Goal: Task Accomplishment & Management: Manage account settings

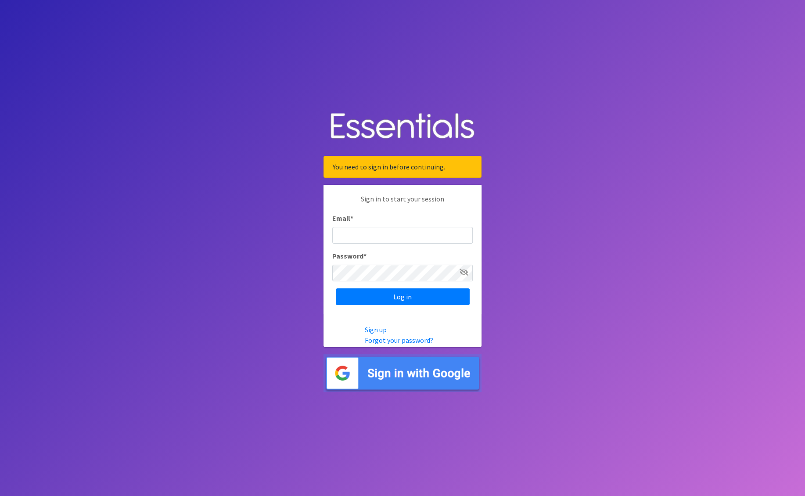
click at [406, 236] on input "Email *" at bounding box center [402, 235] width 140 height 17
type input "nick@coverdgc.org"
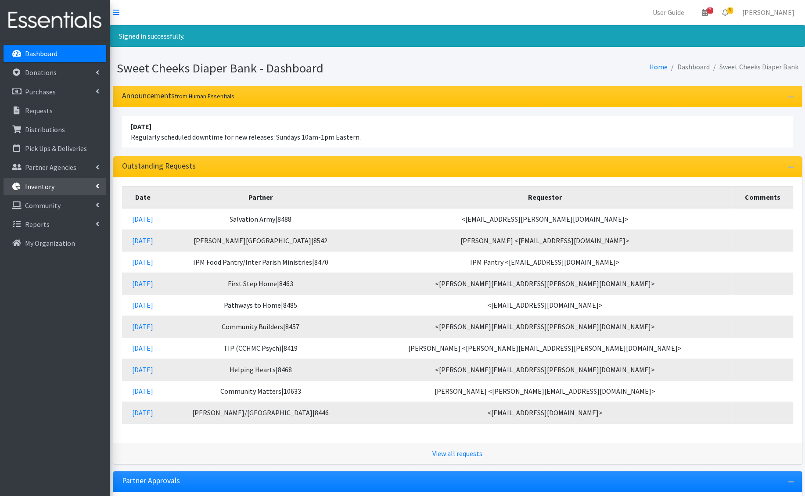
click at [68, 183] on link "Inventory" at bounding box center [55, 187] width 103 height 18
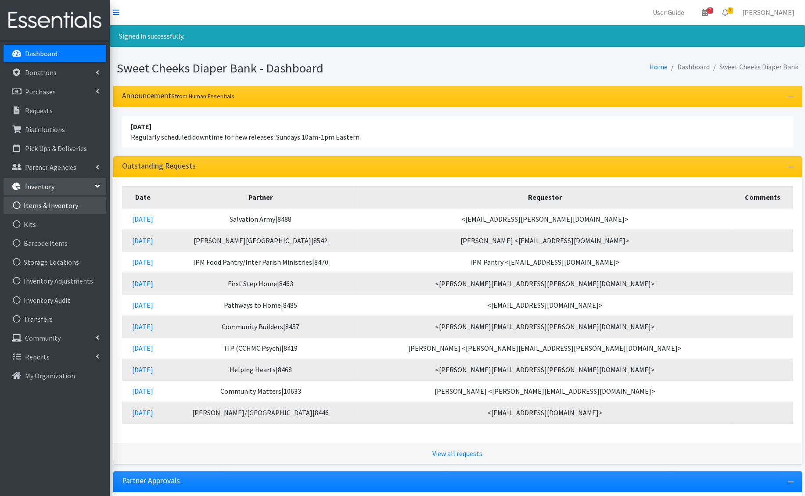
click at [80, 208] on link "Items & Inventory" at bounding box center [55, 206] width 103 height 18
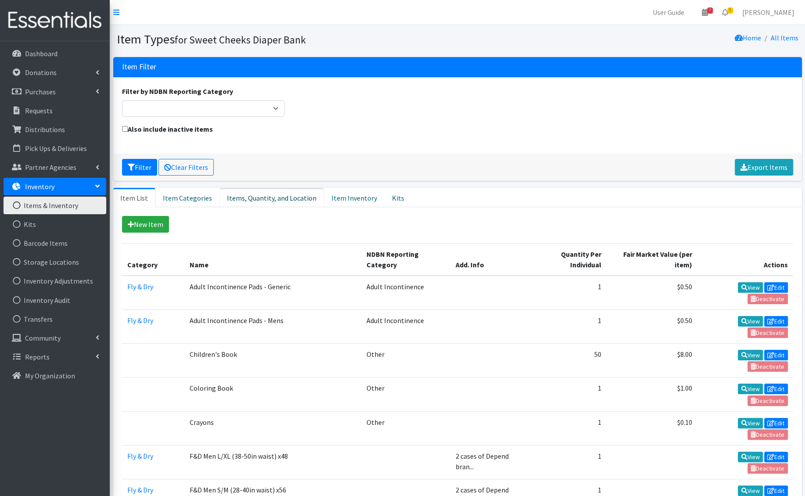
click at [278, 195] on link "Items, Quantity, and Location" at bounding box center [271, 197] width 104 height 19
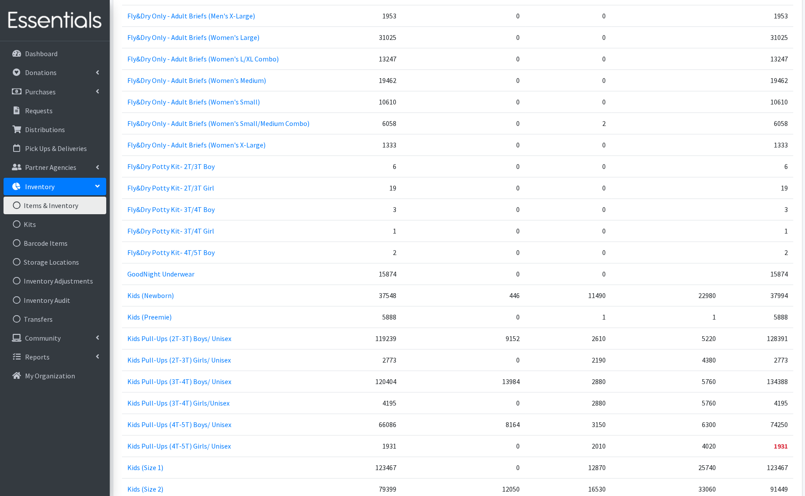
scroll to position [543, 0]
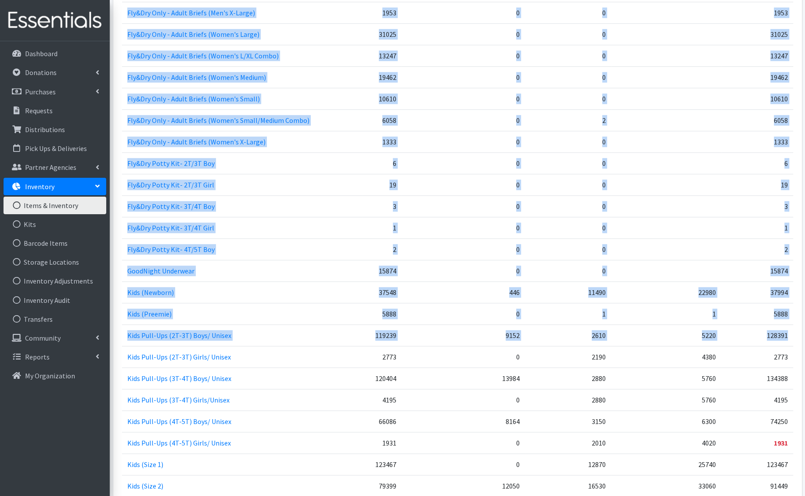
drag, startPoint x: 119, startPoint y: 288, endPoint x: 325, endPoint y: 341, distance: 212.9
click at [325, 341] on div "New Item Category Name NDBN Reporting Category Add. Info Quantity Per Individua…" at bounding box center [457, 411] width 689 height 1494
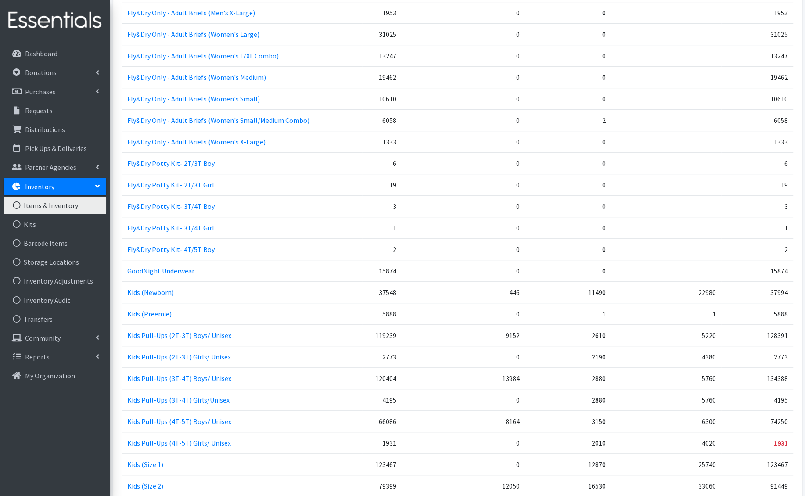
drag, startPoint x: 297, startPoint y: 332, endPoint x: 188, endPoint y: 297, distance: 114.9
click at [295, 331] on td "Kids Pull-Ups (2T-3T) Boys/ Unisex" at bounding box center [242, 335] width 241 height 22
drag, startPoint x: 125, startPoint y: 287, endPoint x: 789, endPoint y: 308, distance: 665.0
click at [789, 308] on tbody "Adult Incontinence Pads - Generic 30219 0 1 1 30219 Adult Incontinence Pads - M…" at bounding box center [457, 432] width 671 height 1420
copy tbody "Kids (Newborn) 37548 446 11490 22980 37994 Kids (Preemie) 5888 0 1 1 5888"
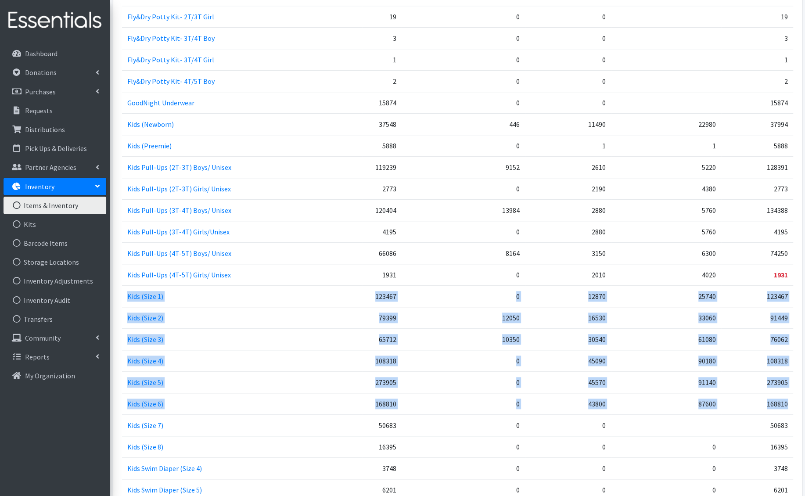
scroll to position [707, 0]
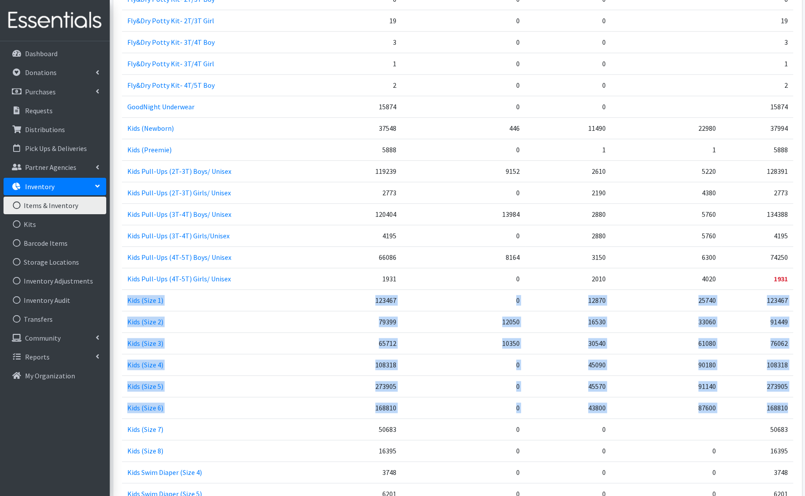
drag, startPoint x: 132, startPoint y: 288, endPoint x: 792, endPoint y: 398, distance: 668.4
click at [792, 398] on tbody "Adult Incontinence Pads - Generic 30219 0 1 1 30219 Adult Incontinence Pads - M…" at bounding box center [457, 268] width 671 height 1420
copy tbody "Kids (Size 1) 123467 0 12870 25740 123467 Kids (Size 2) 79399 12050 16530 33060…"
click at [306, 311] on td "Kids (Size 2)" at bounding box center [242, 322] width 241 height 22
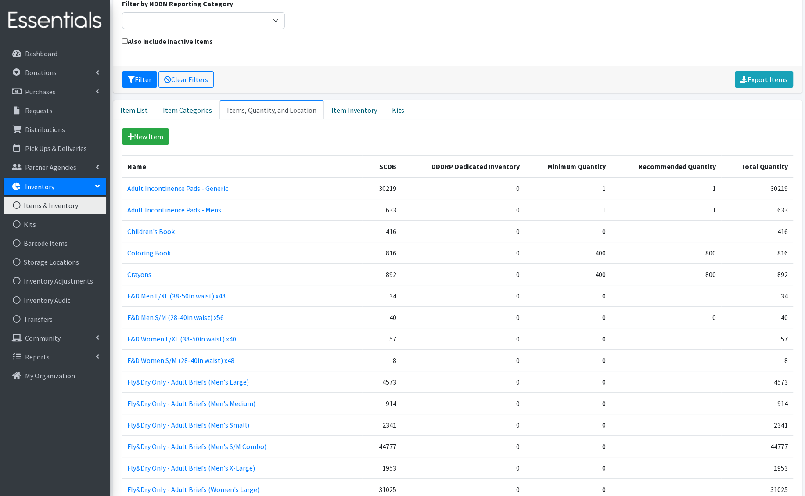
scroll to position [99, 0]
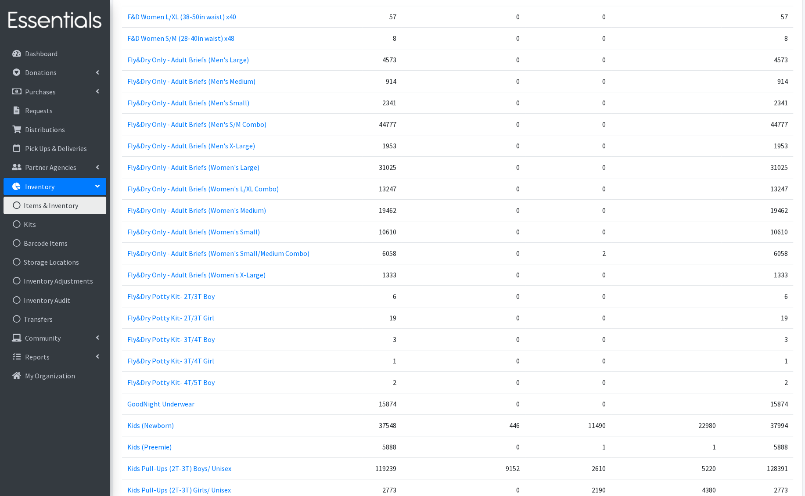
scroll to position [409, 0]
click at [194, 336] on link "Fly&Dry Potty Kit- 3T/4T Boy" at bounding box center [170, 340] width 87 height 9
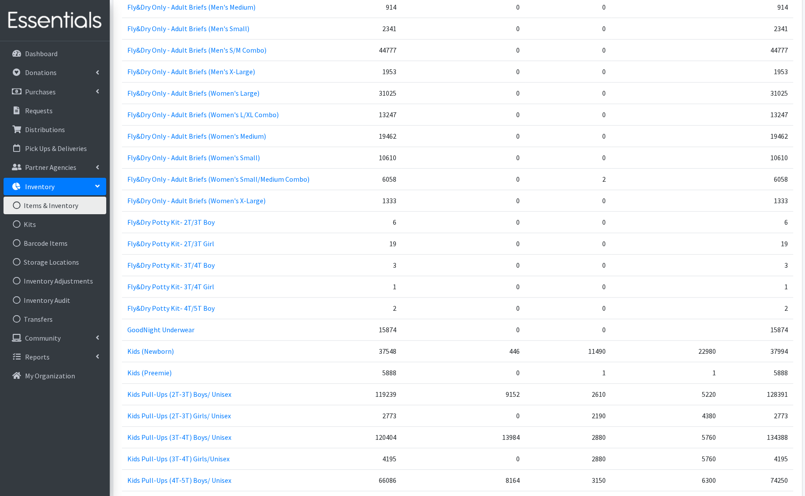
scroll to position [494, 0]
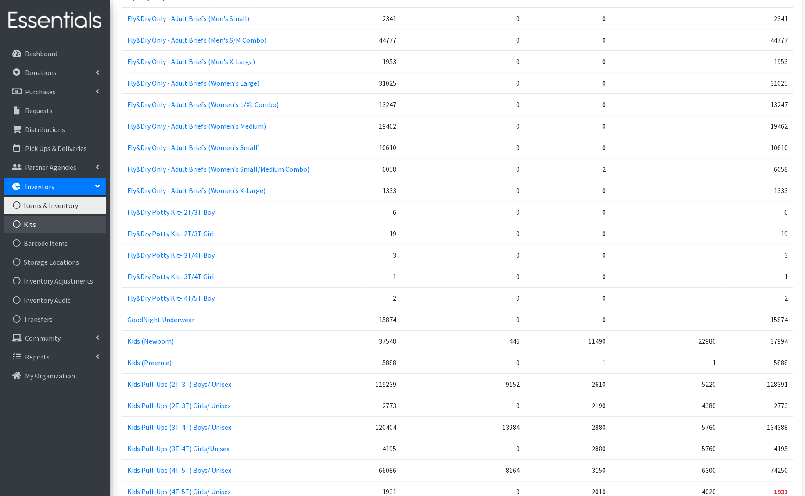
click at [47, 222] on link "Kits" at bounding box center [55, 225] width 103 height 18
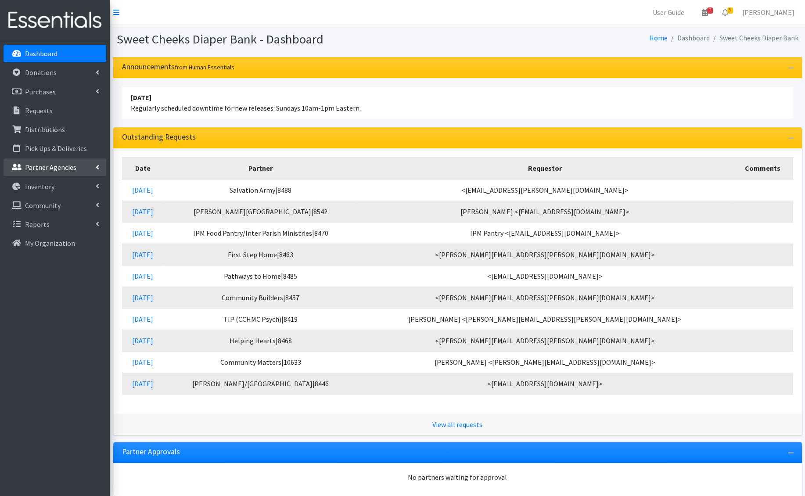
click at [47, 163] on p "Partner Agencies" at bounding box center [50, 167] width 51 height 9
click at [48, 180] on link "All Partners" at bounding box center [55, 187] width 103 height 18
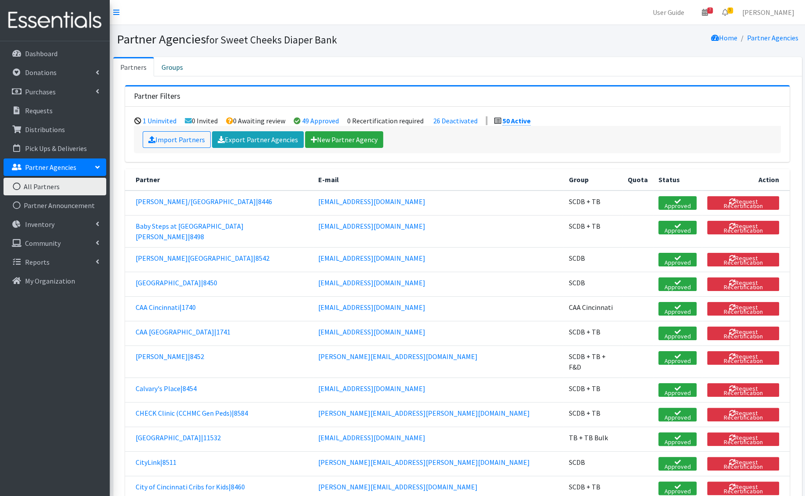
scroll to position [718, 0]
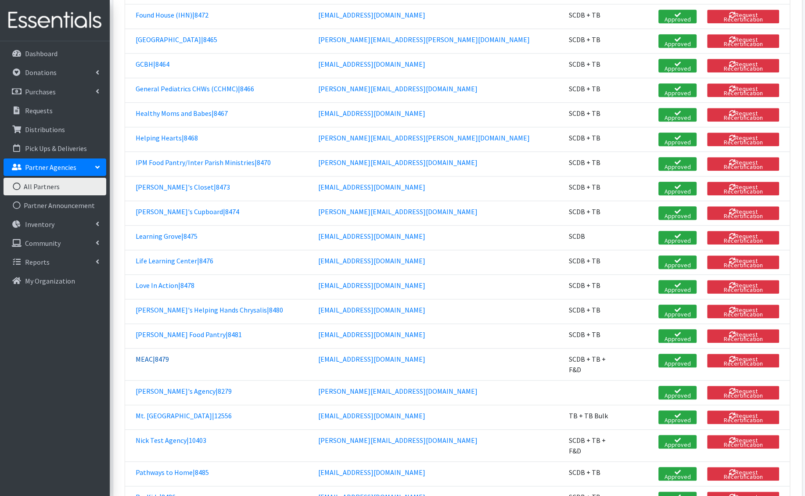
click at [142, 355] on link "MEAC|8479" at bounding box center [152, 359] width 33 height 9
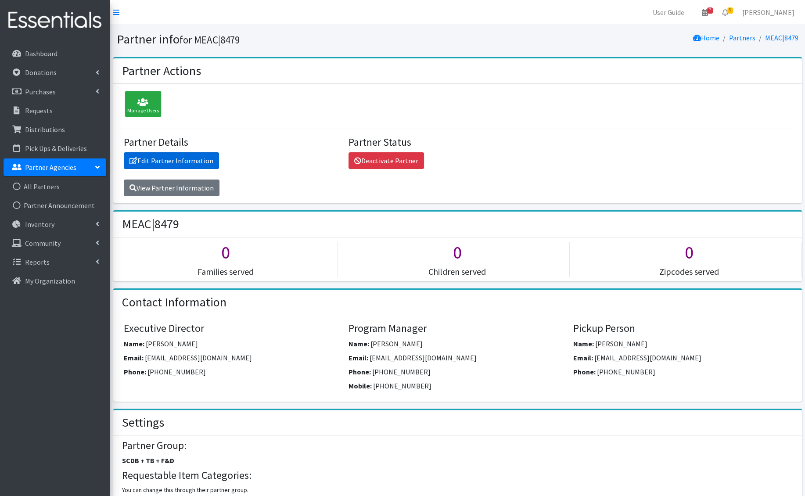
click at [169, 156] on link "Edit Partner Information" at bounding box center [171, 160] width 95 height 17
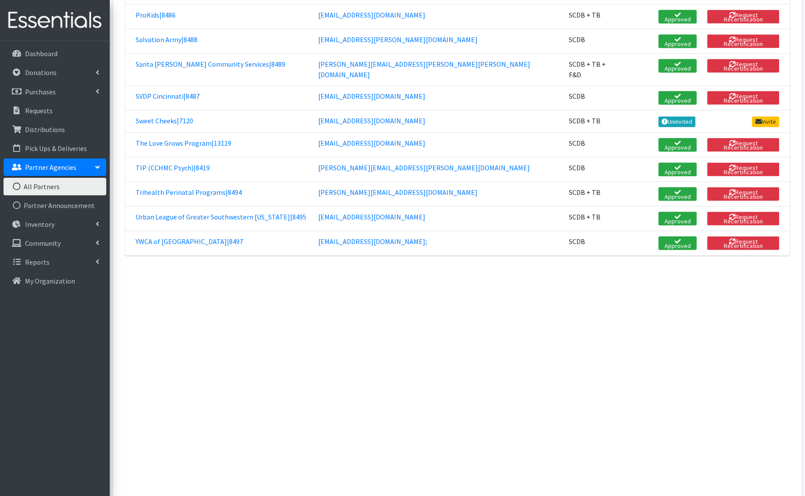
scroll to position [346, 0]
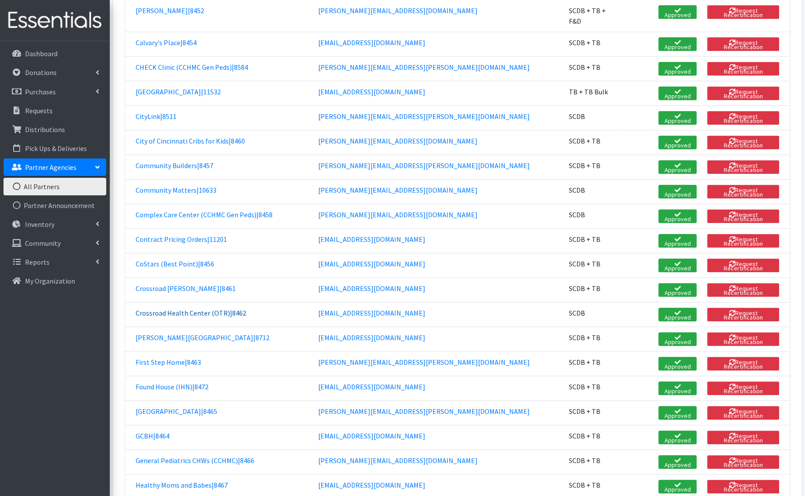
click at [228, 309] on link "Crossroad Health Center (OTR)|8462" at bounding box center [191, 313] width 111 height 9
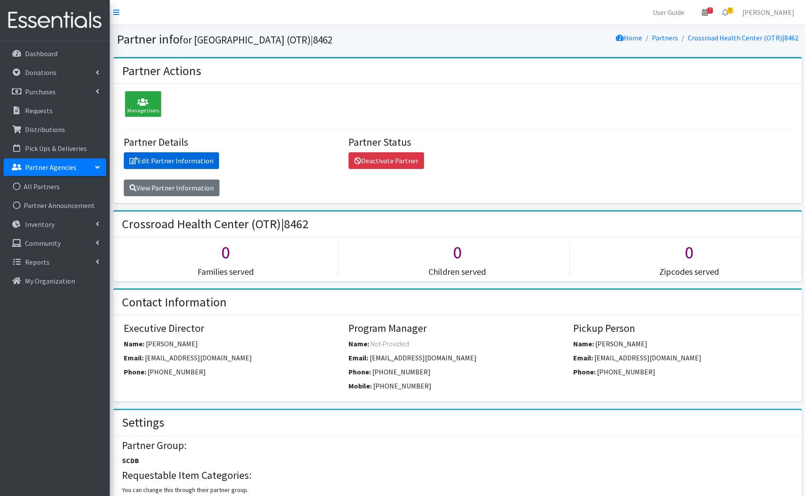
click at [173, 164] on link "Edit Partner Information" at bounding box center [171, 160] width 95 height 17
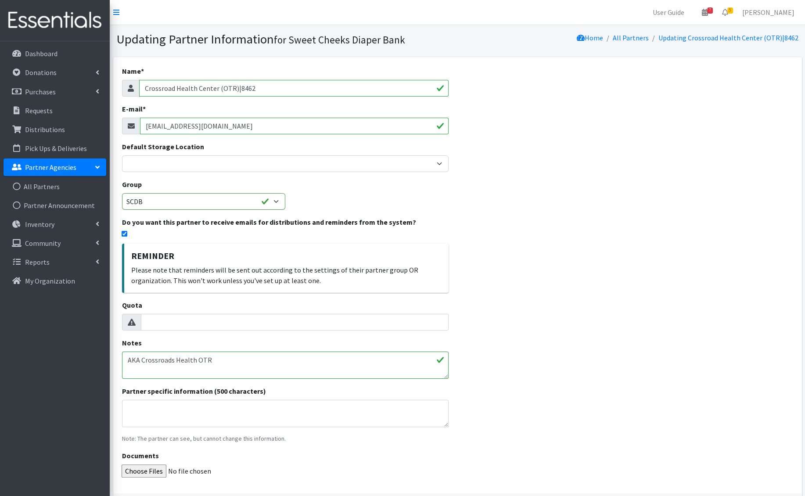
click at [267, 125] on input "cervin5@crossrd.org" at bounding box center [294, 126] width 309 height 17
paste input "cgibson85@crossrd.org"
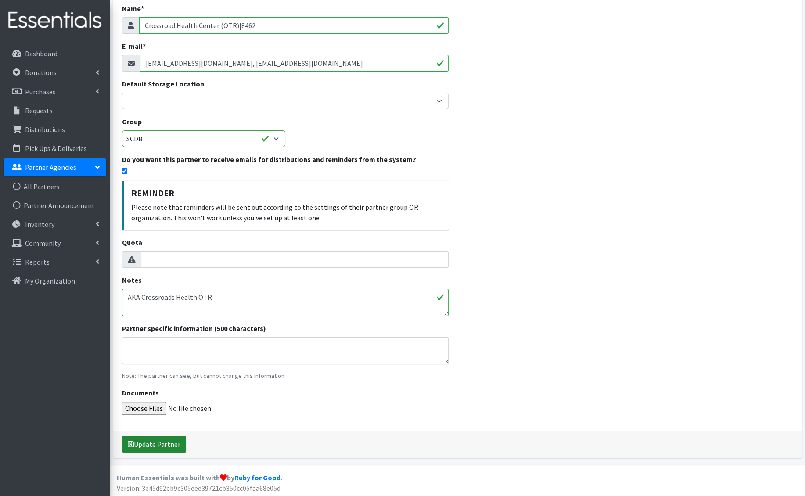
type input "cervin5@crossrd.org, cgibson85@crossrd.org"
click at [164, 444] on button "Update Partner" at bounding box center [154, 444] width 64 height 17
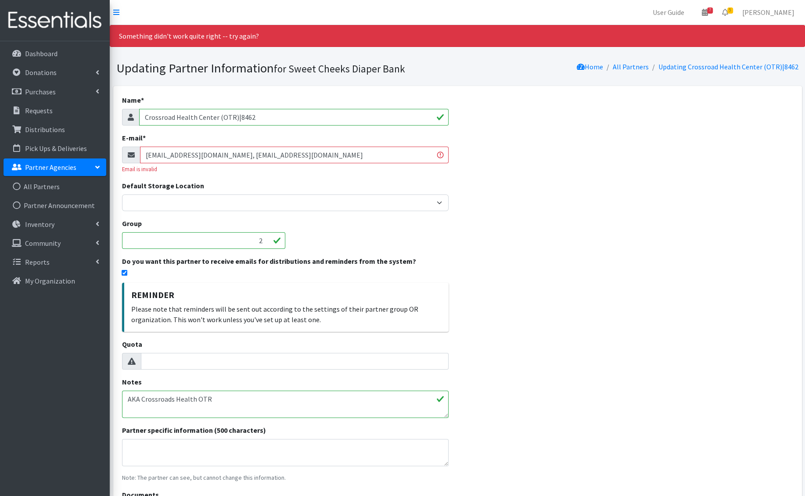
drag, startPoint x: 285, startPoint y: 155, endPoint x: 209, endPoint y: 155, distance: 76.4
click at [209, 155] on input "[EMAIL_ADDRESS][DOMAIN_NAME], [EMAIL_ADDRESS][DOMAIN_NAME]" at bounding box center [294, 155] width 309 height 17
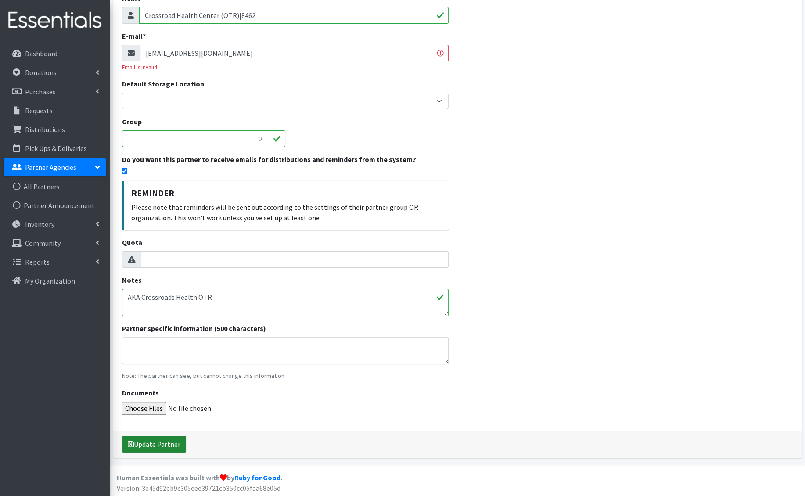
type input "[EMAIL_ADDRESS][DOMAIN_NAME]"
click at [135, 442] on button "Update Partner" at bounding box center [154, 444] width 64 height 17
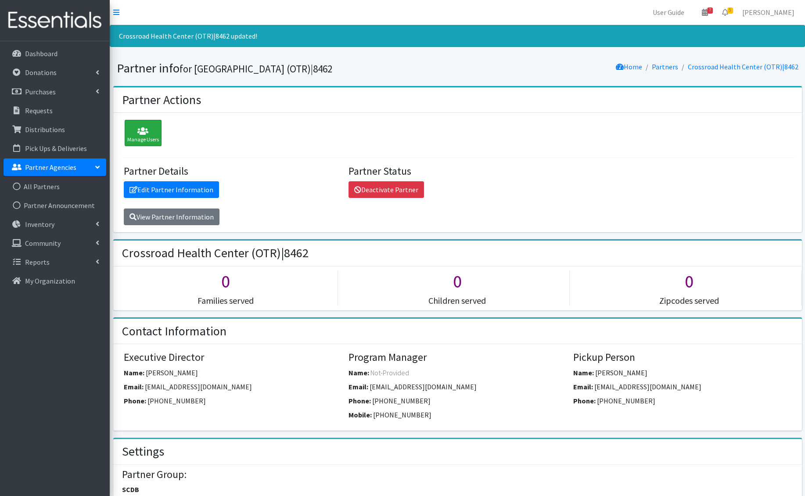
click at [143, 131] on icon at bounding box center [143, 131] width 32 height 9
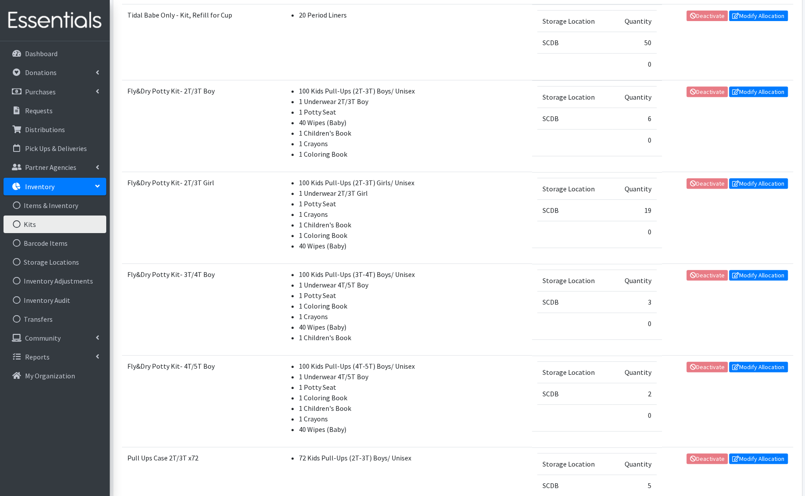
scroll to position [356, 0]
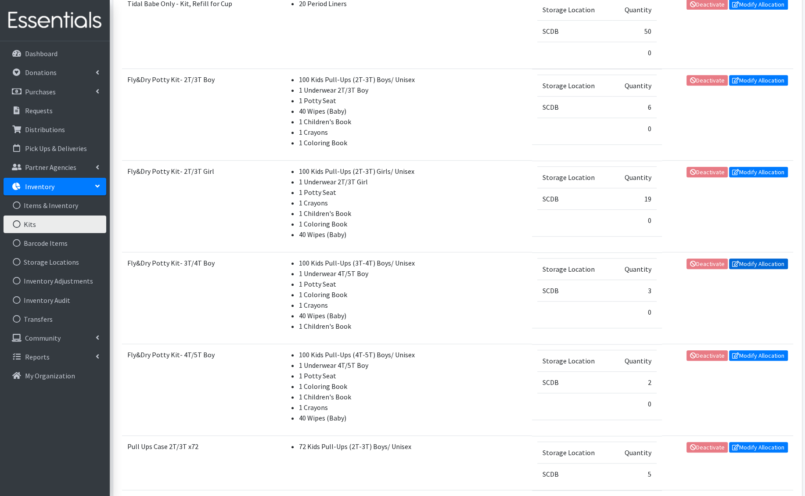
click at [748, 259] on link "Modify Allocation" at bounding box center [758, 264] width 59 height 11
click at [750, 353] on link "Modify Allocation" at bounding box center [758, 355] width 59 height 11
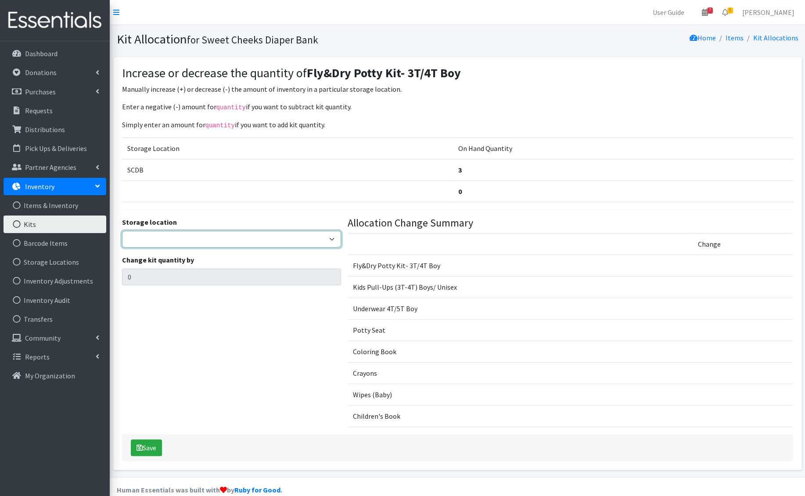
click at [300, 242] on select "SCDB DDDRP Dedicated Inventory" at bounding box center [231, 239] width 219 height 17
select select "12"
click at [122, 231] on select "SCDB DDDRP Dedicated Inventory" at bounding box center [231, 239] width 219 height 17
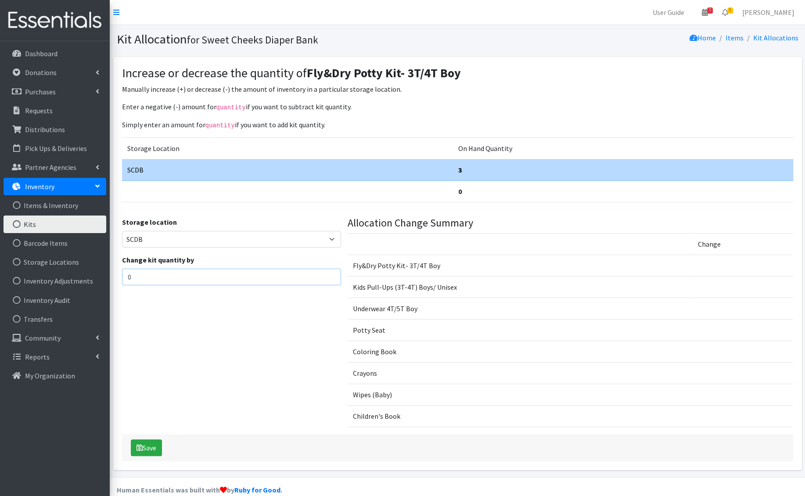
click at [193, 276] on input "0" at bounding box center [231, 277] width 219 height 17
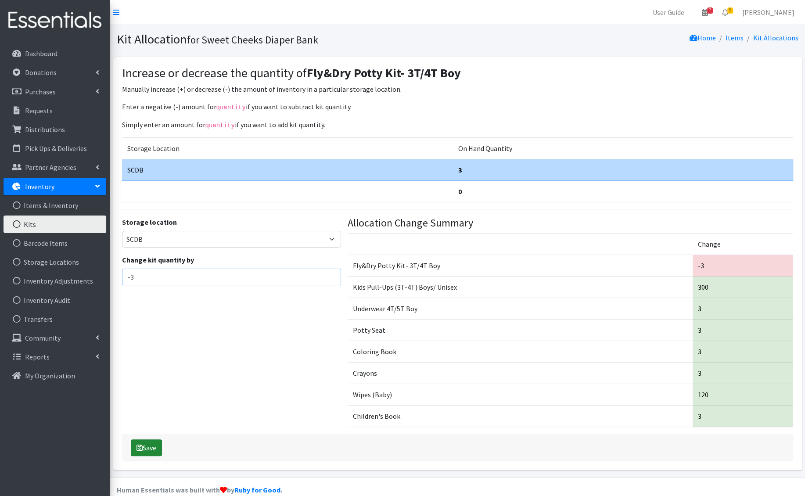
type input "-3"
click at [158, 446] on button "Save" at bounding box center [146, 447] width 31 height 17
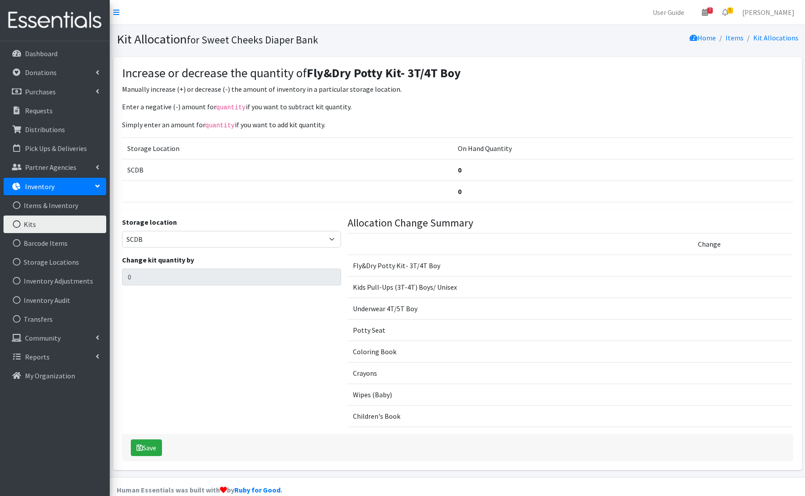
select select "12"
click at [222, 236] on select "SCDB DDDRP Dedicated Inventory" at bounding box center [231, 239] width 219 height 17
select select "12"
click at [122, 231] on select "SCDB DDDRP Dedicated Inventory" at bounding box center [231, 239] width 219 height 17
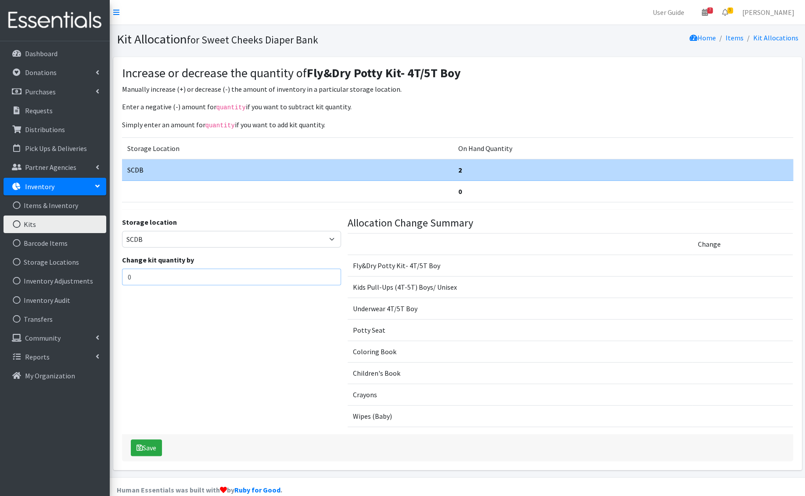
click at [150, 274] on input "0" at bounding box center [231, 277] width 219 height 17
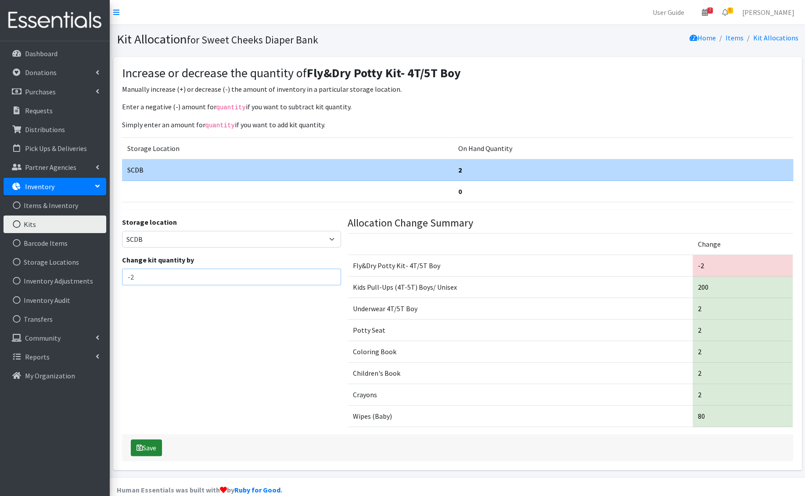
type input "-2"
click at [151, 443] on button "Save" at bounding box center [146, 447] width 31 height 17
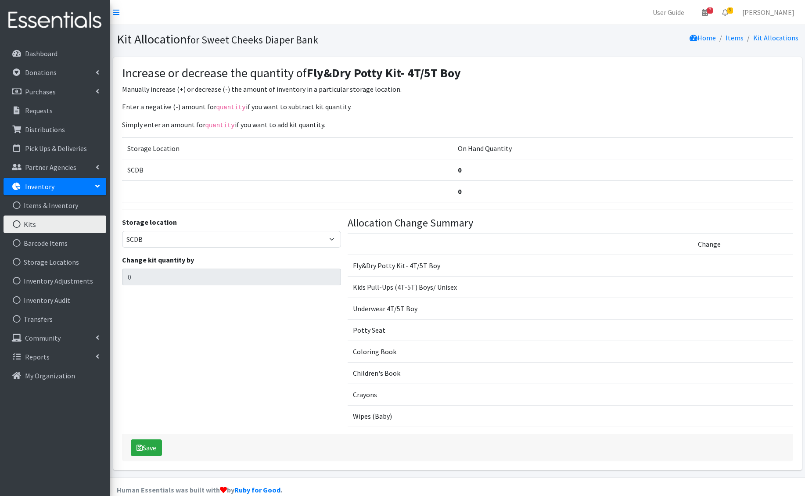
select select "12"
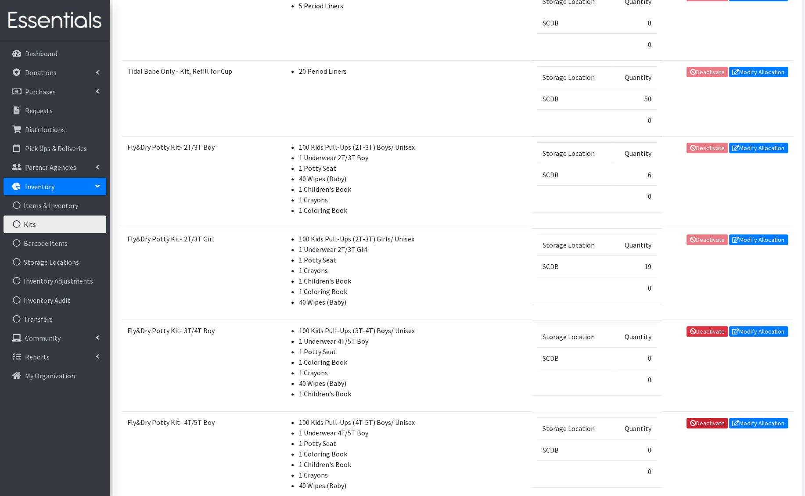
scroll to position [315, 0]
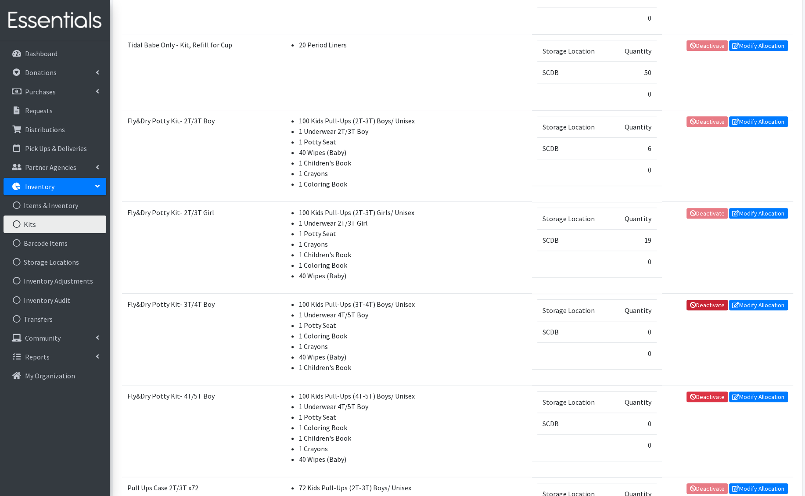
click at [705, 300] on link "Deactivate" at bounding box center [707, 305] width 41 height 11
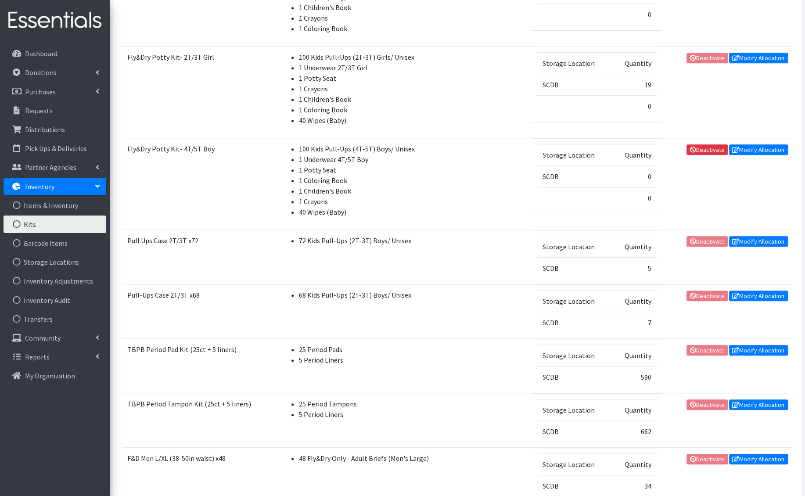
scroll to position [499, 0]
click at [704, 145] on link "Deactivate" at bounding box center [707, 150] width 41 height 11
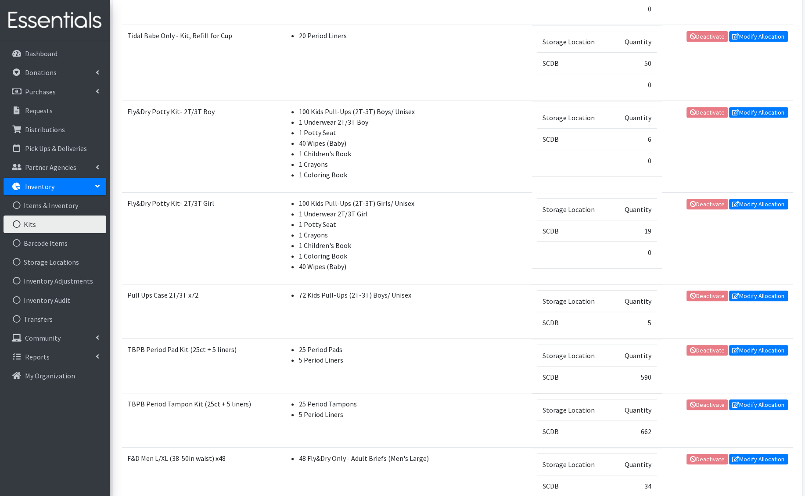
scroll to position [369, 0]
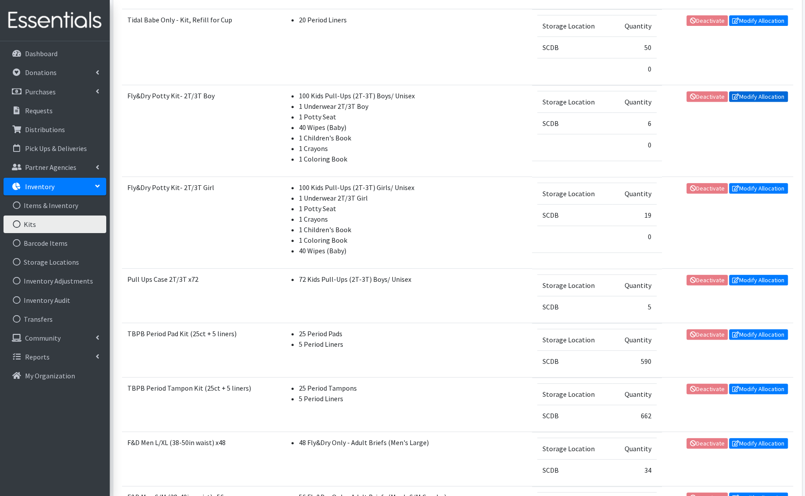
click at [749, 93] on link "Modify Allocation" at bounding box center [758, 96] width 59 height 11
click at [748, 186] on link "Modify Allocation" at bounding box center [758, 188] width 59 height 11
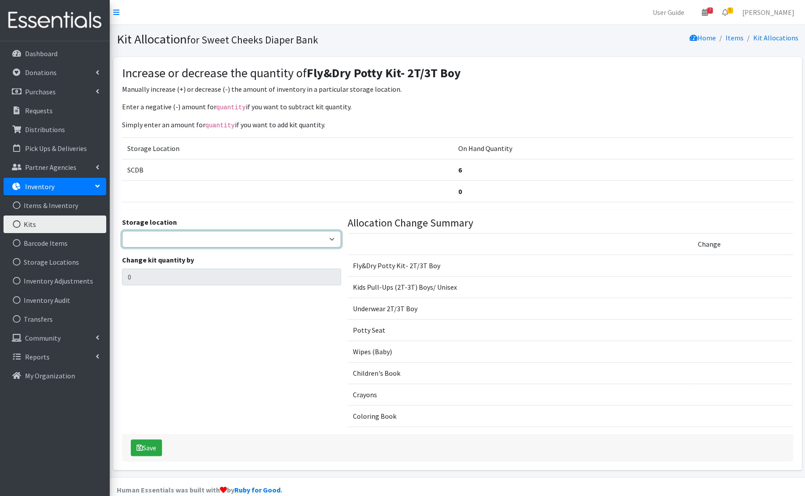
click at [205, 237] on select "SCDB DDDRP Dedicated Inventory" at bounding box center [231, 239] width 219 height 17
select select "12"
click at [122, 231] on select "SCDB DDDRP Dedicated Inventory" at bounding box center [231, 239] width 219 height 17
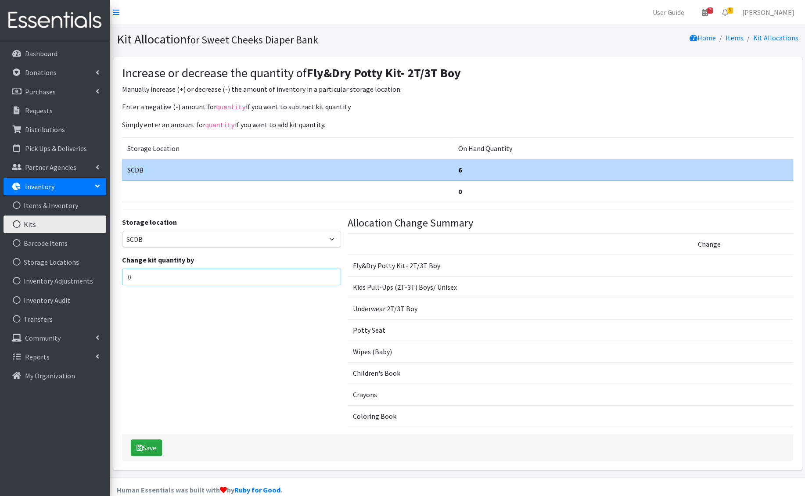
click at [166, 283] on input "0" at bounding box center [231, 277] width 219 height 17
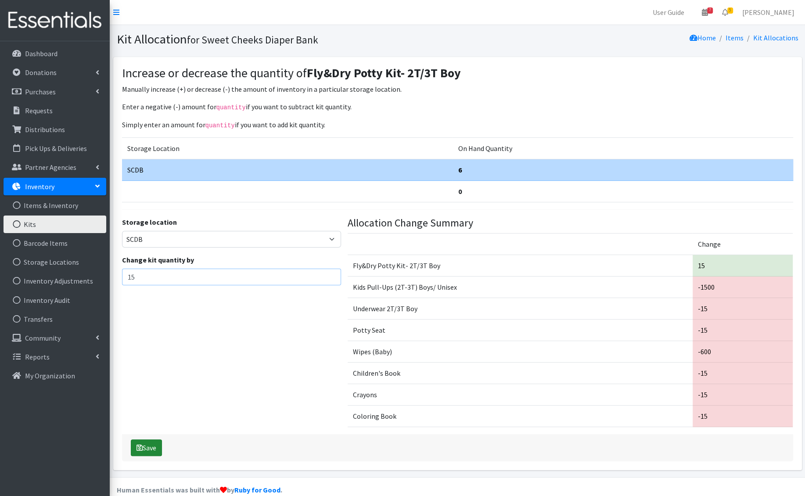
type input "15"
click at [146, 446] on button "Save" at bounding box center [146, 447] width 31 height 17
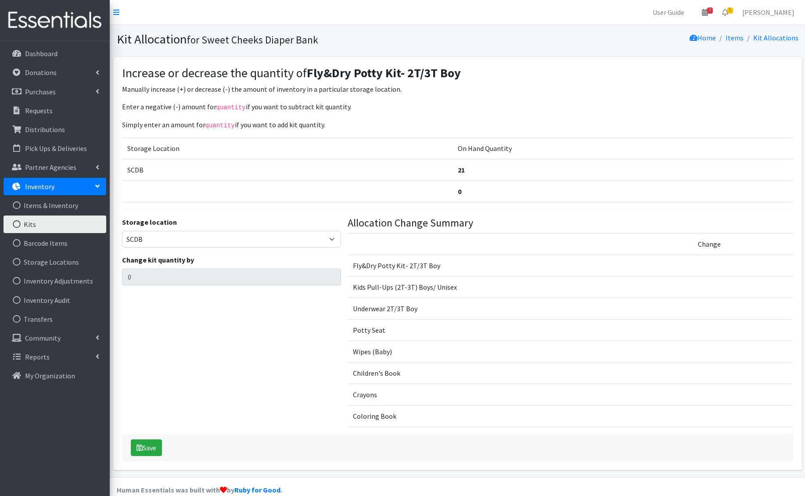
select select "12"
click at [241, 239] on select "SCDB DDDRP Dedicated Inventory" at bounding box center [231, 239] width 219 height 17
select select "12"
click at [122, 231] on select "SCDB DDDRP Dedicated Inventory" at bounding box center [231, 239] width 219 height 17
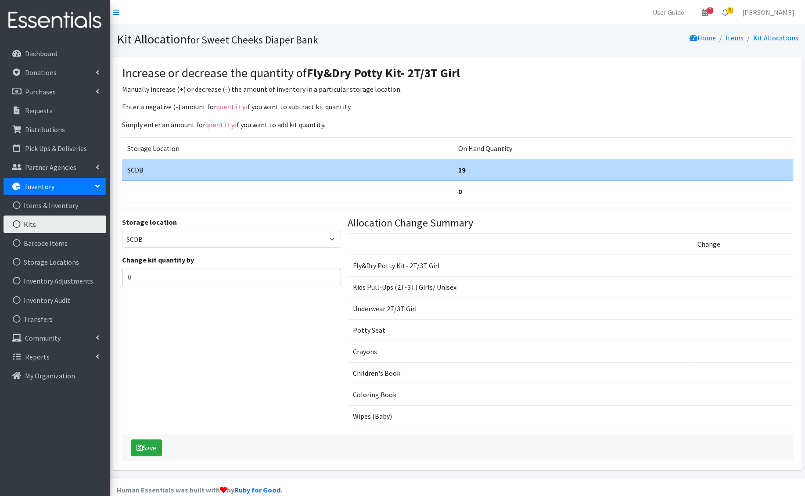
click at [214, 283] on input "0" at bounding box center [231, 277] width 219 height 17
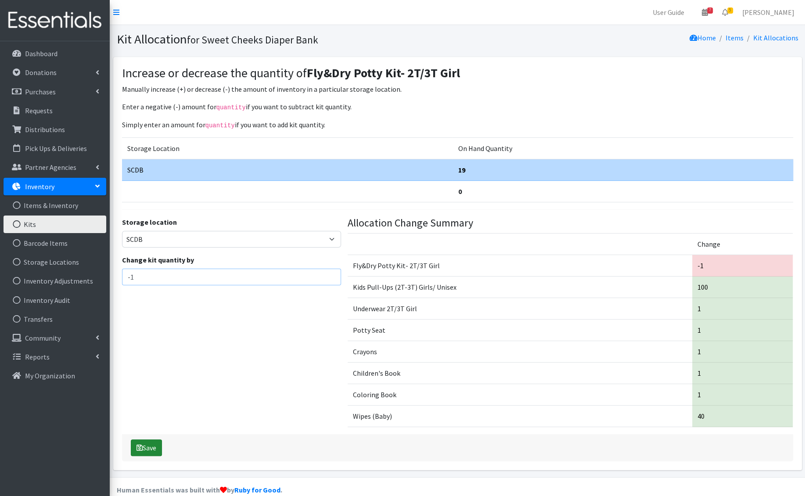
type input "-1"
click at [152, 446] on button "Save" at bounding box center [146, 447] width 31 height 17
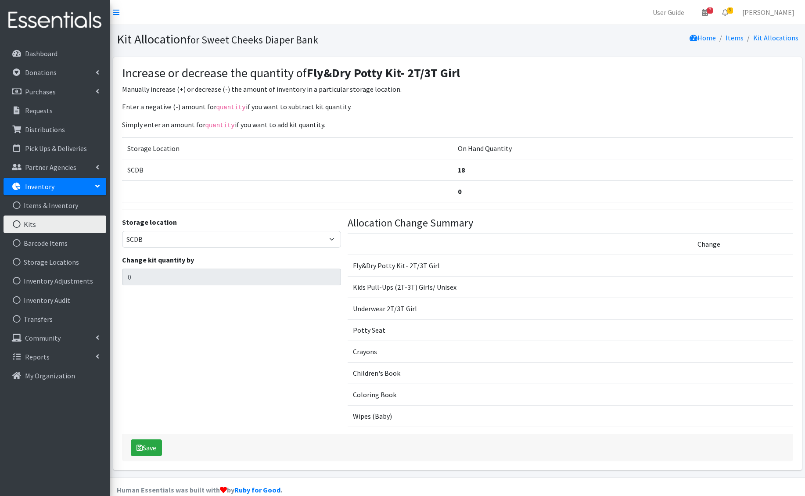
select select "12"
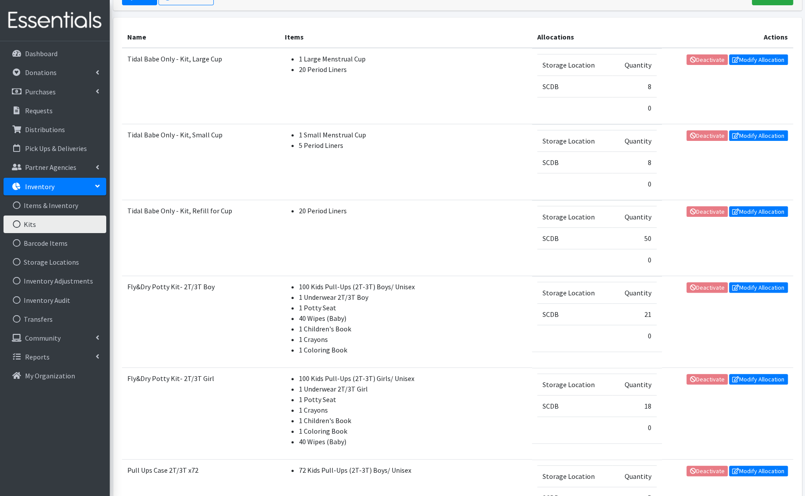
scroll to position [201, 0]
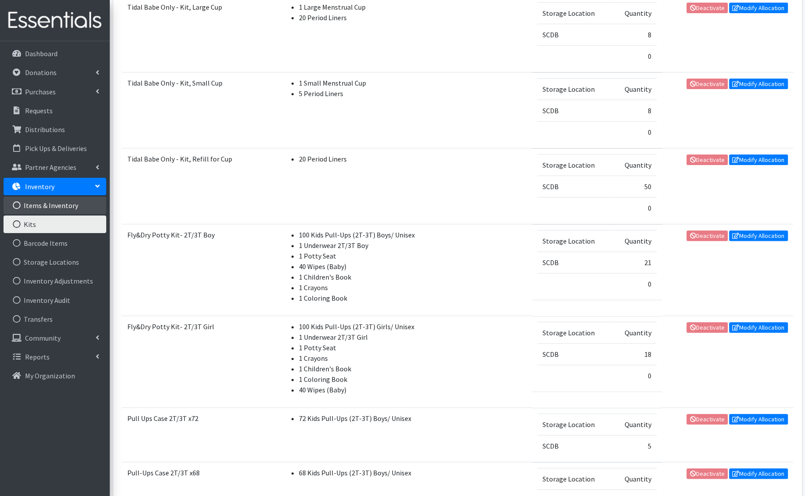
click at [57, 203] on link "Items & Inventory" at bounding box center [55, 206] width 103 height 18
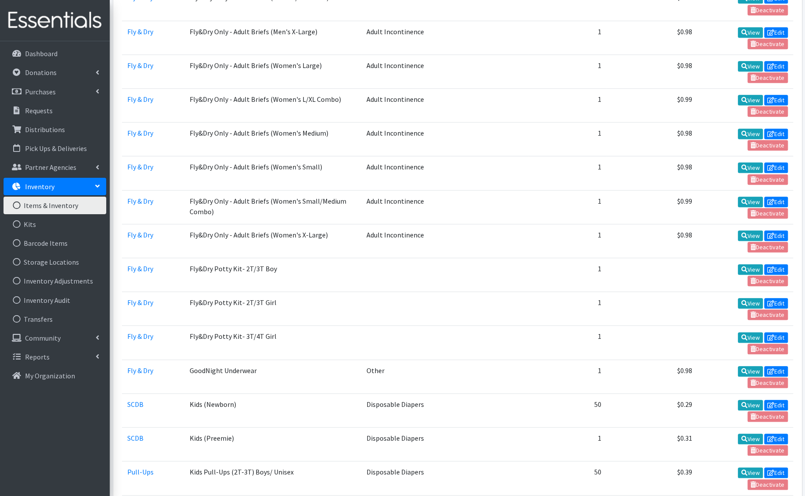
scroll to position [1586, 0]
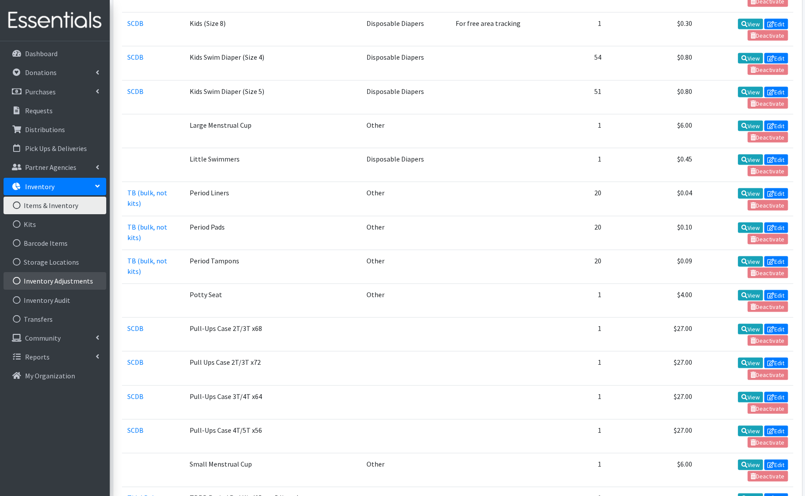
click at [68, 284] on link "Inventory Adjustments" at bounding box center [55, 281] width 103 height 18
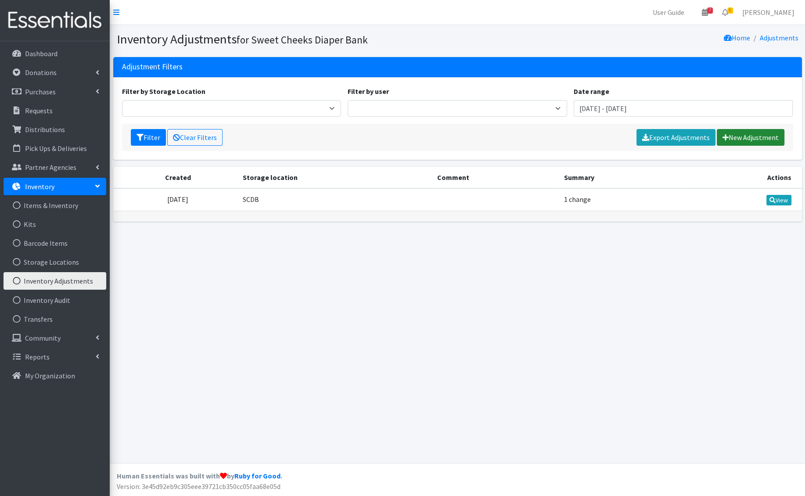
click at [770, 131] on link "New Adjustment" at bounding box center [751, 137] width 68 height 17
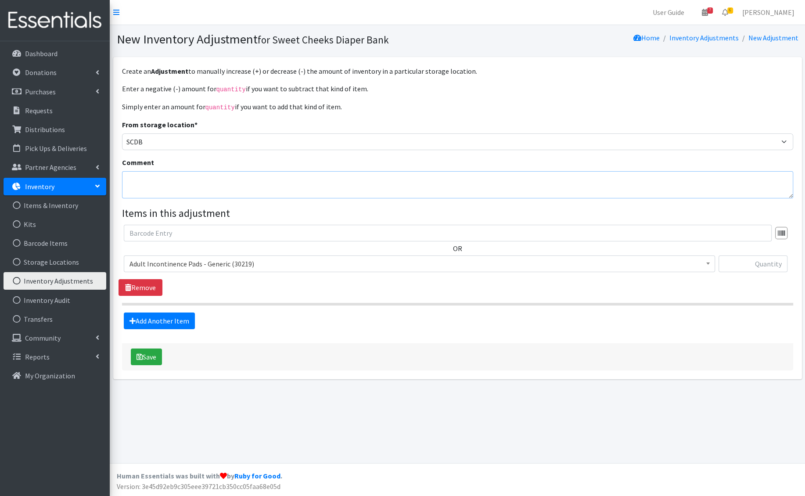
click at [194, 186] on textarea "Comment" at bounding box center [457, 184] width 671 height 27
click at [189, 259] on span "Adult Incontinence Pads - Generic (30219)" at bounding box center [420, 264] width 580 height 12
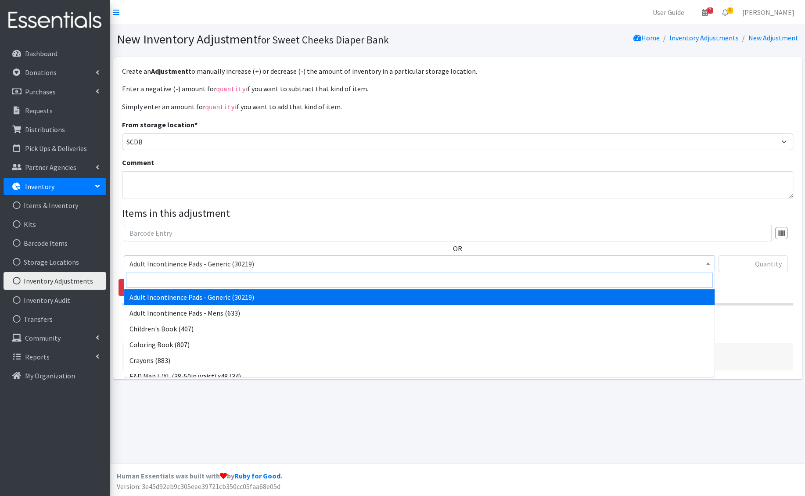
click at [185, 281] on input "search" at bounding box center [419, 280] width 587 height 15
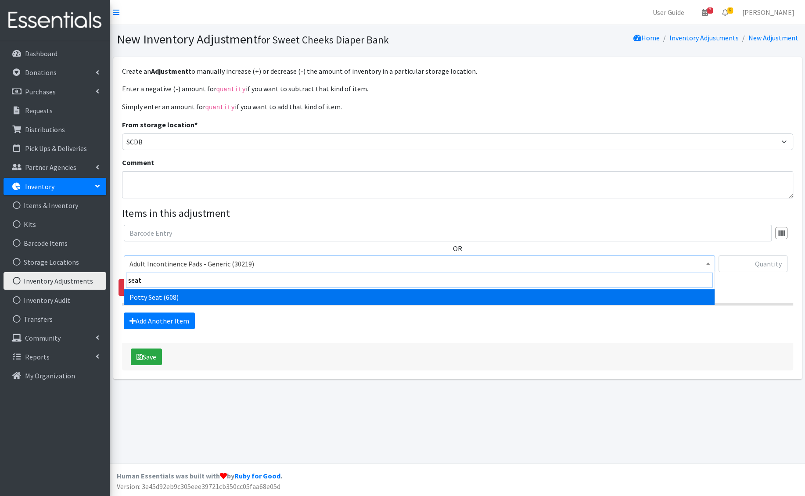
type input "seat"
select select "4017"
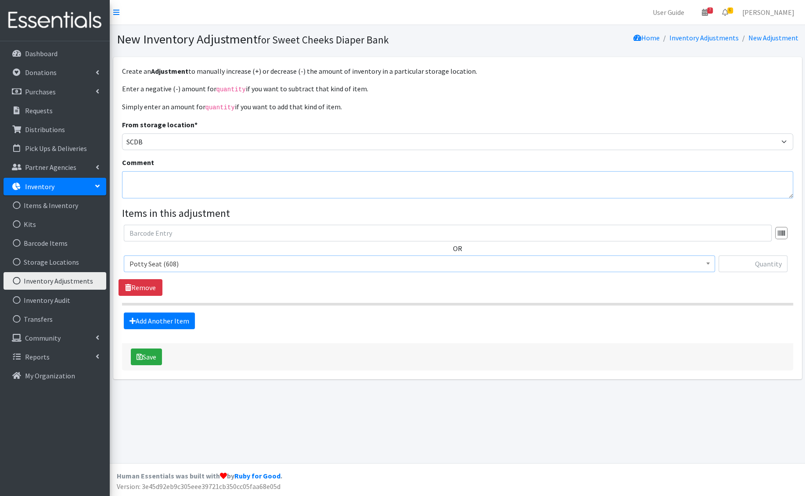
click at [173, 190] on textarea "Comment" at bounding box center [457, 184] width 671 height 27
drag, startPoint x: 309, startPoint y: 179, endPoint x: 266, endPoint y: 179, distance: 42.6
click at [265, 180] on textarea "Adjusting potty seat total to match actual totals, minus 36" at bounding box center [457, 184] width 671 height 27
type textarea "Adjusting potty seat total to match actual totals that are not allotted for pot…"
click at [771, 269] on input "text" at bounding box center [753, 263] width 69 height 17
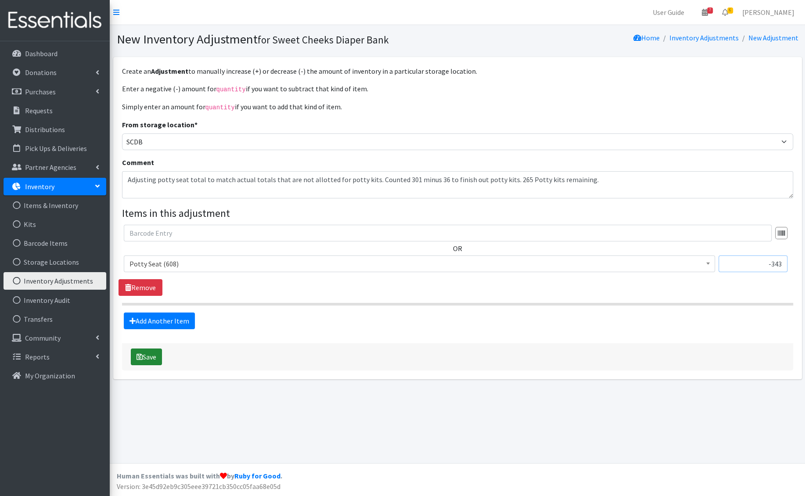
type input "-343"
click at [155, 355] on button "Save" at bounding box center [146, 357] width 31 height 17
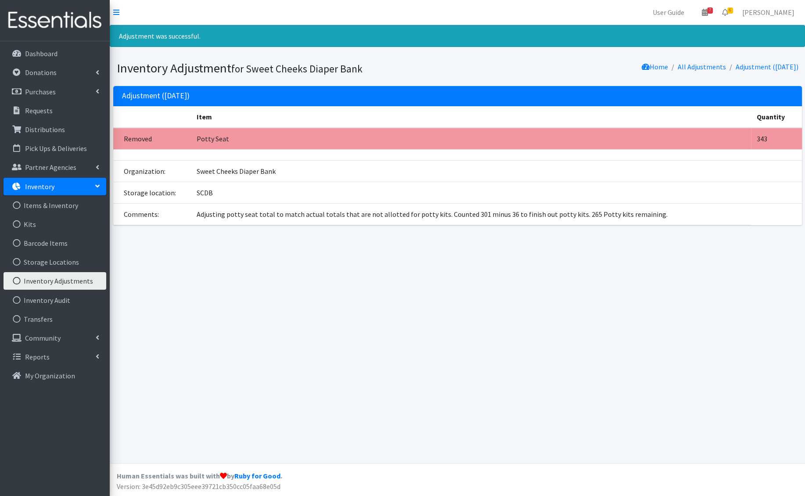
click at [61, 182] on link "Inventory" at bounding box center [55, 187] width 103 height 18
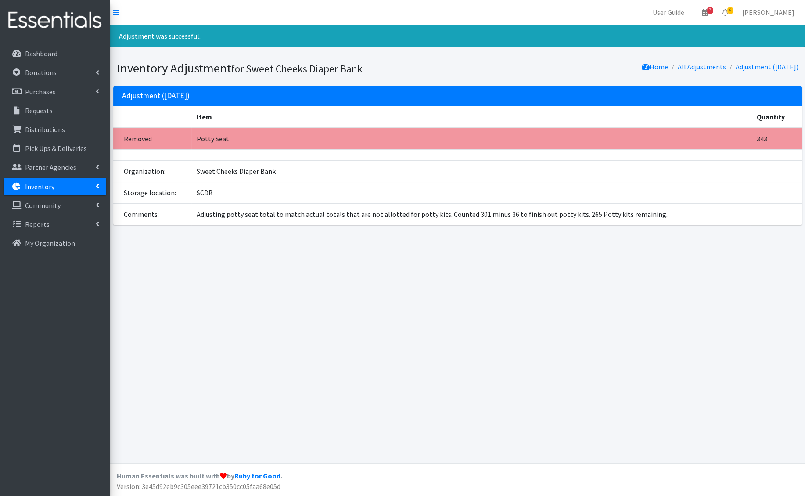
click at [43, 194] on link "Inventory" at bounding box center [55, 187] width 103 height 18
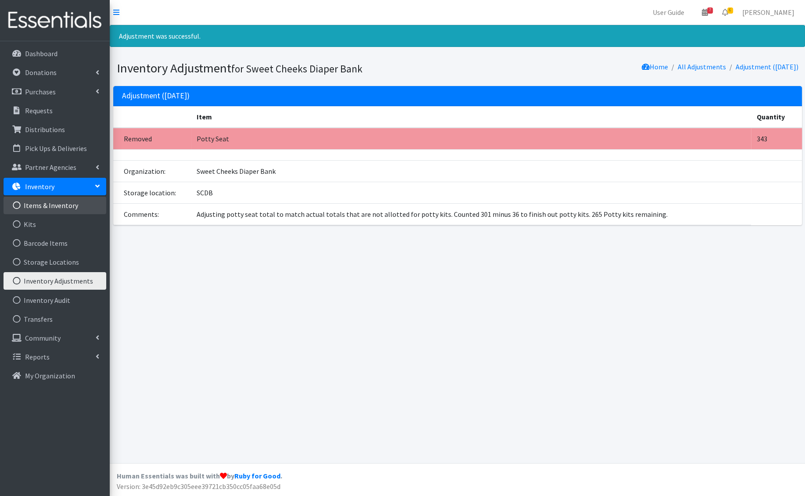
click at [43, 207] on link "Items & Inventory" at bounding box center [55, 206] width 103 height 18
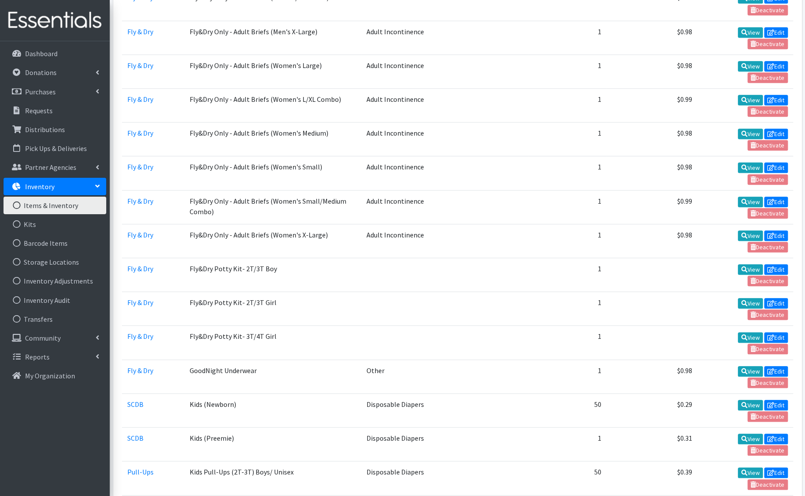
scroll to position [1586, 0]
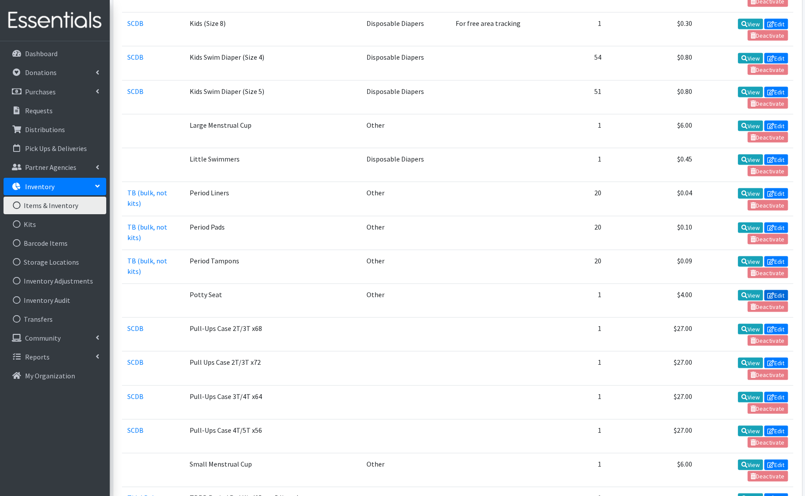
click at [770, 292] on icon at bounding box center [770, 295] width 7 height 6
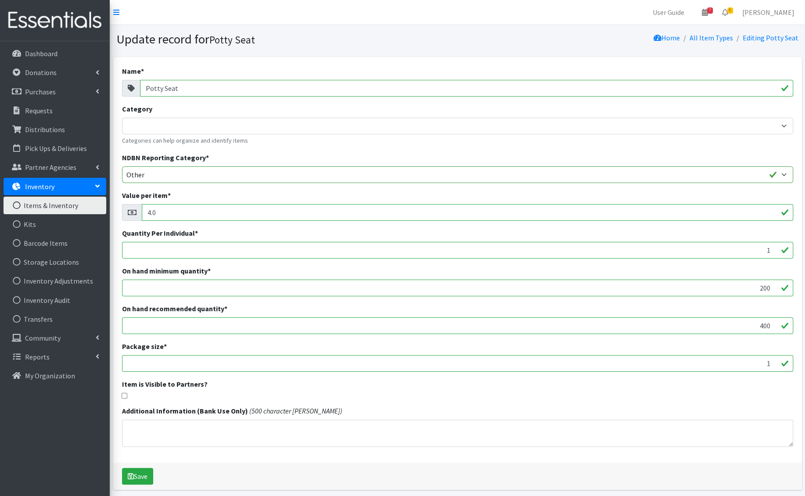
drag, startPoint x: 743, startPoint y: 287, endPoint x: 788, endPoint y: 290, distance: 45.3
click at [788, 290] on input "200" at bounding box center [457, 288] width 671 height 17
type input "0"
drag, startPoint x: 752, startPoint y: 325, endPoint x: 776, endPoint y: 329, distance: 24.9
click at [776, 329] on input "400" at bounding box center [457, 325] width 671 height 17
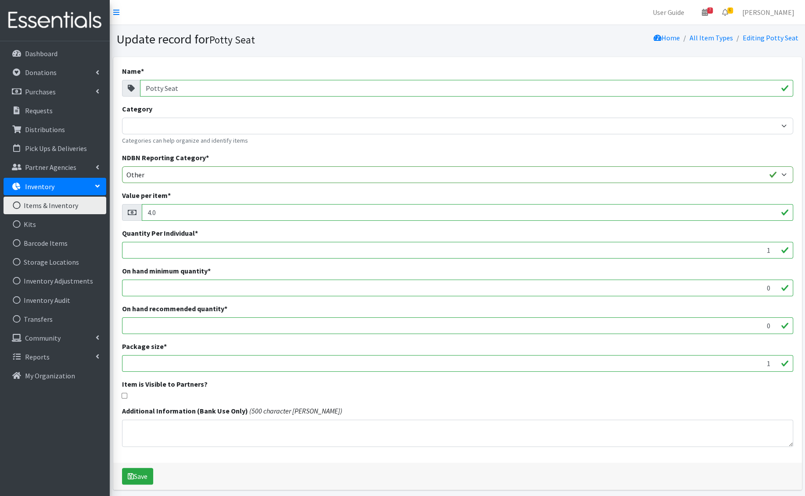
type input "0"
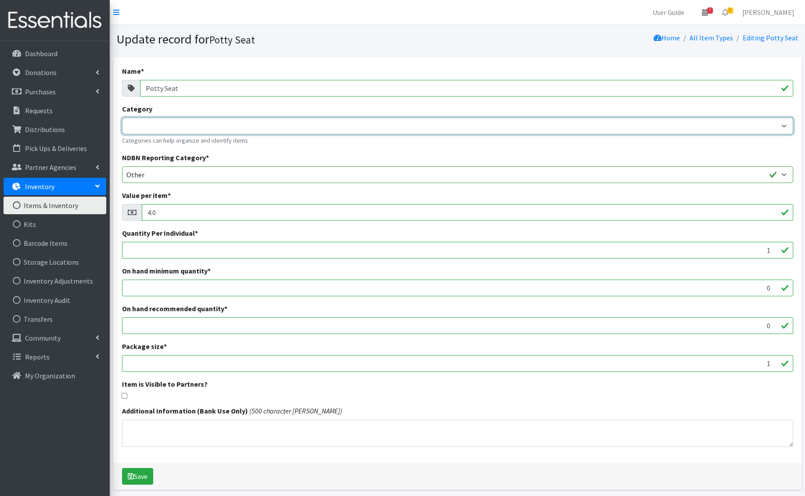
click at [346, 119] on select "SCDB Tidal Babe TB (bulk, not kits) Pull-Ups Fly & Dry" at bounding box center [457, 126] width 671 height 17
select select "37"
click at [122, 118] on select "SCDB Tidal Babe TB (bulk, not kits) Pull-Ups Fly & Dry" at bounding box center [457, 126] width 671 height 17
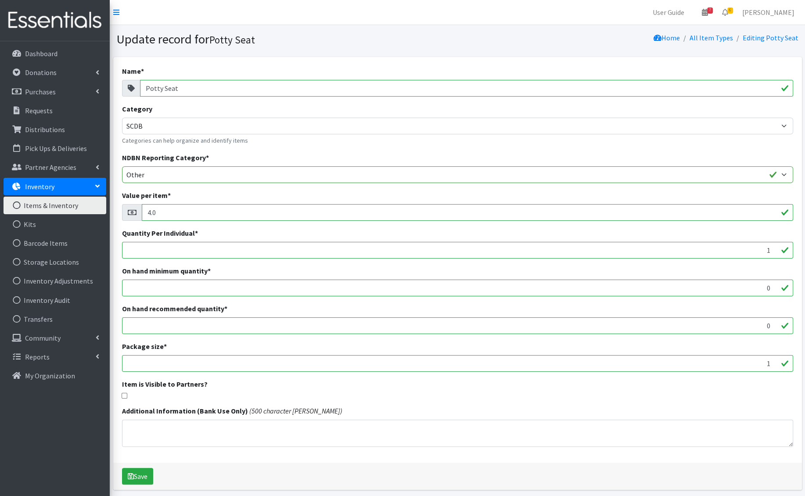
click at [123, 397] on input "checkbox" at bounding box center [125, 396] width 6 height 6
checkbox input "true"
click at [230, 432] on textarea "Additional Information (Bank Use Only)" at bounding box center [457, 433] width 671 height 27
type textarea "M"
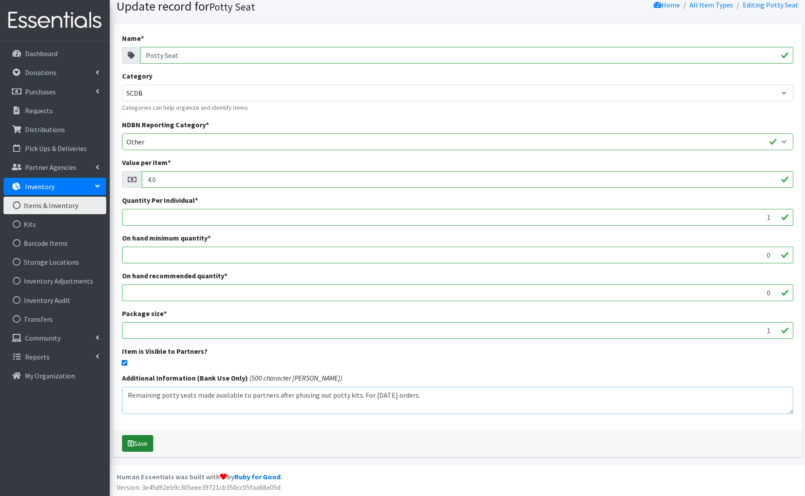
type textarea "Remaining potty seats made available to partners after phasing out potty kits. …"
click at [131, 441] on icon "submit" at bounding box center [131, 443] width 6 height 7
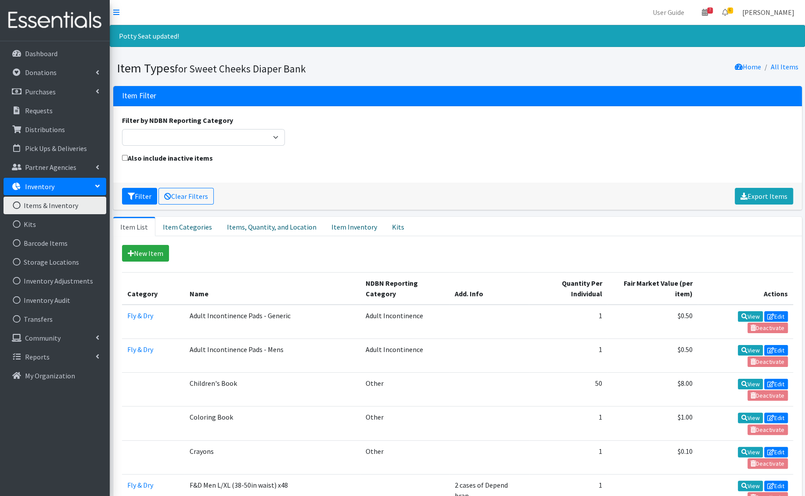
click at [768, 4] on link "[PERSON_NAME]" at bounding box center [768, 13] width 66 height 18
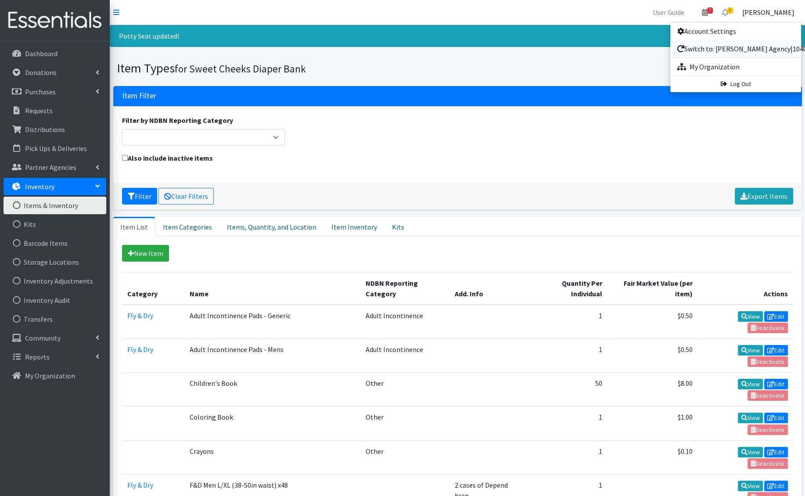
click at [726, 52] on link "Switch to: [PERSON_NAME] Agency|10403" at bounding box center [735, 49] width 131 height 18
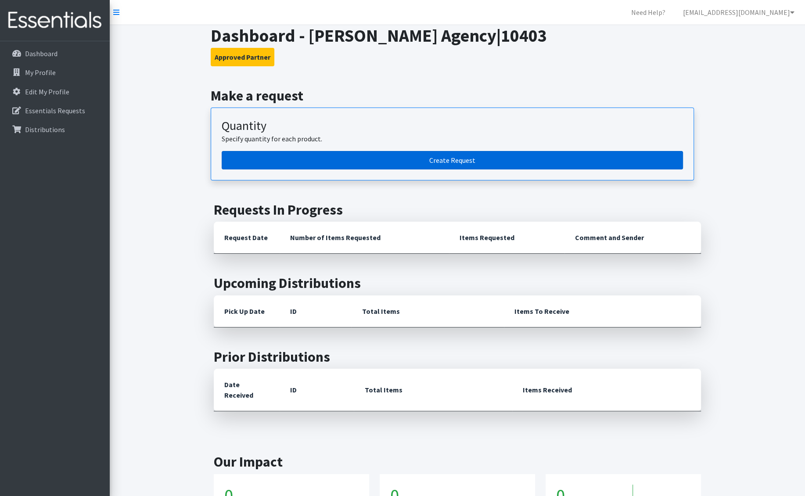
click at [342, 162] on link "Create Request" at bounding box center [452, 160] width 461 height 18
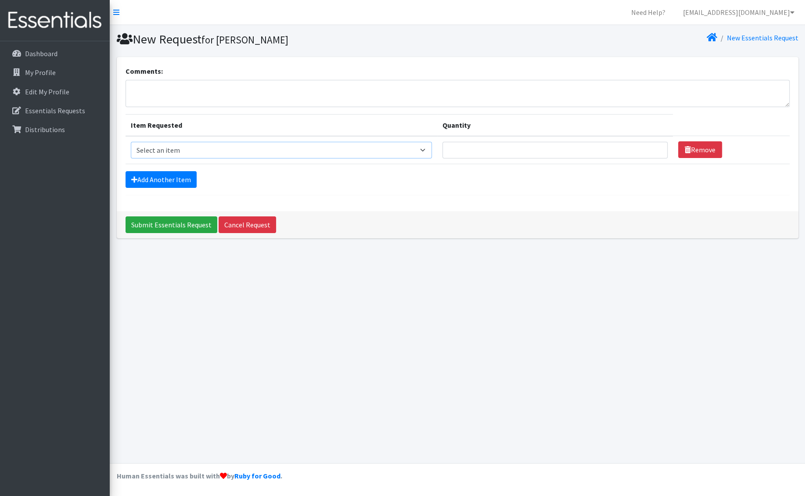
click at [242, 153] on select "Select an item F&D Men L/XL (38-50in waist) x48 F&D Men S/M (28-40in waist) x56…" at bounding box center [281, 150] width 301 height 17
click at [775, 10] on link "[EMAIL_ADDRESS][DOMAIN_NAME]" at bounding box center [739, 13] width 126 height 18
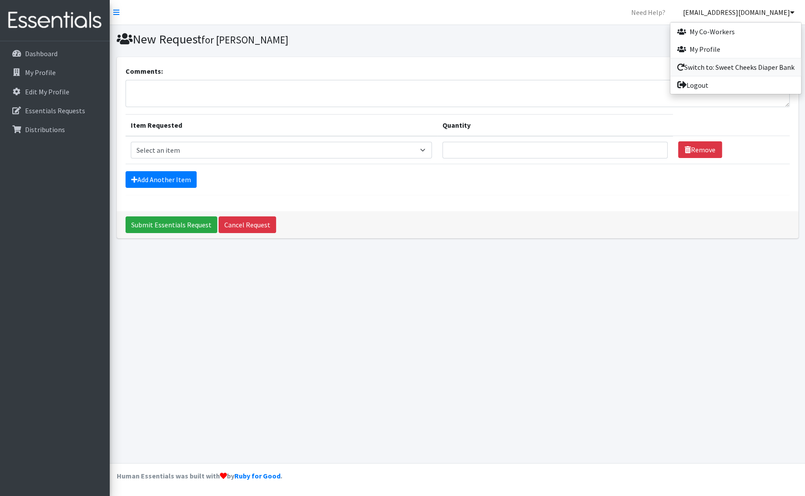
click at [729, 64] on link "Switch to: Sweet Cheeks Diaper Bank" at bounding box center [735, 67] width 131 height 18
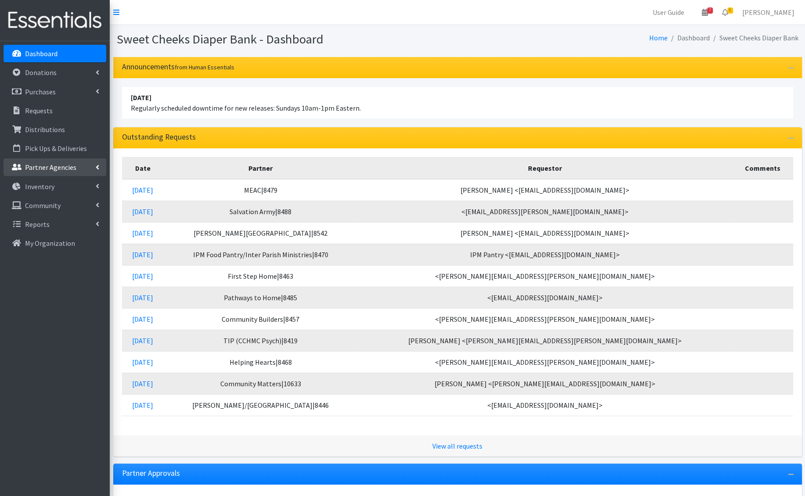
click at [50, 168] on p "Partner Agencies" at bounding box center [50, 167] width 51 height 9
click at [48, 222] on p "Inventory" at bounding box center [39, 224] width 29 height 9
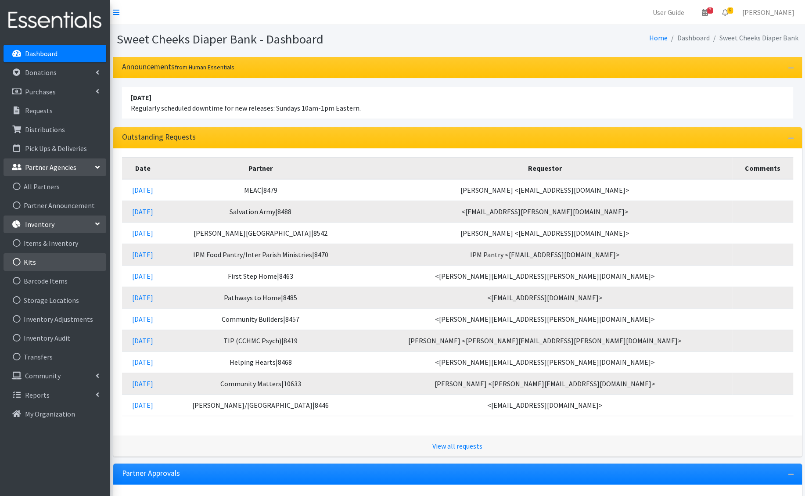
click at [48, 263] on link "Kits" at bounding box center [55, 262] width 103 height 18
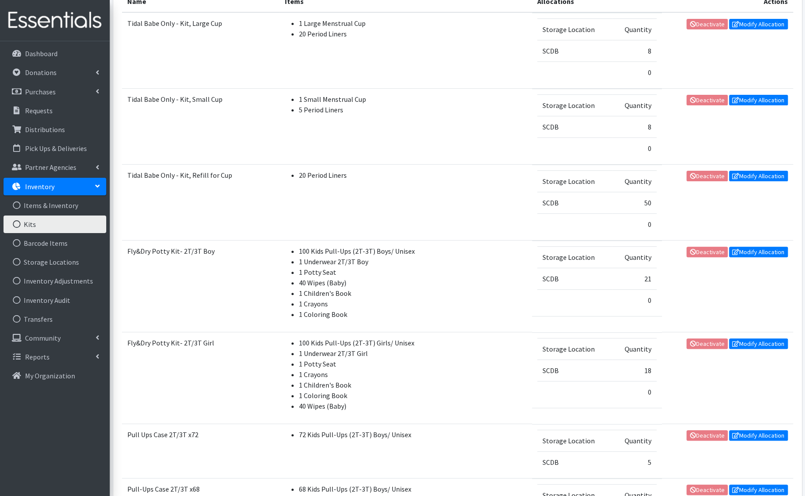
scroll to position [749, 0]
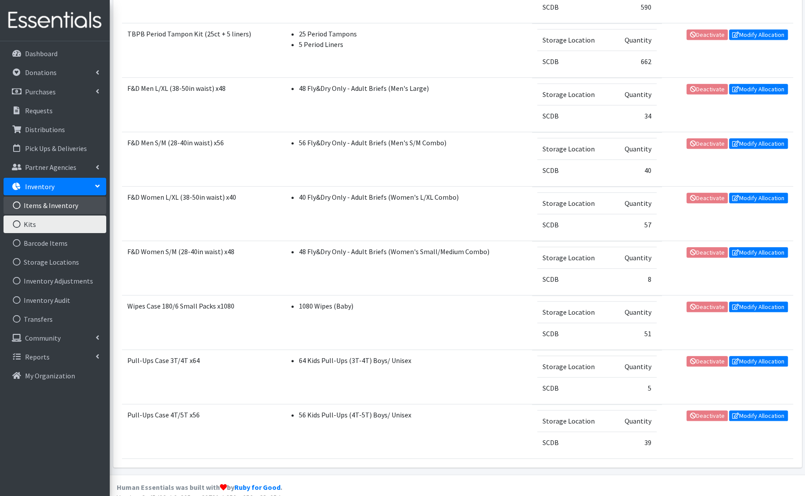
click at [36, 210] on link "Items & Inventory" at bounding box center [55, 206] width 103 height 18
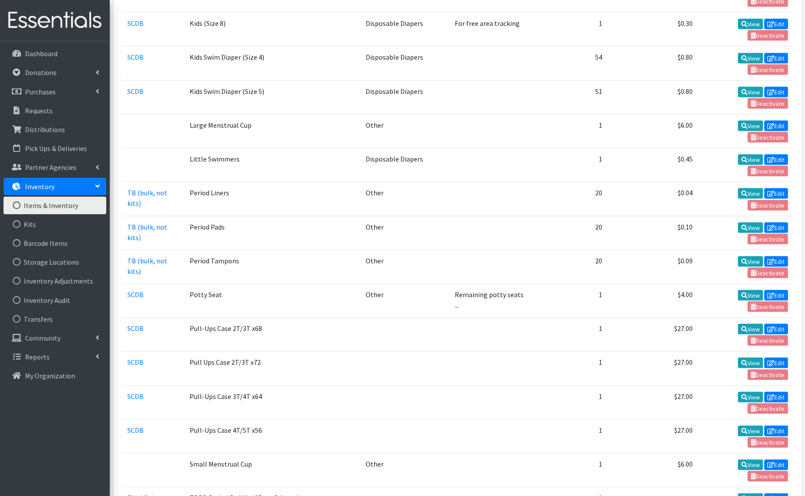
scroll to position [696, 0]
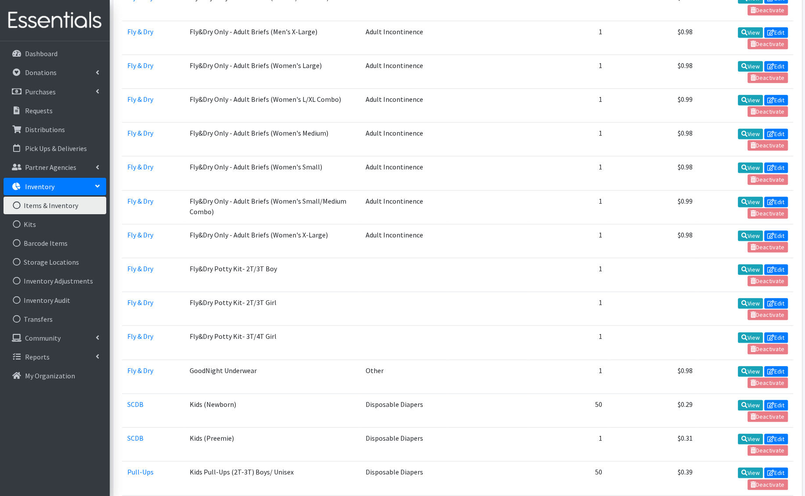
click at [761, 328] on td "View Edit Deactivate" at bounding box center [745, 343] width 95 height 34
click at [785, 332] on link "Edit" at bounding box center [776, 337] width 24 height 11
click at [61, 278] on link "Inventory Adjustments" at bounding box center [55, 281] width 103 height 18
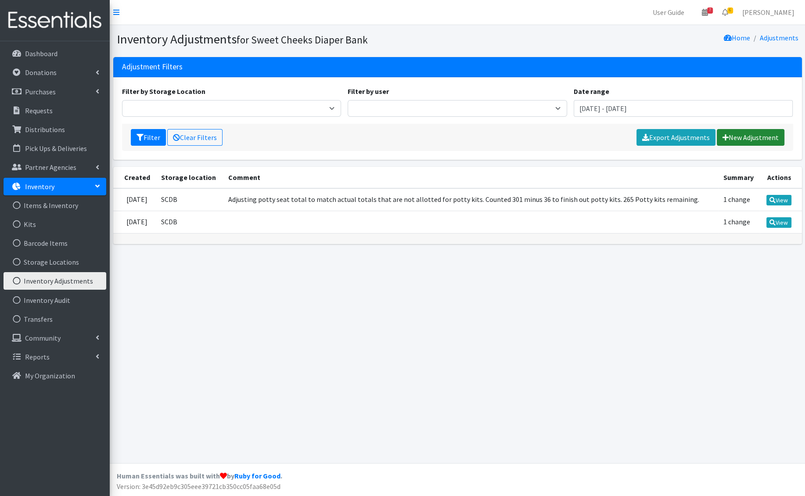
click at [769, 144] on link "New Adjustment" at bounding box center [751, 137] width 68 height 17
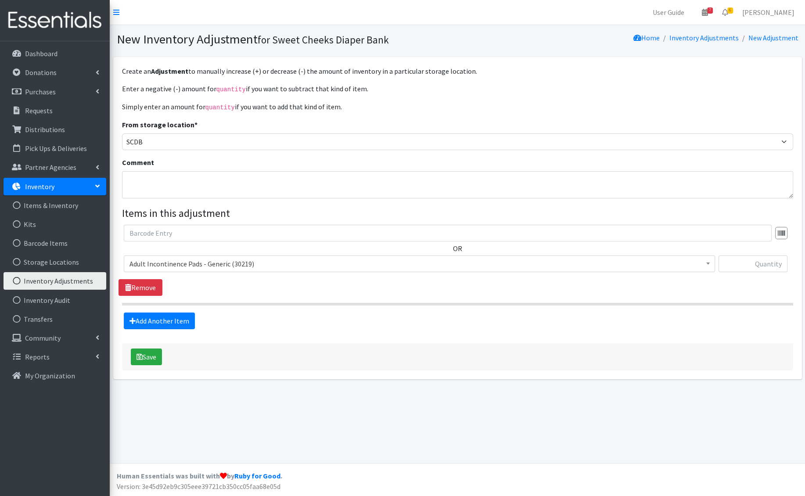
click at [316, 259] on span "Adult Incontinence Pads - Generic (30219)" at bounding box center [420, 264] width 580 height 12
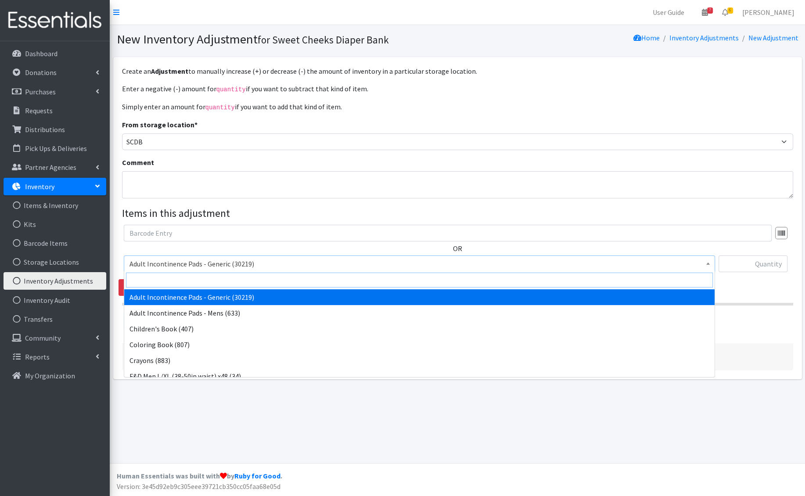
click at [281, 281] on input "search" at bounding box center [419, 280] width 587 height 15
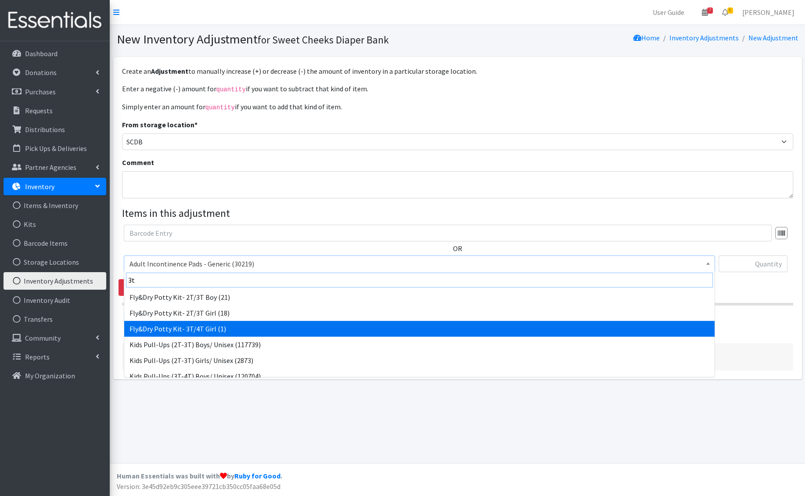
type input "3t"
select select "11141"
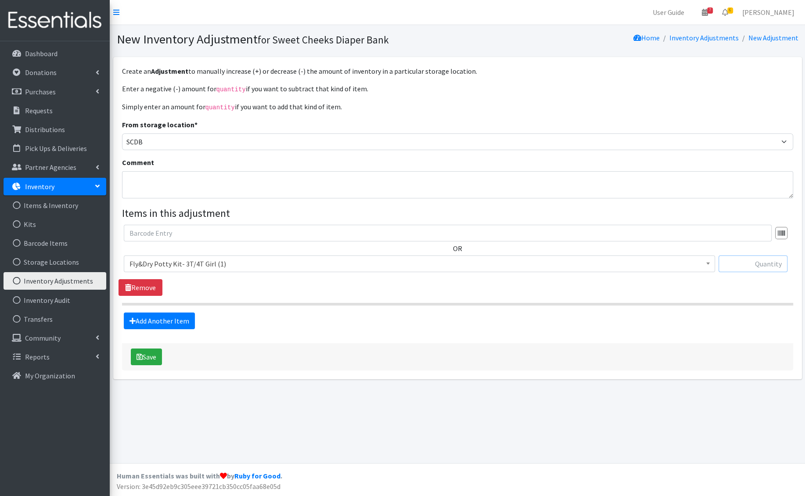
click at [755, 262] on input "text" at bounding box center [753, 263] width 69 height 17
type input "1"
type input "-1"
click at [312, 190] on textarea "Comment" at bounding box center [457, 184] width 671 height 27
click at [155, 355] on button "Save" at bounding box center [146, 357] width 31 height 17
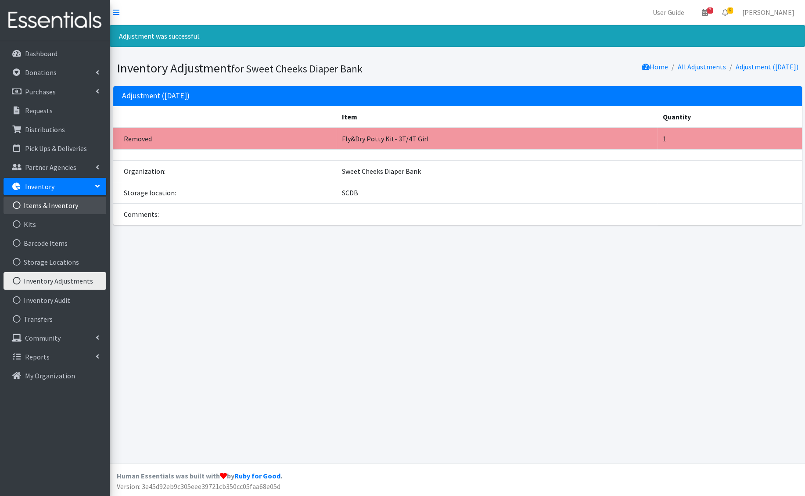
click at [64, 204] on link "Items & Inventory" at bounding box center [55, 206] width 103 height 18
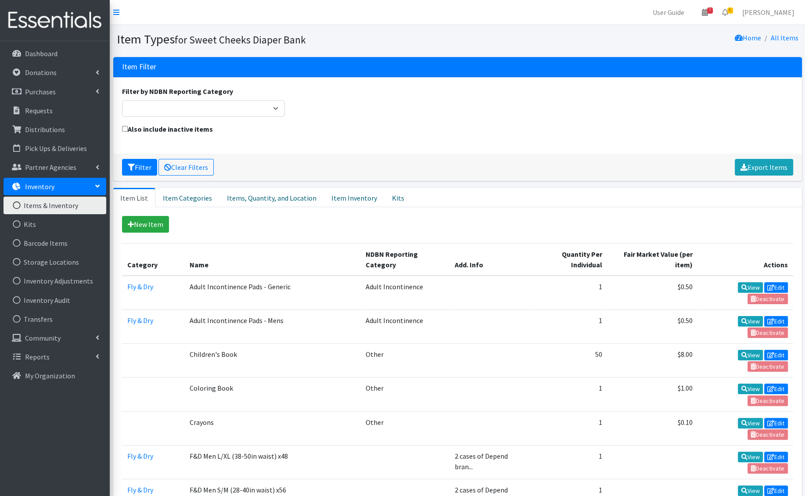
click at [228, 223] on div "New Item" at bounding box center [457, 224] width 671 height 17
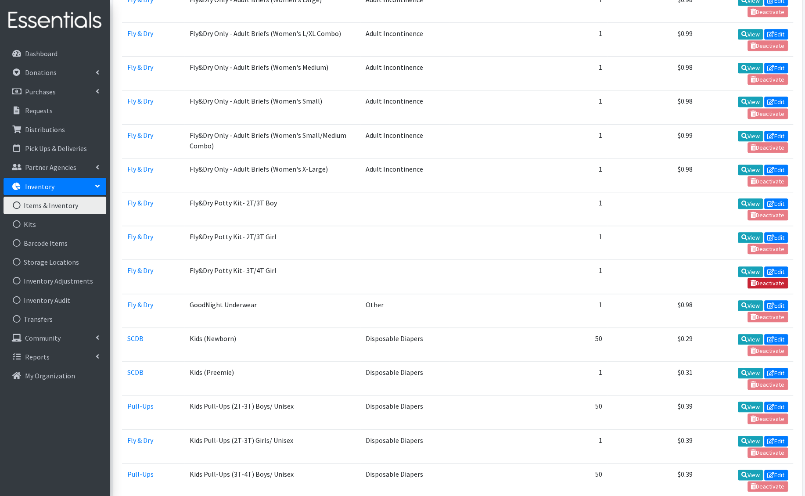
click at [763, 278] on link "Deactivate" at bounding box center [768, 283] width 40 height 11
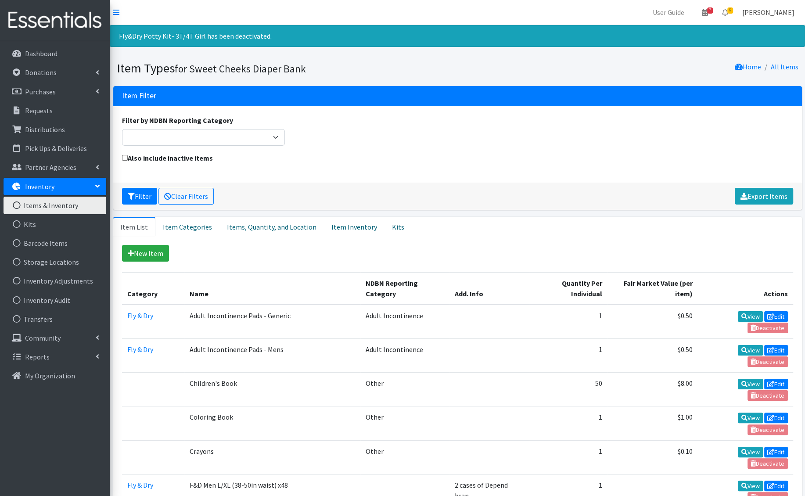
click at [758, 6] on link "[PERSON_NAME]" at bounding box center [768, 13] width 66 height 18
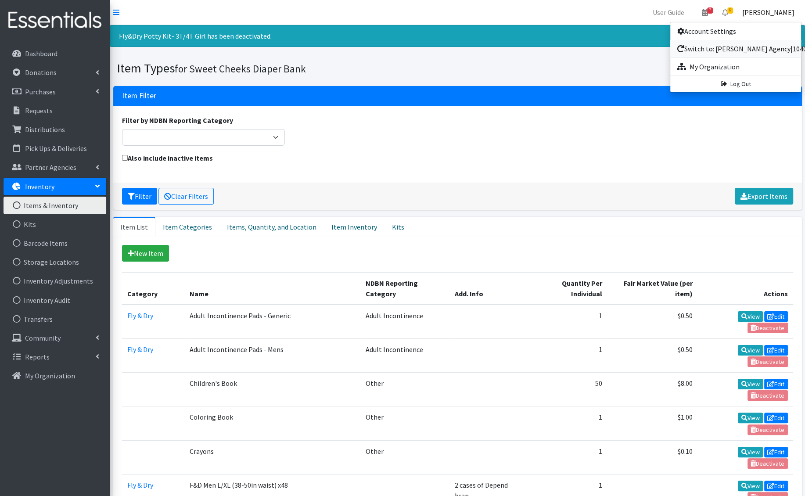
click at [710, 51] on link "Switch to: [PERSON_NAME] Agency|10403" at bounding box center [735, 49] width 131 height 18
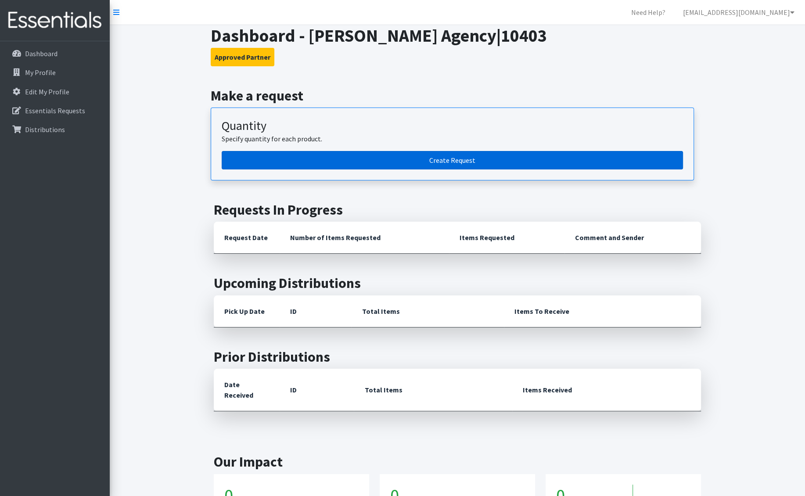
click at [360, 162] on link "Create Request" at bounding box center [452, 160] width 461 height 18
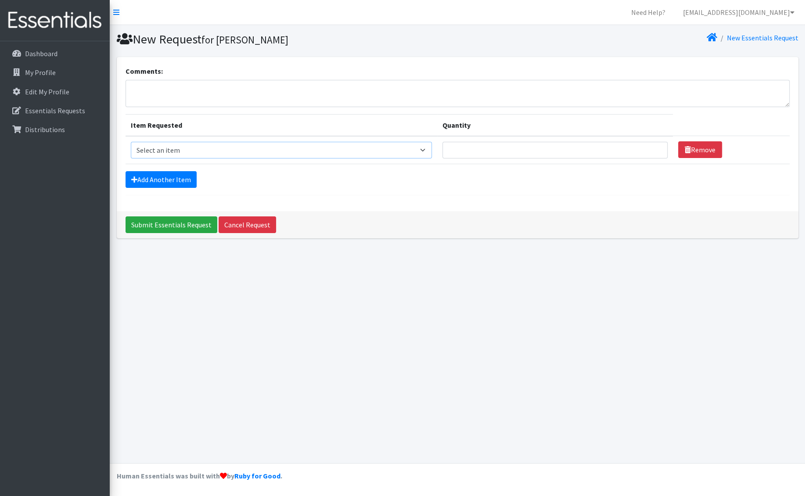
click at [174, 148] on select "Select an item F&D Men L/XL (38-50in waist) x48 F&D Men S/M (28-40in waist) x56…" at bounding box center [281, 150] width 301 height 17
click at [757, 15] on link "[EMAIL_ADDRESS][DOMAIN_NAME]" at bounding box center [739, 13] width 126 height 18
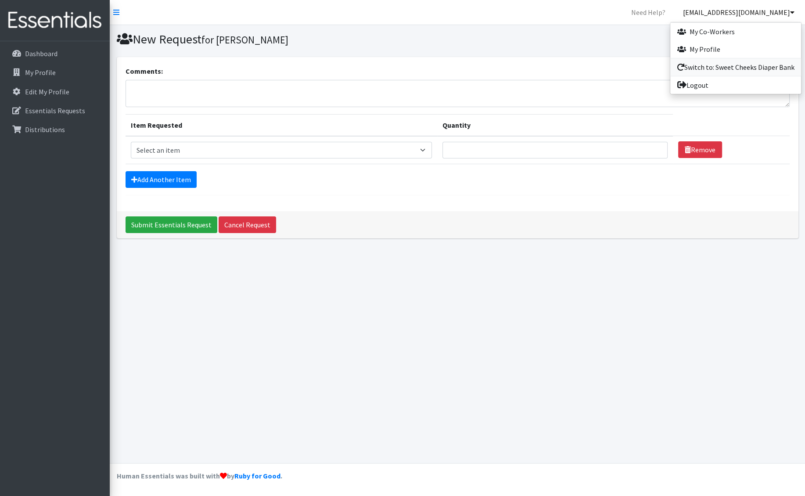
click at [729, 65] on link "Switch to: Sweet Cheeks Diaper Bank" at bounding box center [735, 67] width 131 height 18
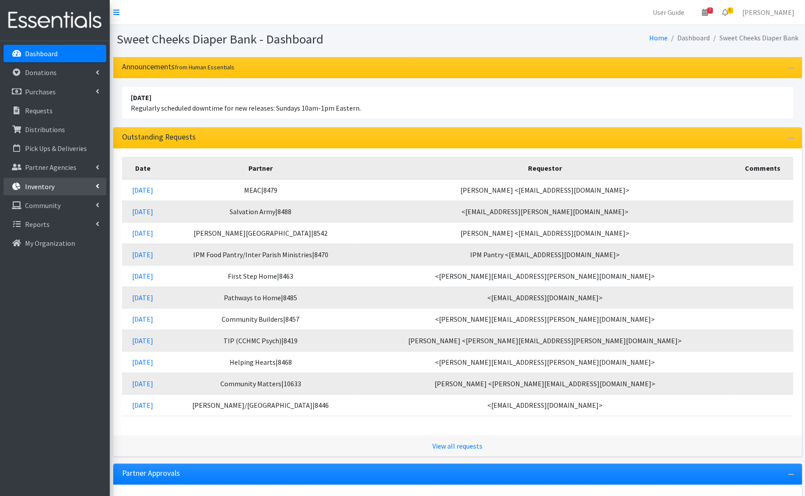
click at [61, 184] on link "Inventory" at bounding box center [55, 187] width 103 height 18
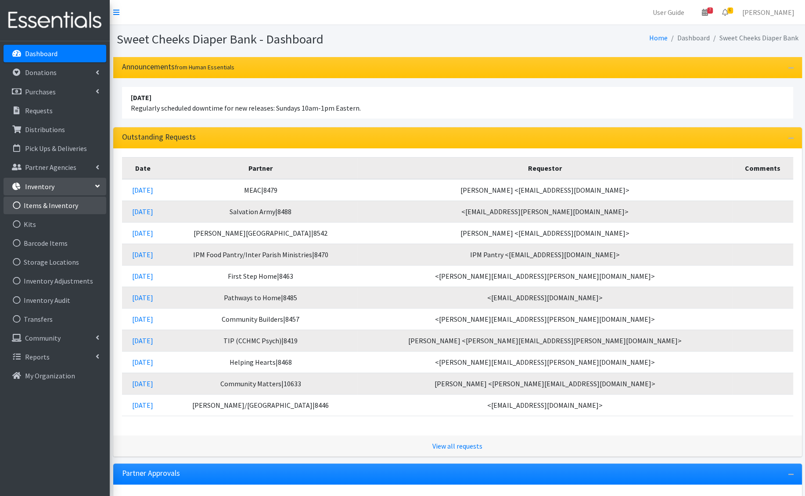
click at [58, 208] on link "Items & Inventory" at bounding box center [55, 206] width 103 height 18
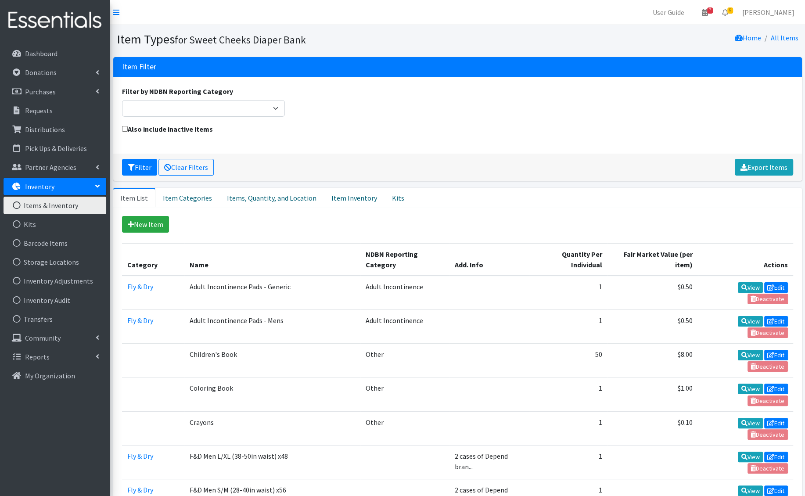
scroll to position [1322, 0]
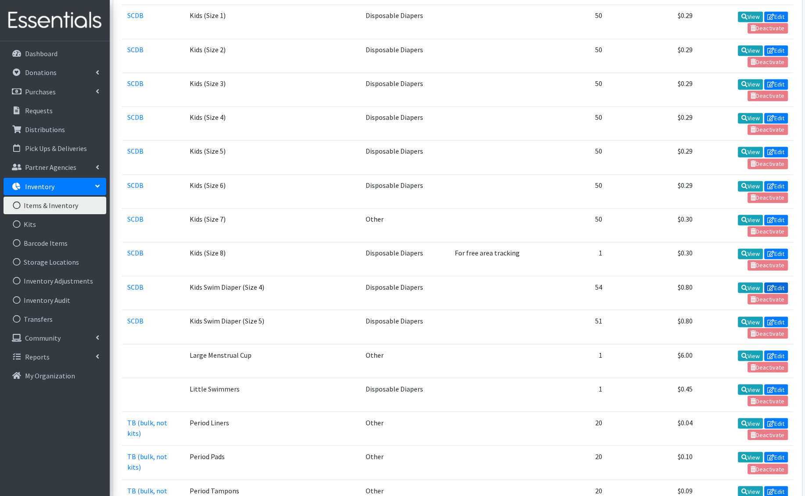
click at [773, 282] on link "Edit" at bounding box center [776, 287] width 24 height 11
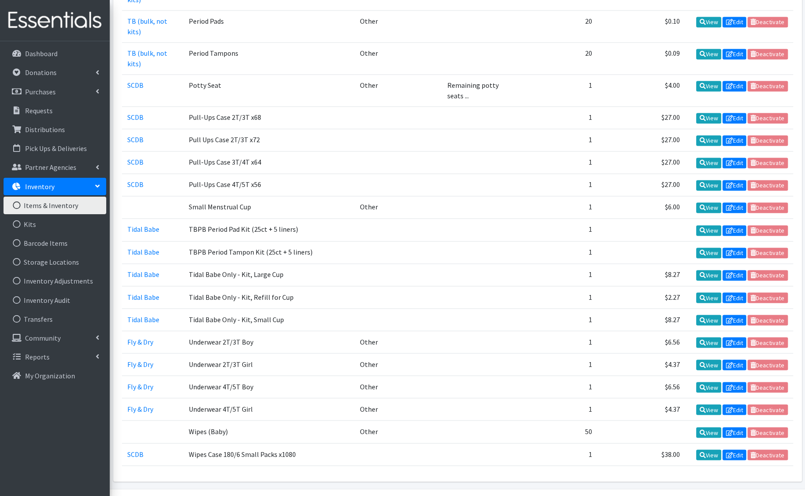
scroll to position [940, 0]
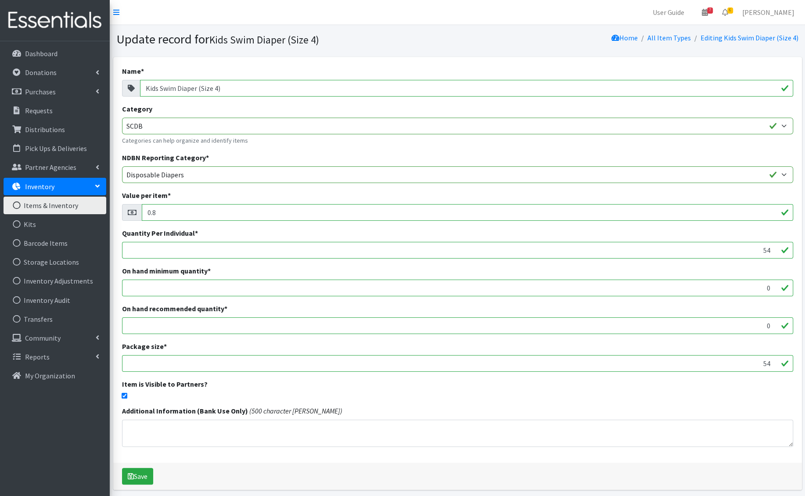
click at [125, 396] on input "checkbox" at bounding box center [125, 396] width 6 height 6
checkbox input "false"
click at [138, 475] on button "Save" at bounding box center [137, 476] width 31 height 17
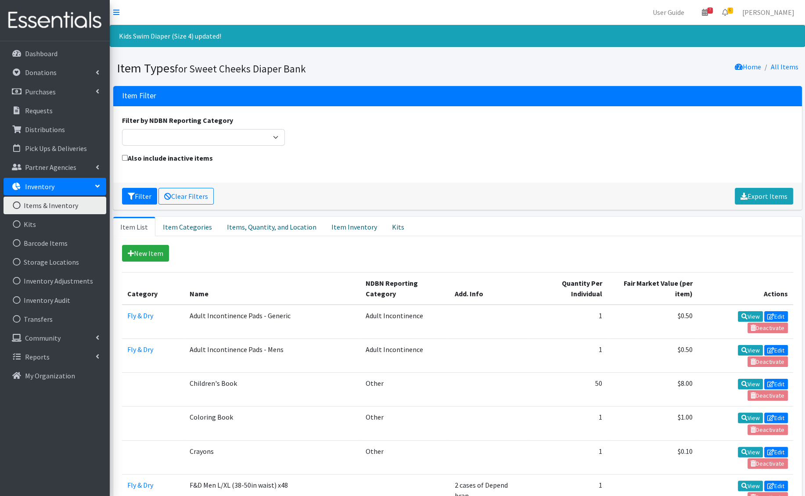
scroll to position [1351, 0]
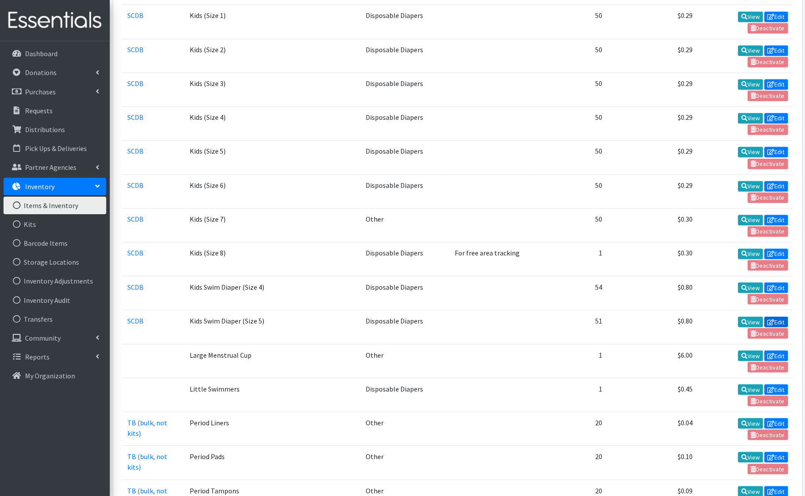
click at [781, 317] on link "Edit" at bounding box center [776, 322] width 24 height 11
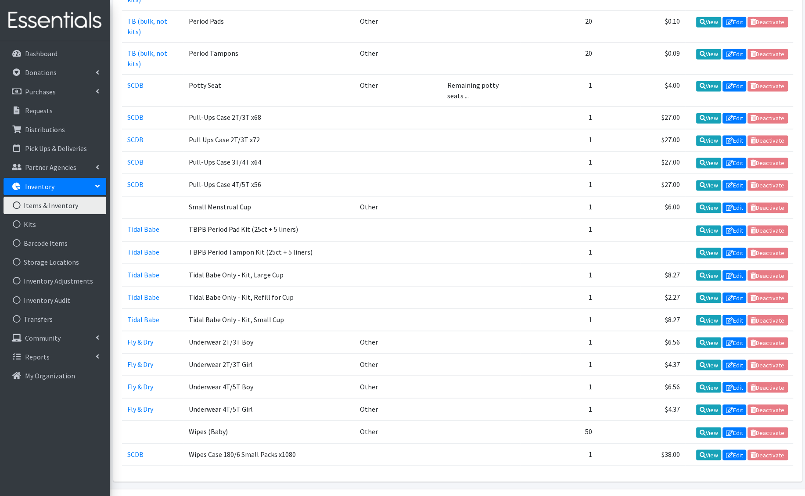
scroll to position [957, 0]
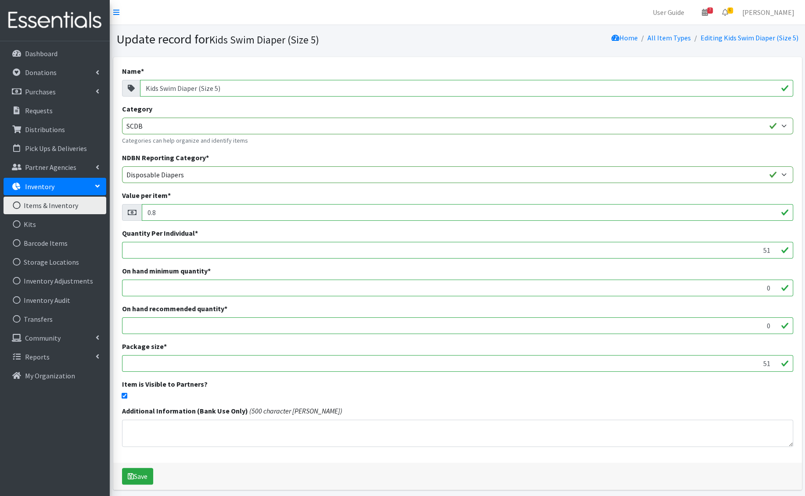
click at [126, 394] on input "checkbox" at bounding box center [125, 396] width 6 height 6
checkbox input "false"
click at [138, 473] on button "Save" at bounding box center [137, 476] width 31 height 17
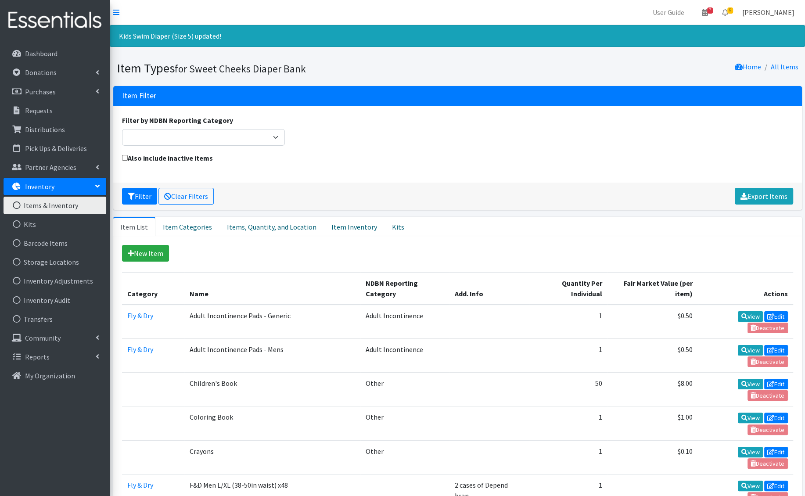
click at [776, 15] on link "[PERSON_NAME]" at bounding box center [768, 13] width 66 height 18
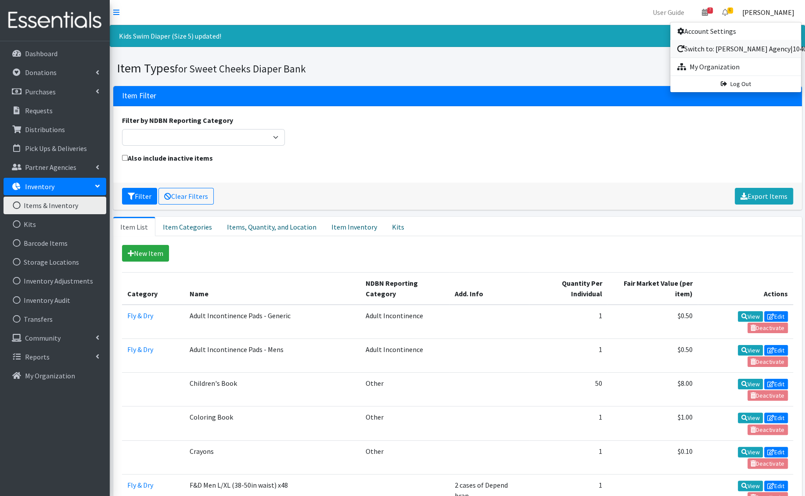
click at [759, 50] on link "Switch to: [PERSON_NAME] Agency|10403" at bounding box center [735, 49] width 131 height 18
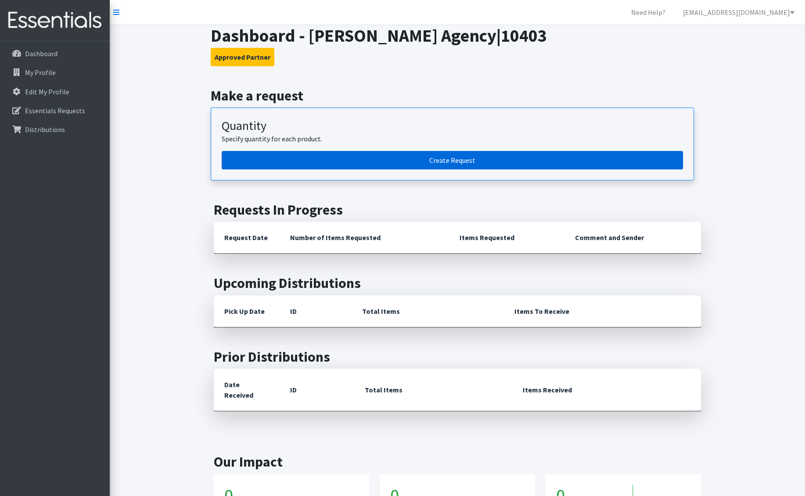
click at [299, 162] on link "Create Request" at bounding box center [452, 160] width 461 height 18
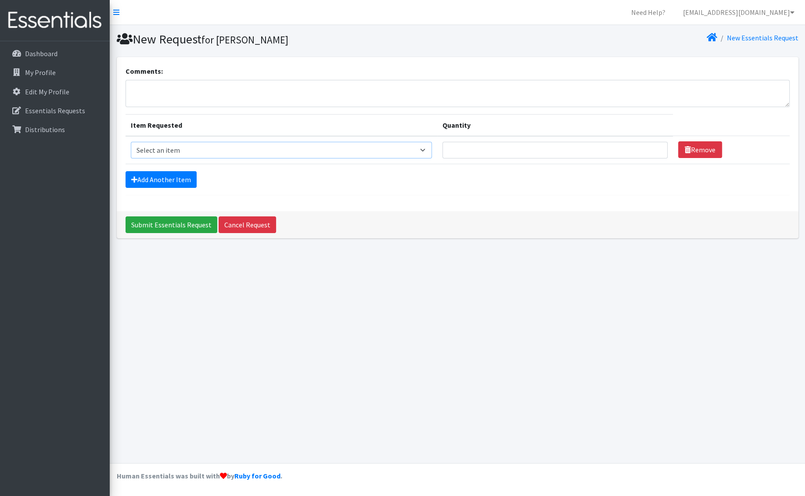
click at [165, 152] on select "Select an item F&D Men L/XL (38-50in waist) x48 F&D Men S/M (28-40in waist) x56…" at bounding box center [281, 150] width 301 height 17
click at [756, 9] on link "[EMAIL_ADDRESS][DOMAIN_NAME]" at bounding box center [739, 13] width 126 height 18
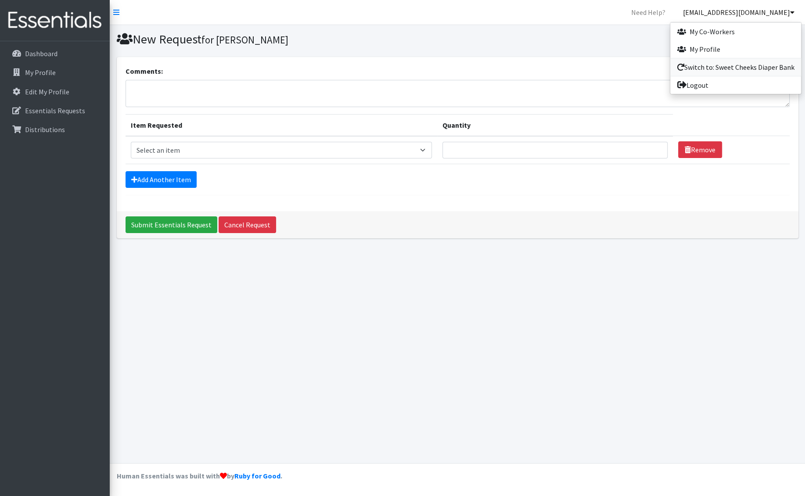
click at [719, 63] on link "Switch to: Sweet Cheeks Diaper Bank" at bounding box center [735, 67] width 131 height 18
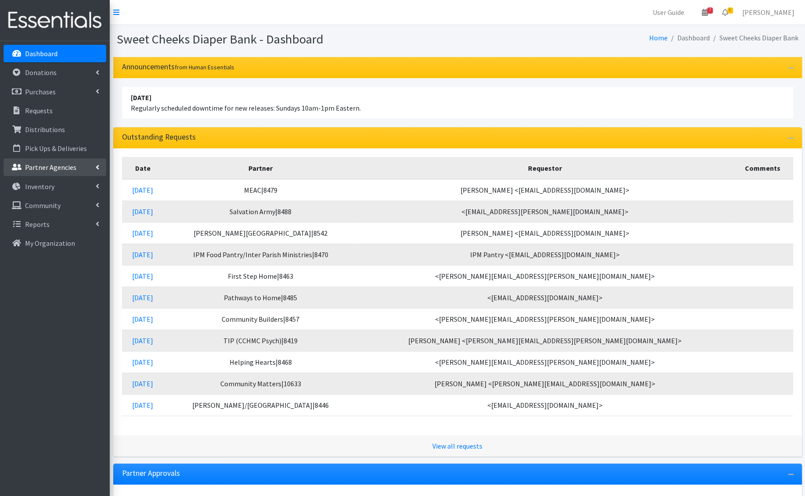
click at [49, 167] on p "Partner Agencies" at bounding box center [50, 167] width 51 height 9
click at [47, 181] on link "All Partners" at bounding box center [55, 187] width 103 height 18
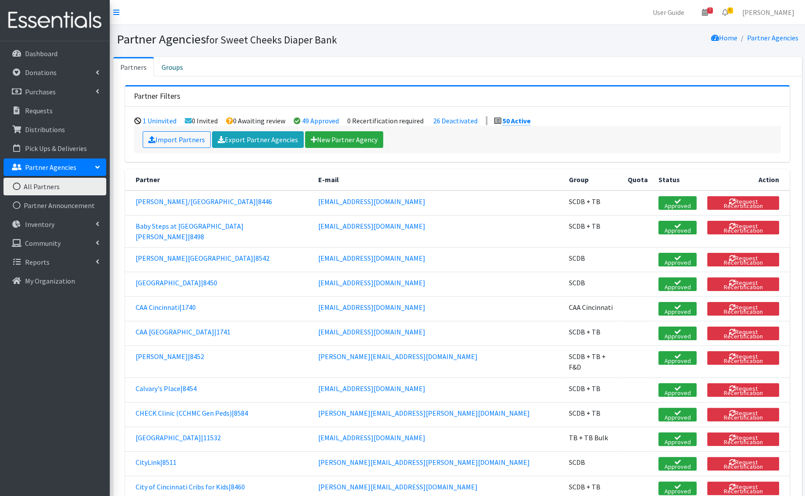
scroll to position [784, 0]
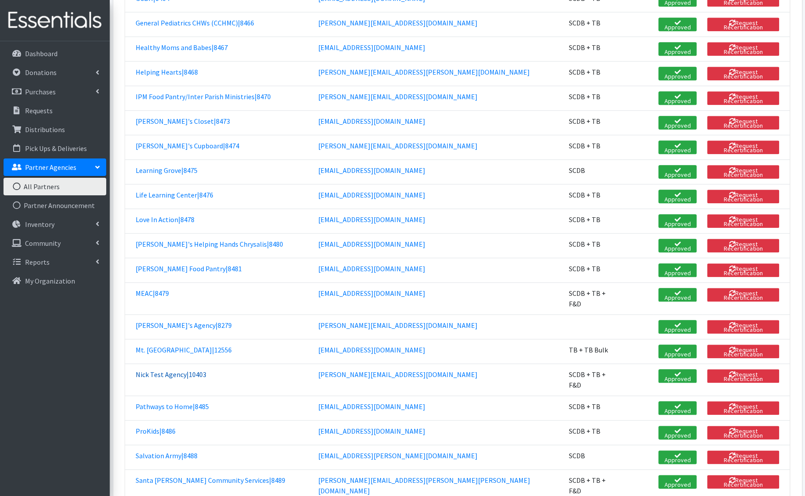
click at [195, 370] on link "Nick Test Agency|10403" at bounding box center [171, 374] width 71 height 9
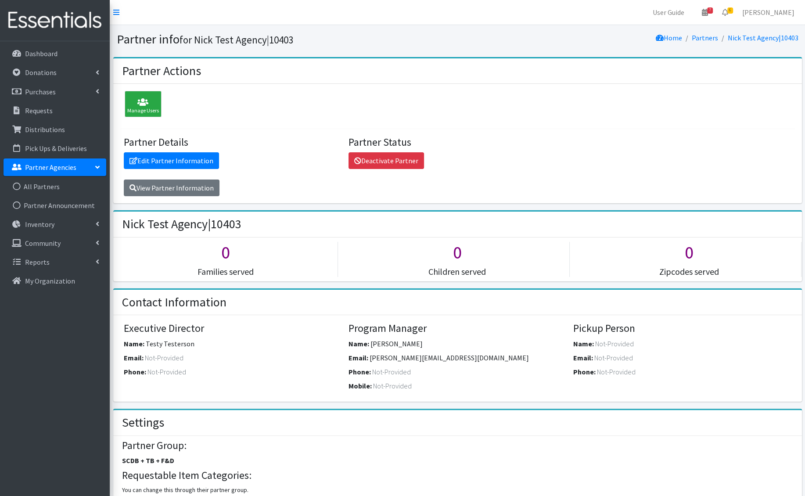
scroll to position [20, 0]
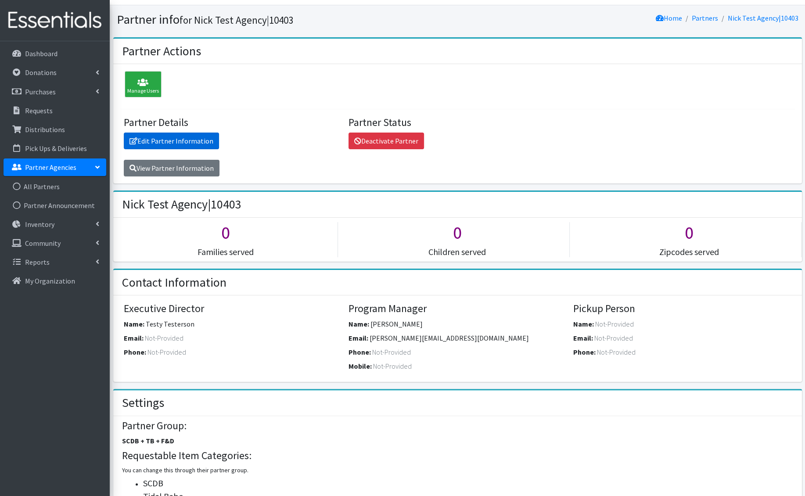
click at [185, 141] on link "Edit Partner Information" at bounding box center [171, 141] width 95 height 17
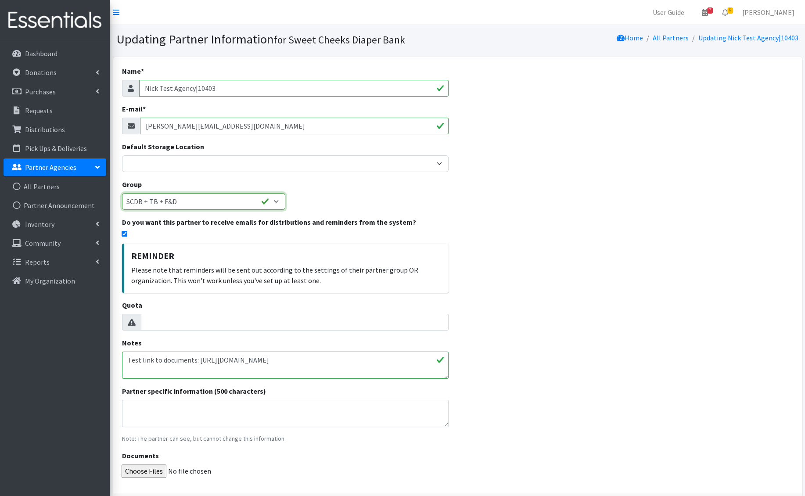
click at [186, 205] on select "None SCDB SCDB + TB TB TB Bulk TB + TB Bulk SCDB + TB + F&D CAA Cincinnati" at bounding box center [203, 201] width 163 height 17
select select "3"
click at [122, 193] on select "None SCDB SCDB + TB TB TB Bulk TB + TB Bulk SCDB + TB + F&D CAA Cincinnati" at bounding box center [203, 201] width 163 height 17
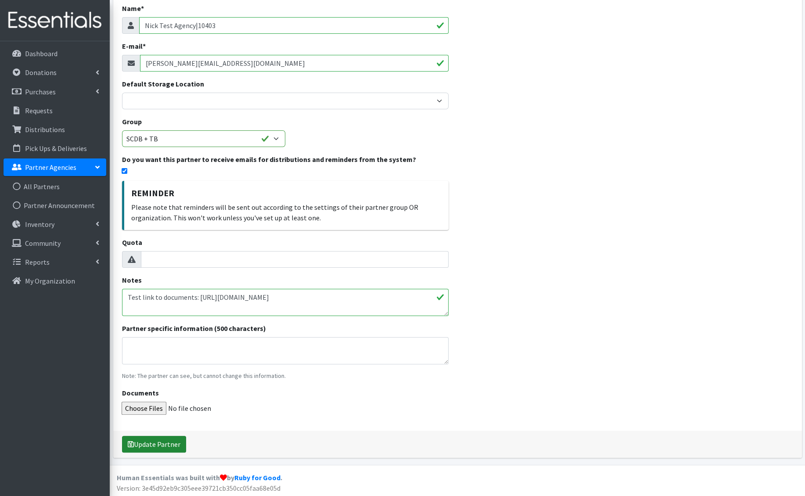
click at [148, 445] on button "Update Partner" at bounding box center [154, 444] width 64 height 17
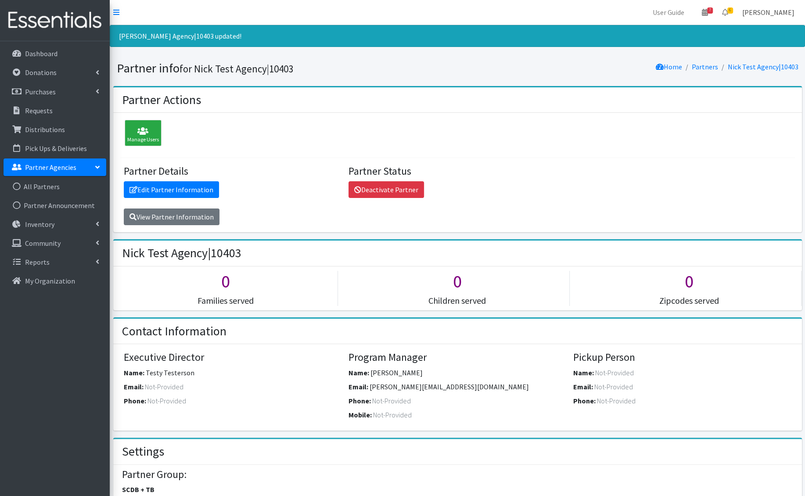
click at [766, 12] on link "Nick Reynolds" at bounding box center [768, 13] width 66 height 18
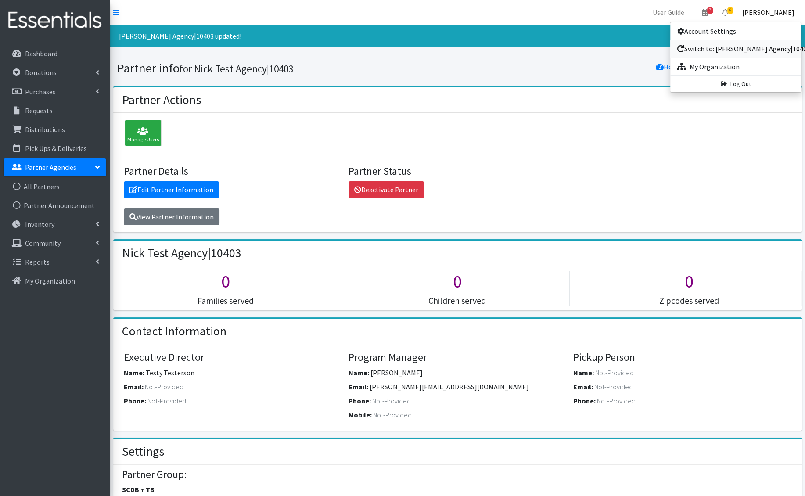
click at [744, 53] on link "Switch to: [PERSON_NAME] Agency|10403" at bounding box center [735, 49] width 131 height 18
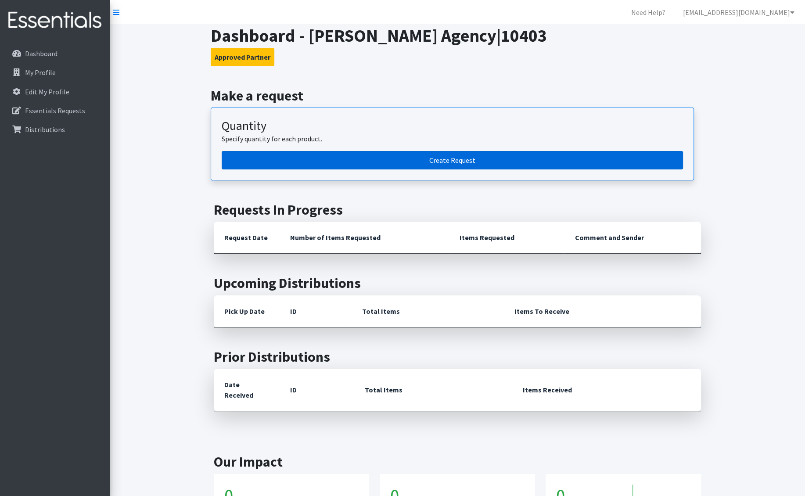
click at [417, 155] on link "Create Request" at bounding box center [452, 160] width 461 height 18
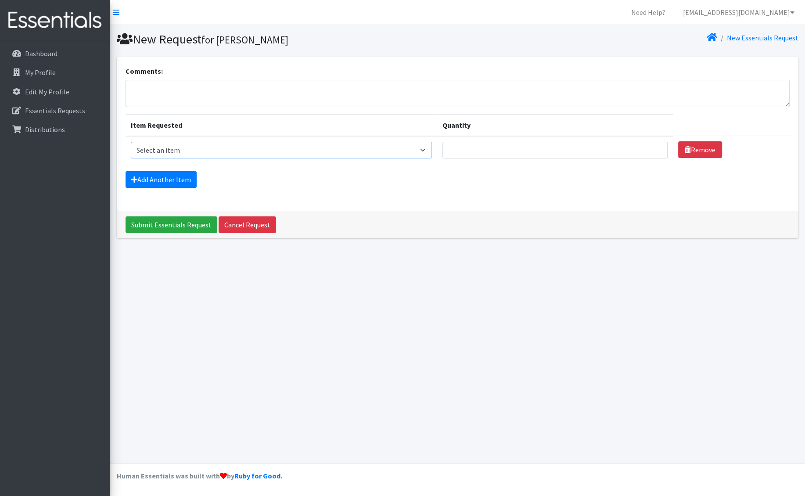
click at [200, 146] on select "Select an item F&D Men L/XL (38-50in waist) x48 F&D Men S/M (28-40in waist) x56…" at bounding box center [281, 150] width 301 height 17
click at [777, 11] on link "[EMAIL_ADDRESS][DOMAIN_NAME]" at bounding box center [739, 13] width 126 height 18
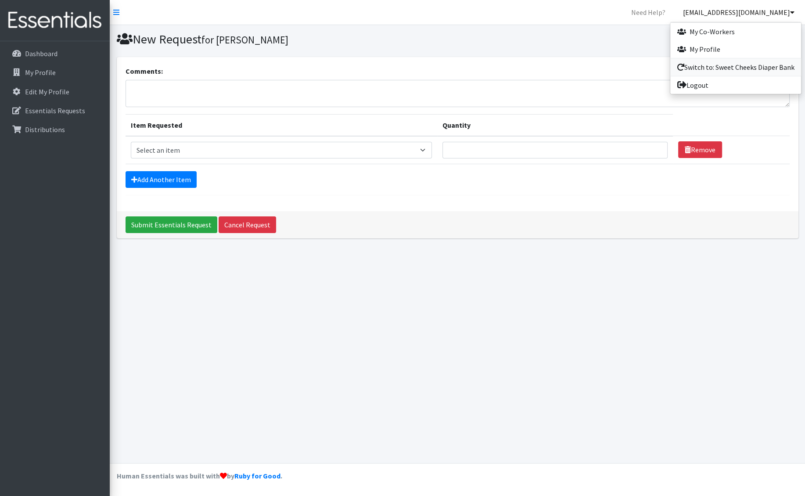
click at [736, 67] on link "Switch to: Sweet Cheeks Diaper Bank" at bounding box center [735, 67] width 131 height 18
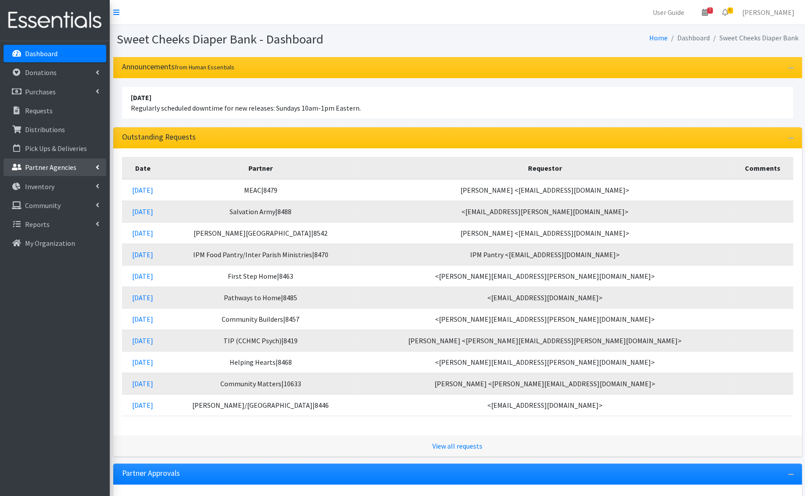
click at [54, 165] on p "Partner Agencies" at bounding box center [50, 167] width 51 height 9
click at [58, 218] on link "Inventory" at bounding box center [55, 225] width 103 height 18
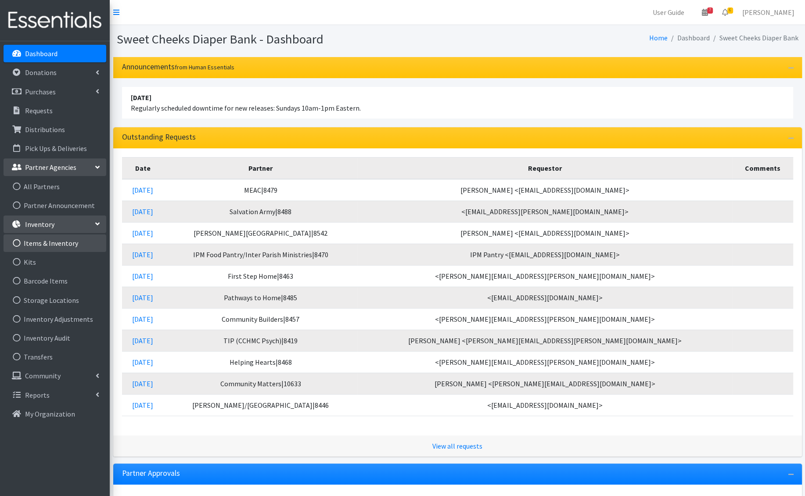
click at [60, 246] on link "Items & Inventory" at bounding box center [55, 243] width 103 height 18
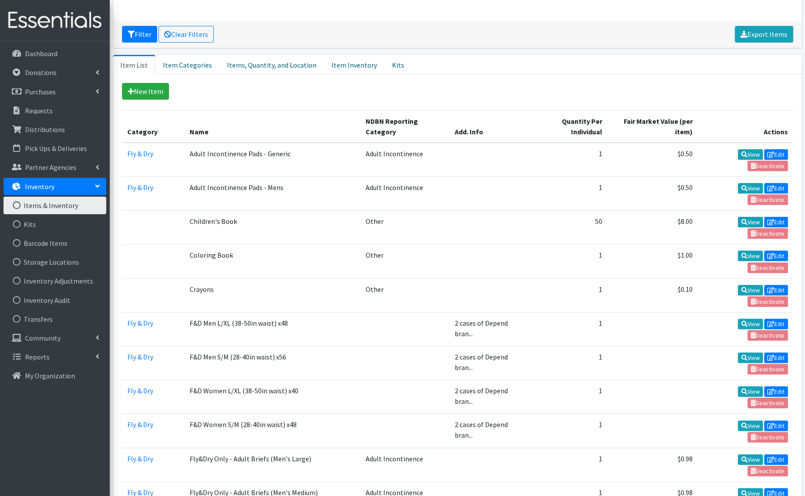
scroll to position [134, 0]
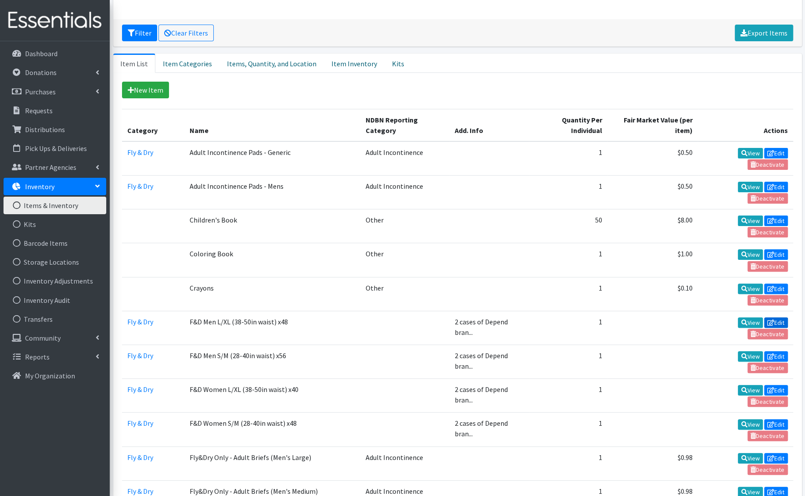
click at [776, 317] on link "Edit" at bounding box center [776, 322] width 24 height 11
click at [778, 351] on link "Edit" at bounding box center [776, 356] width 24 height 11
click at [778, 385] on link "Edit" at bounding box center [776, 390] width 24 height 11
click at [775, 419] on link "Edit" at bounding box center [776, 424] width 24 height 11
click at [51, 168] on p "Partner Agencies" at bounding box center [50, 167] width 51 height 9
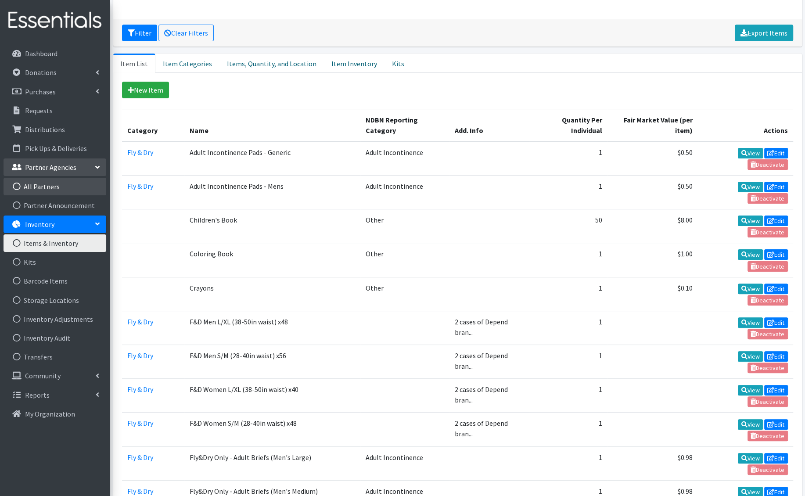
click at [48, 180] on link "All Partners" at bounding box center [55, 187] width 103 height 18
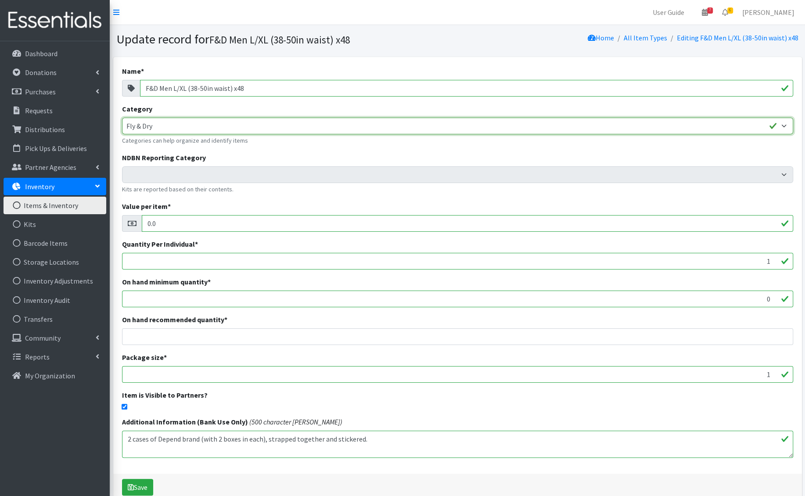
click at [219, 124] on select "SCDB Tidal Babe TB (bulk, not kits) Pull-Ups Fly & Dry" at bounding box center [457, 126] width 671 height 17
click at [122, 118] on select "SCDB Tidal Babe TB (bulk, not kits) Pull-Ups Fly & Dry" at bounding box center [457, 126] width 671 height 17
click at [150, 124] on select "SCDB Tidal Babe TB (bulk, not kits) Pull-Ups Fly & Dry" at bounding box center [457, 126] width 671 height 17
select select "37"
click at [122, 118] on select "SCDB Tidal Babe TB (bulk, not kits) Pull-Ups Fly & Dry" at bounding box center [457, 126] width 671 height 17
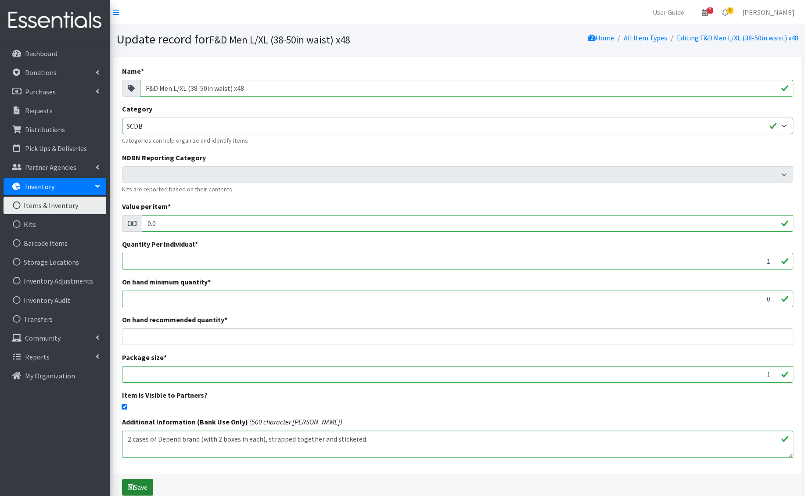
click at [139, 489] on button "Save" at bounding box center [137, 487] width 31 height 17
click at [139, 128] on select "SCDB Tidal Babe TB (bulk, not kits) Pull-Ups Fly & Dry" at bounding box center [457, 126] width 671 height 17
click at [122, 118] on select "SCDB Tidal Babe TB (bulk, not kits) Pull-Ups Fly & Dry" at bounding box center [457, 126] width 671 height 17
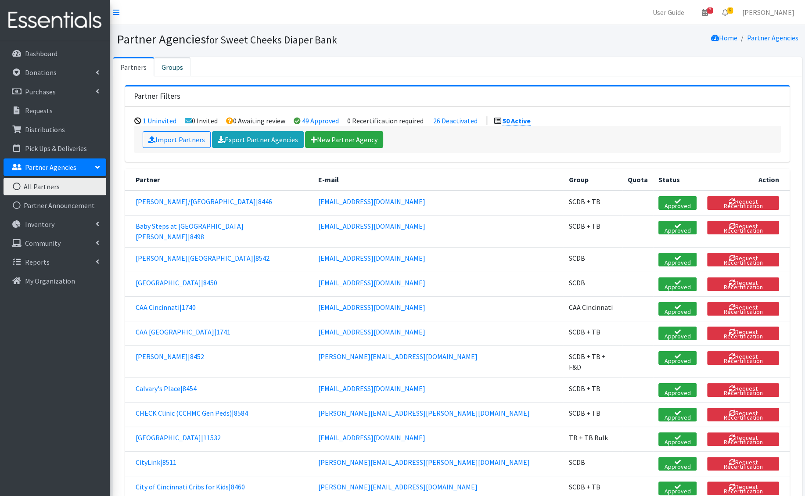
click at [166, 64] on link "Groups" at bounding box center [172, 66] width 36 height 19
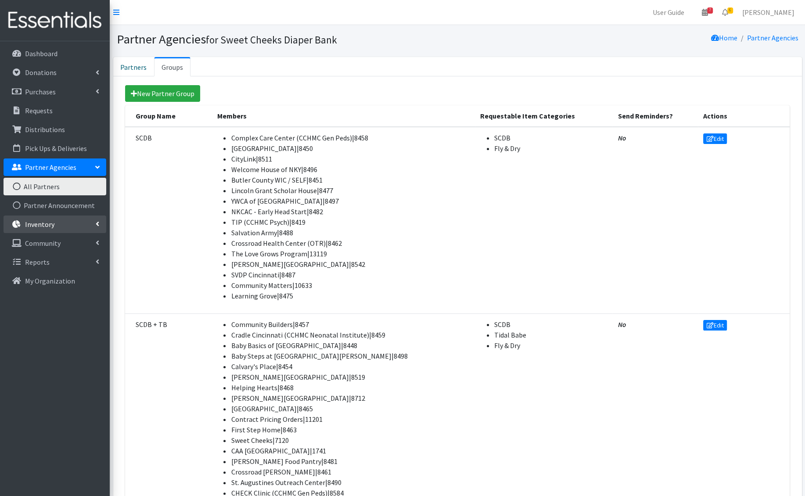
click at [46, 220] on p "Inventory" at bounding box center [39, 224] width 29 height 9
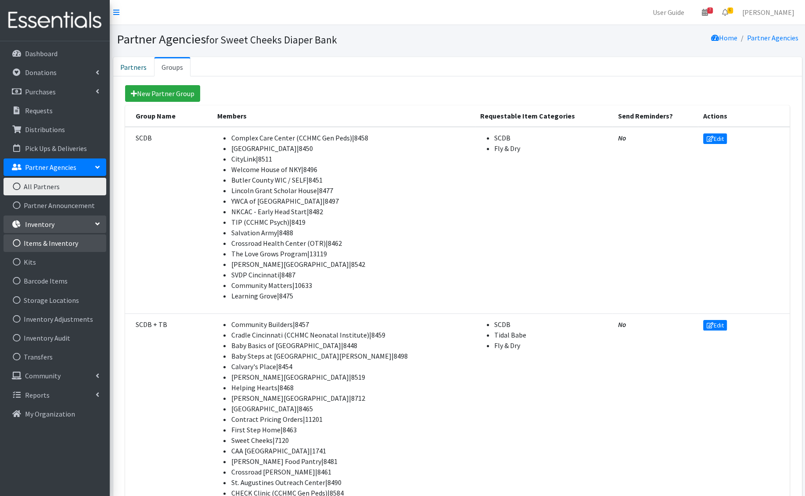
click at [47, 244] on link "Items & Inventory" at bounding box center [55, 243] width 103 height 18
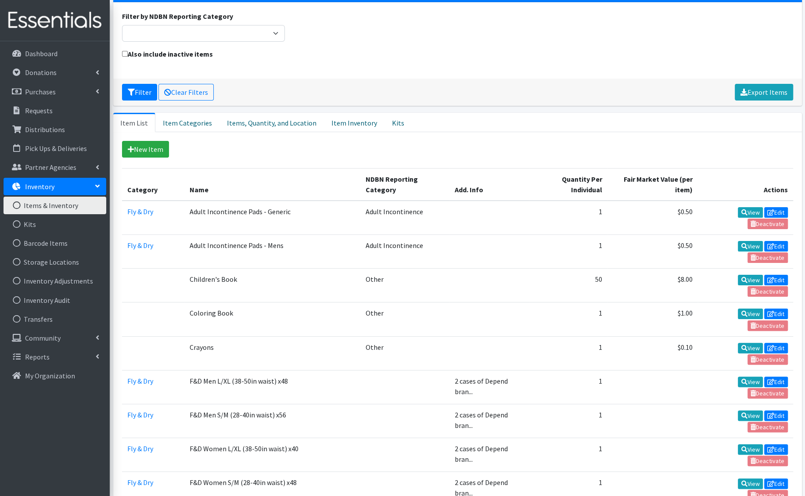
scroll to position [696, 0]
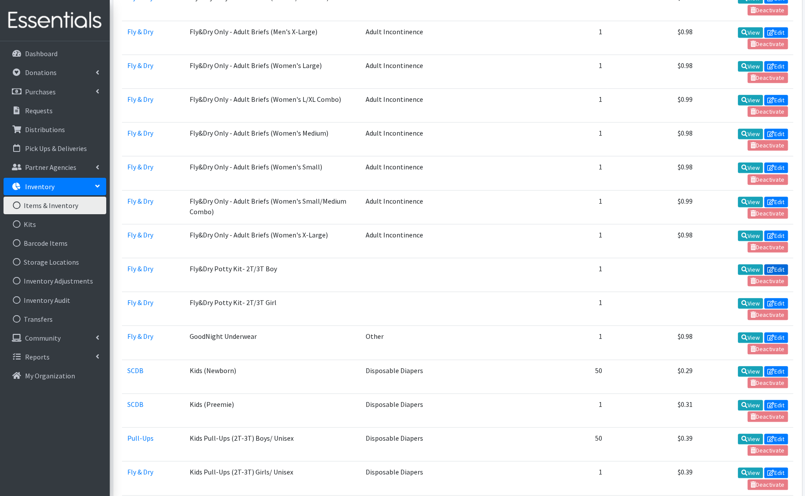
click at [783, 264] on link "Edit" at bounding box center [776, 269] width 24 height 11
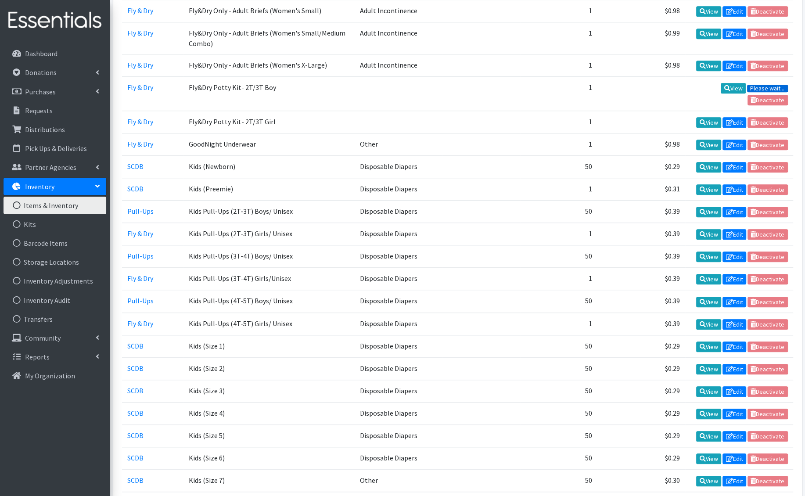
scroll to position [524, 0]
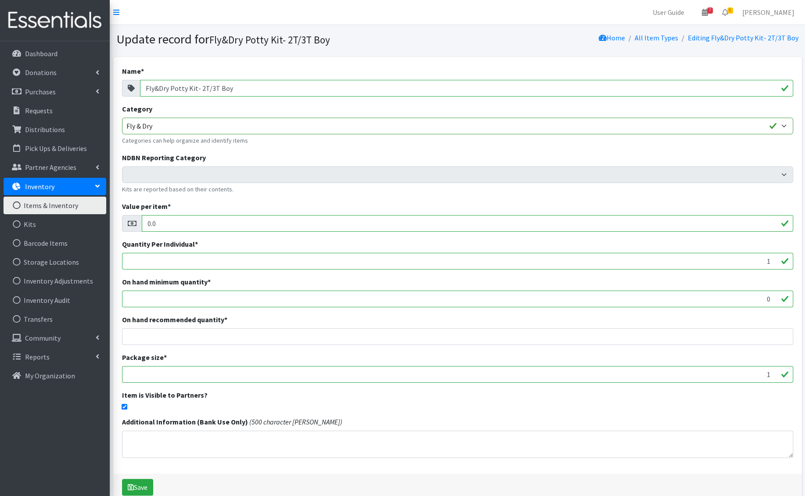
click at [184, 87] on input "Fly&Dry Potty Kit- 2T/3T Boy" at bounding box center [466, 88] width 653 height 17
click at [167, 126] on select "SCDB Tidal Babe TB (bulk, not kits) Pull-Ups Fly & Dry" at bounding box center [457, 126] width 671 height 17
select select "37"
click at [122, 118] on select "SCDB Tidal Babe TB (bulk, not kits) Pull-Ups Fly & Dry" at bounding box center [457, 126] width 671 height 17
click at [166, 122] on select "SCDB Tidal Babe TB (bulk, not kits) Pull-Ups Fly & Dry" at bounding box center [457, 126] width 671 height 17
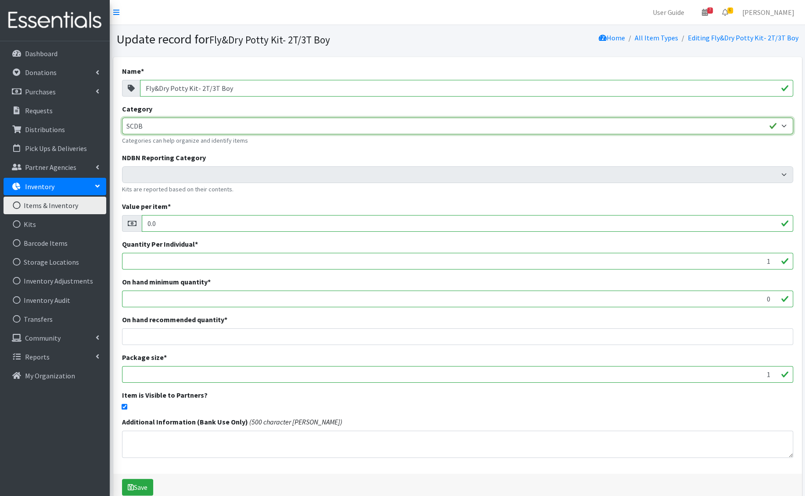
click at [122, 118] on select "SCDB Tidal Babe TB (bulk, not kits) Pull-Ups Fly & Dry" at bounding box center [457, 126] width 671 height 17
click at [135, 486] on button "Save" at bounding box center [137, 487] width 31 height 17
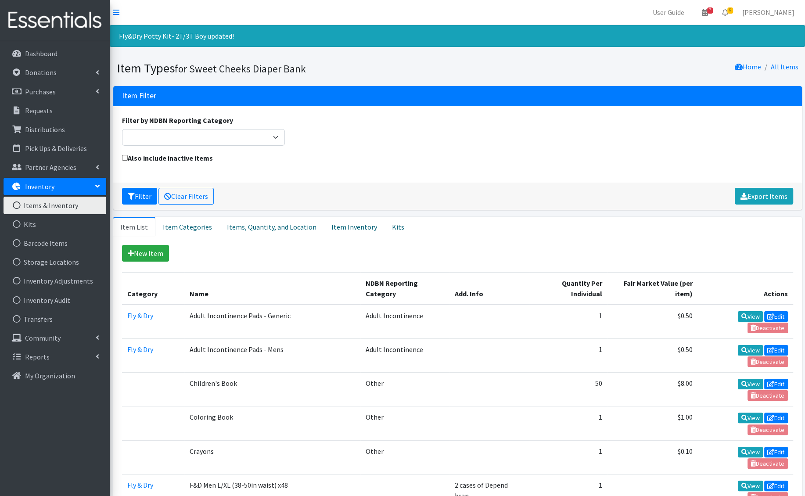
scroll to position [724, 0]
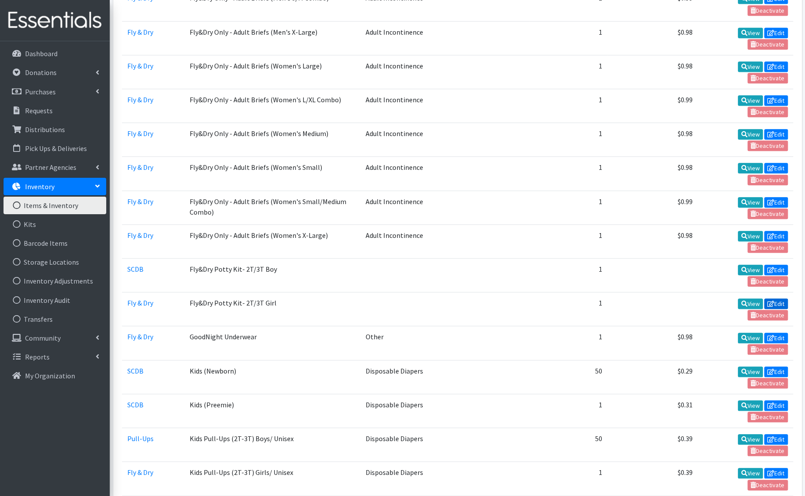
click at [781, 299] on link "Edit" at bounding box center [776, 304] width 24 height 11
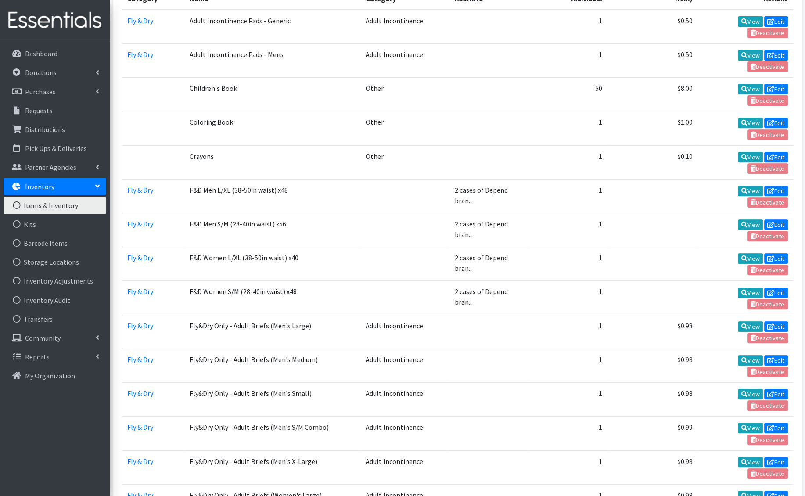
scroll to position [295, 0]
click at [50, 165] on p "Partner Agencies" at bounding box center [50, 167] width 51 height 9
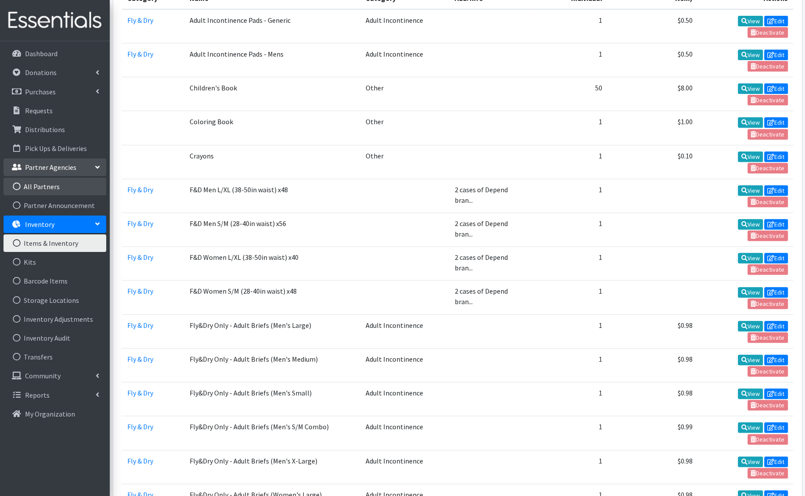
click at [40, 188] on link "All Partners" at bounding box center [55, 187] width 103 height 18
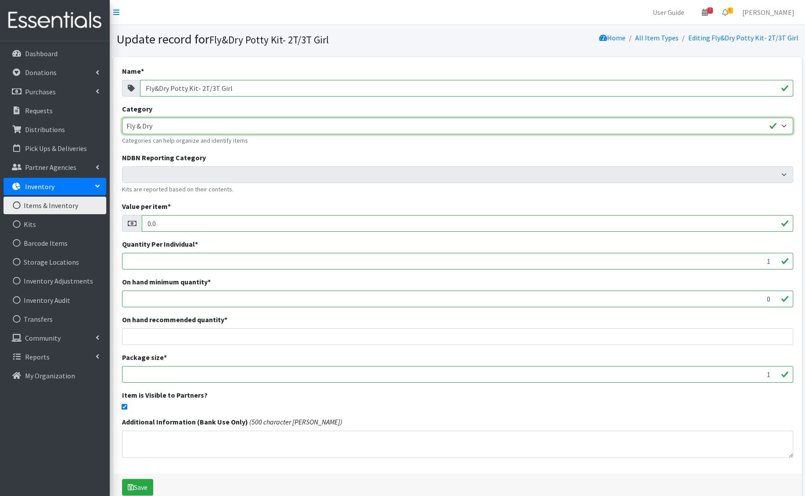
click at [243, 132] on select "SCDB Tidal Babe TB (bulk, not kits) Pull-Ups Fly & Dry" at bounding box center [457, 126] width 671 height 17
select select "37"
click at [122, 118] on select "SCDB Tidal Babe TB (bulk, not kits) Pull-Ups Fly & Dry" at bounding box center [457, 126] width 671 height 17
click at [140, 484] on button "Save" at bounding box center [137, 487] width 31 height 17
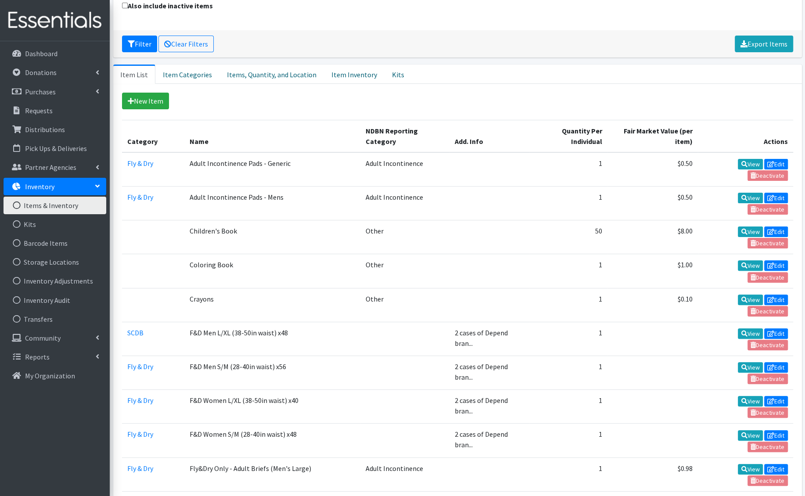
scroll to position [153, 0]
click at [781, 328] on link "Edit" at bounding box center [776, 333] width 24 height 11
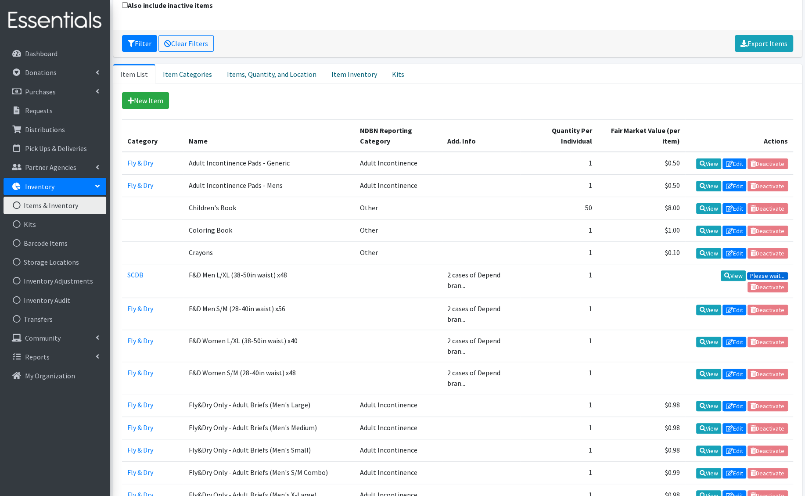
scroll to position [142, 0]
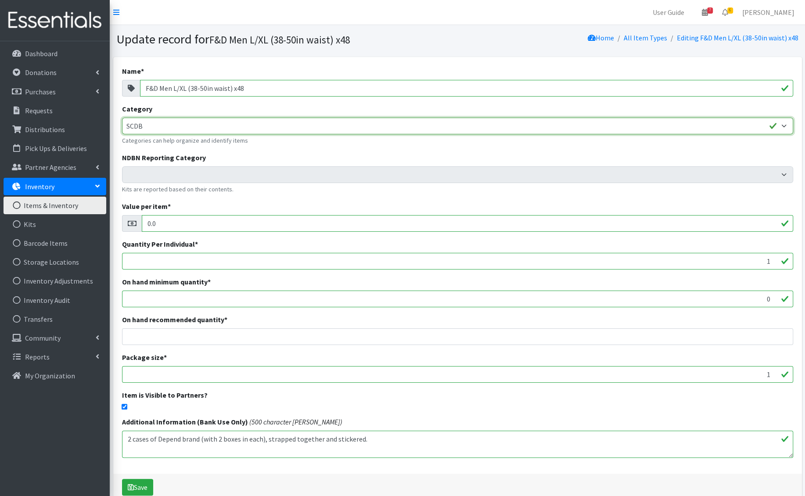
click at [220, 127] on select "SCDB Tidal Babe TB (bulk, not kits) Pull-Ups Fly & Dry" at bounding box center [457, 126] width 671 height 17
select select "39"
click at [122, 118] on select "SCDB Tidal Babe TB (bulk, not kits) Pull-Ups Fly & Dry" at bounding box center [457, 126] width 671 height 17
click at [137, 484] on button "Save" at bounding box center [137, 487] width 31 height 17
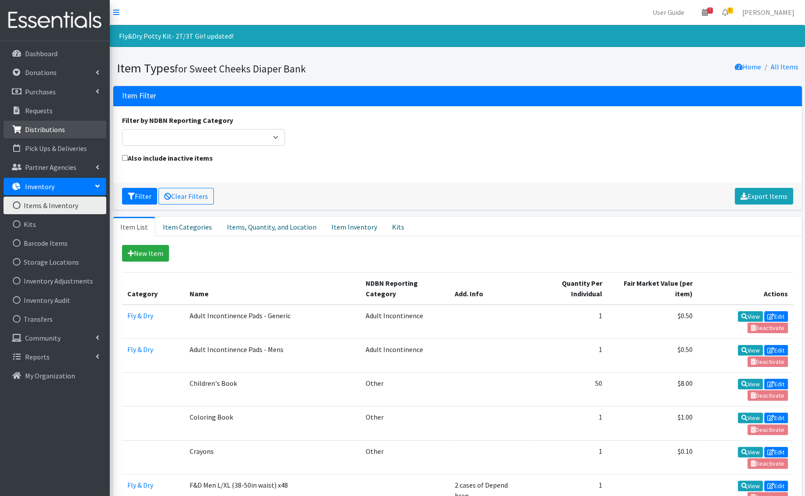
click at [79, 123] on link "Distributions" at bounding box center [55, 130] width 103 height 18
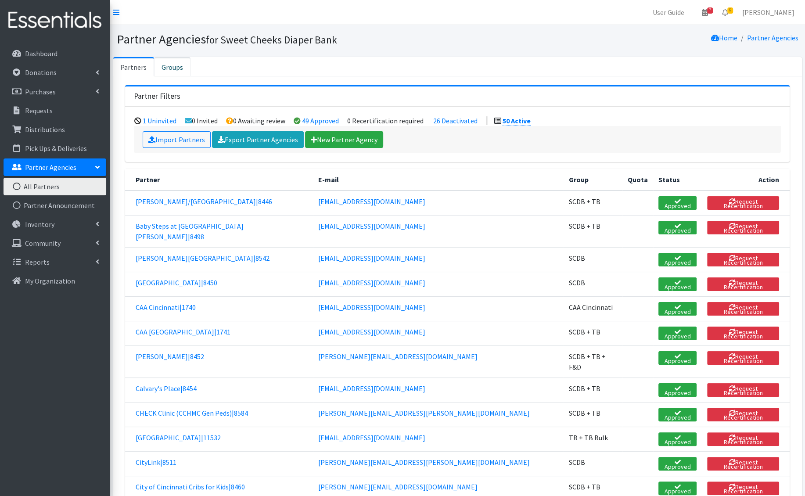
click at [174, 64] on link "Groups" at bounding box center [172, 66] width 36 height 19
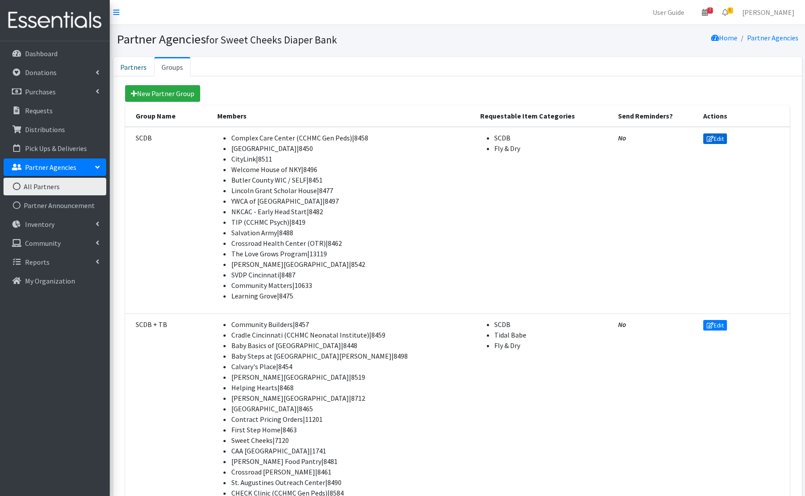
click at [707, 137] on link "Edit" at bounding box center [715, 138] width 24 height 11
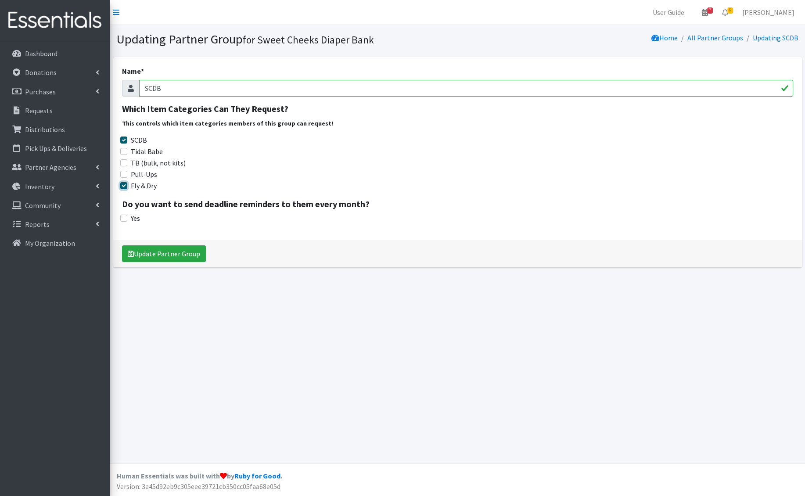
click at [125, 184] on input "Fly & Dry" at bounding box center [123, 185] width 7 height 7
checkbox input "false"
click at [152, 252] on button "Update Partner Group" at bounding box center [164, 253] width 84 height 17
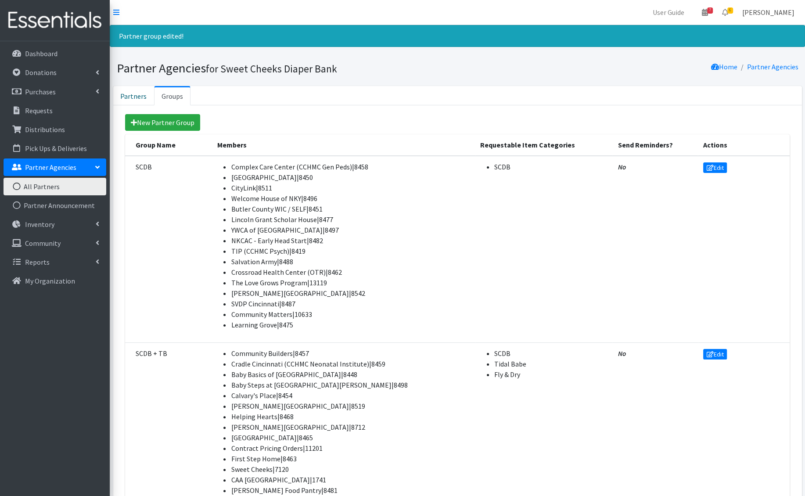
click at [763, 14] on link "[PERSON_NAME]" at bounding box center [768, 13] width 66 height 18
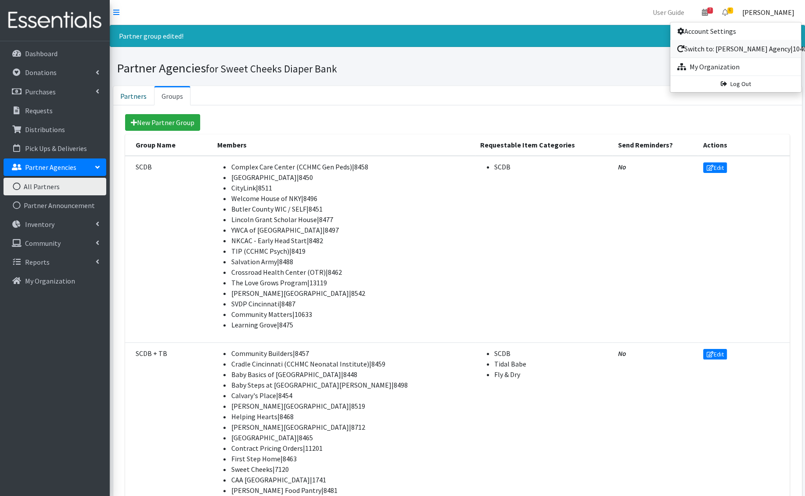
click at [753, 42] on link "Switch to: Nick Test Agency|10403" at bounding box center [735, 49] width 131 height 18
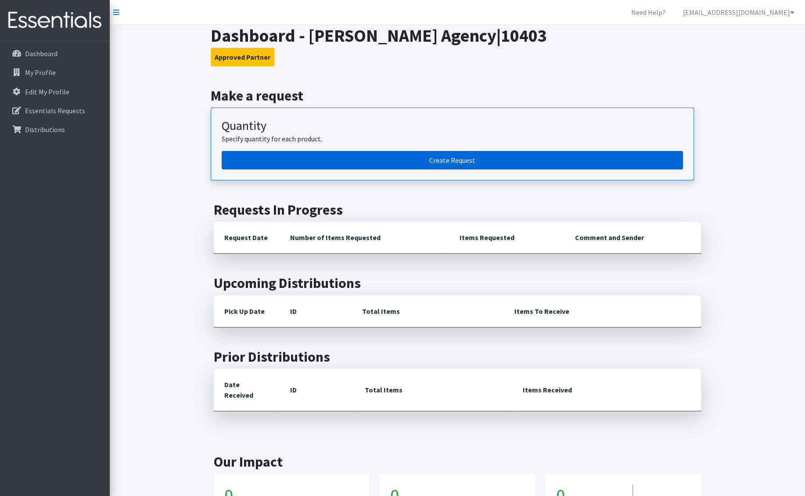
click at [337, 165] on link "Create Request" at bounding box center [452, 160] width 461 height 18
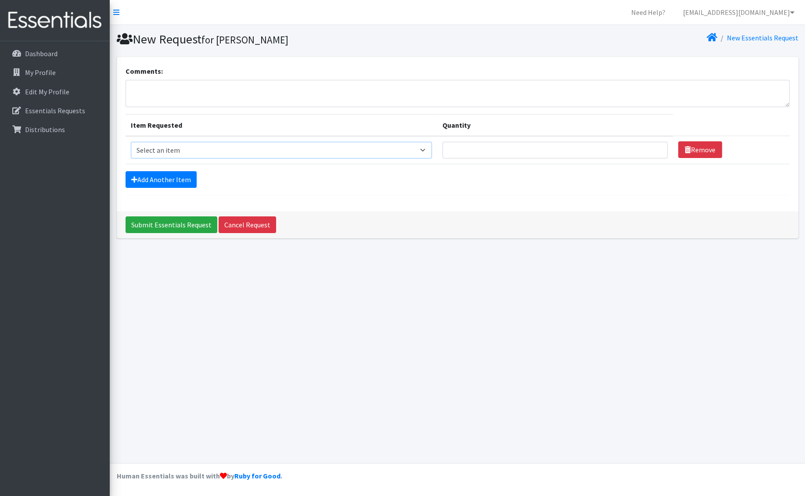
click at [187, 148] on select "Select an item F&D Men L/XL (38-50in waist) x48 F&D Men S/M (28-40in waist) x56…" at bounding box center [281, 150] width 301 height 17
click at [257, 153] on select "Select an item F&D Men L/XL (38-50in waist) x48 F&D Men S/M (28-40in waist) x56…" at bounding box center [281, 150] width 301 height 17
click at [769, 12] on link "nick@coverdgc.org" at bounding box center [739, 13] width 126 height 18
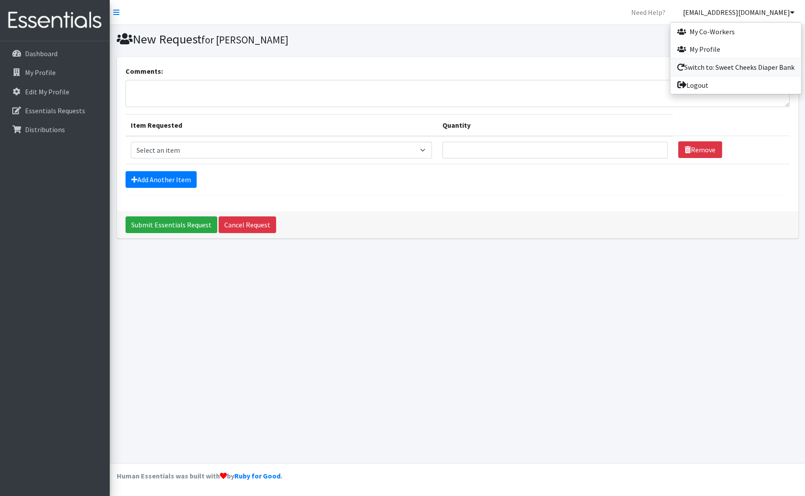
click at [729, 69] on link "Switch to: Sweet Cheeks Diaper Bank" at bounding box center [735, 67] width 131 height 18
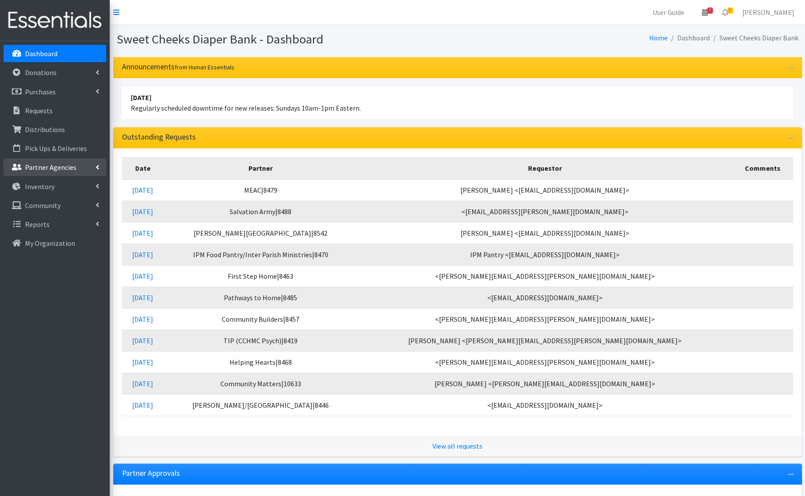
click at [66, 170] on p "Partner Agencies" at bounding box center [50, 167] width 51 height 9
click at [56, 186] on link "All Partners" at bounding box center [55, 187] width 103 height 18
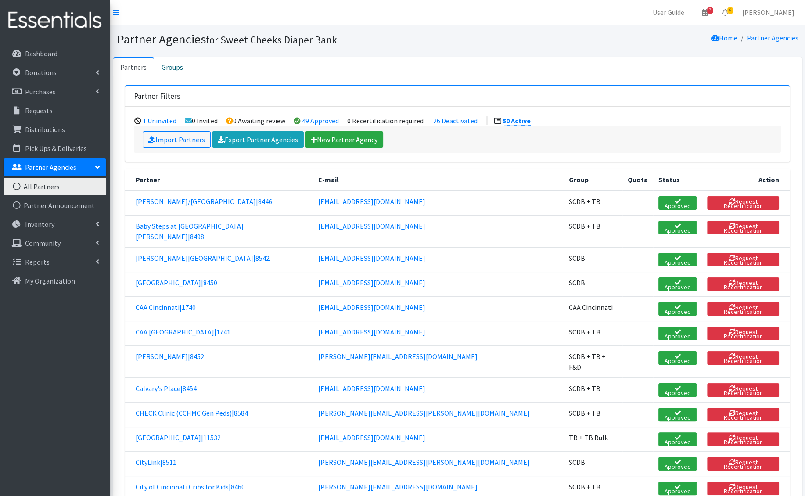
scroll to position [784, 0]
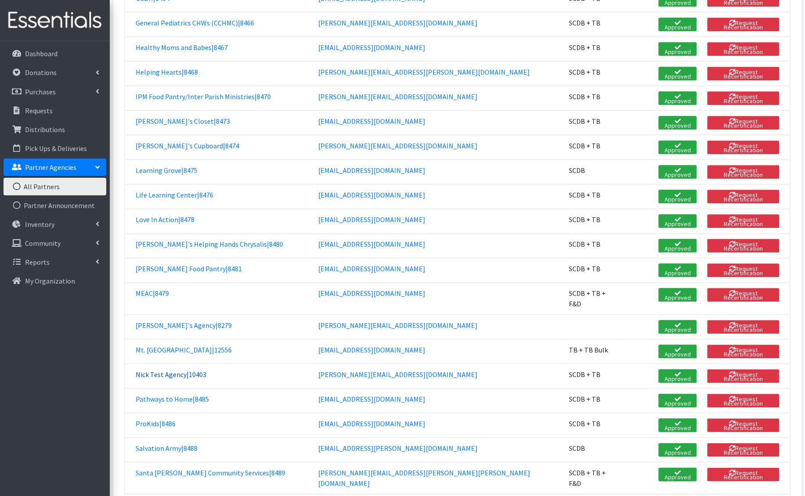
click at [187, 370] on link "Nick Test Agency|10403" at bounding box center [171, 374] width 71 height 9
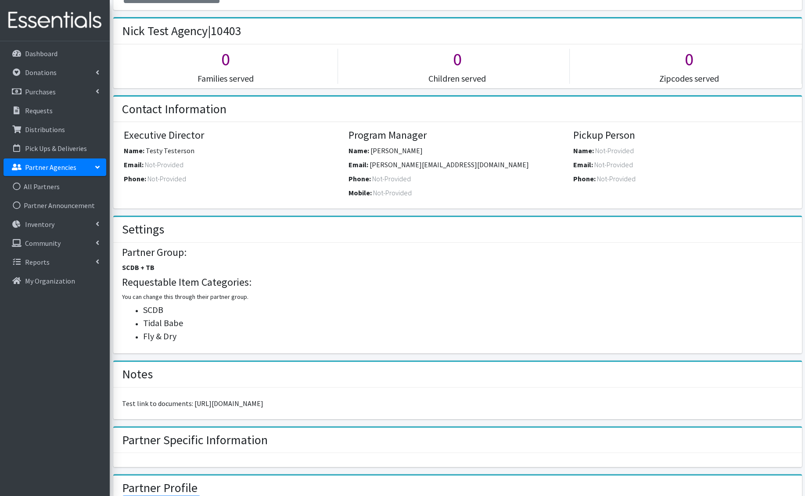
scroll to position [406, 0]
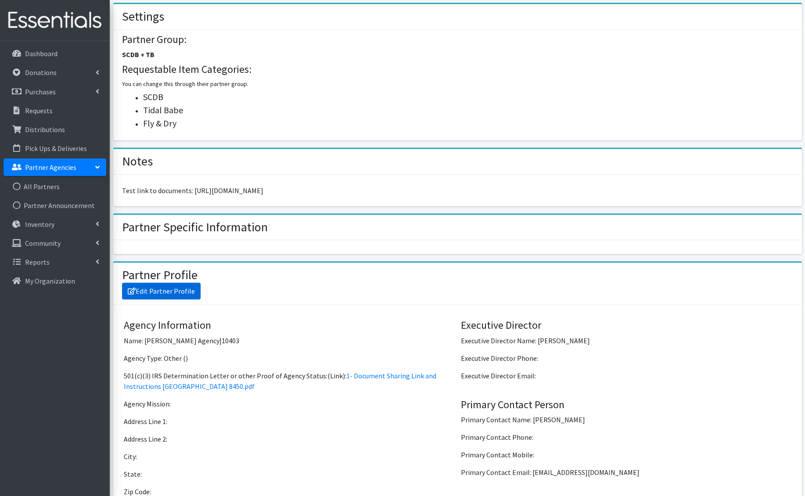
click at [173, 285] on link "Edit Partner Profile" at bounding box center [161, 291] width 79 height 17
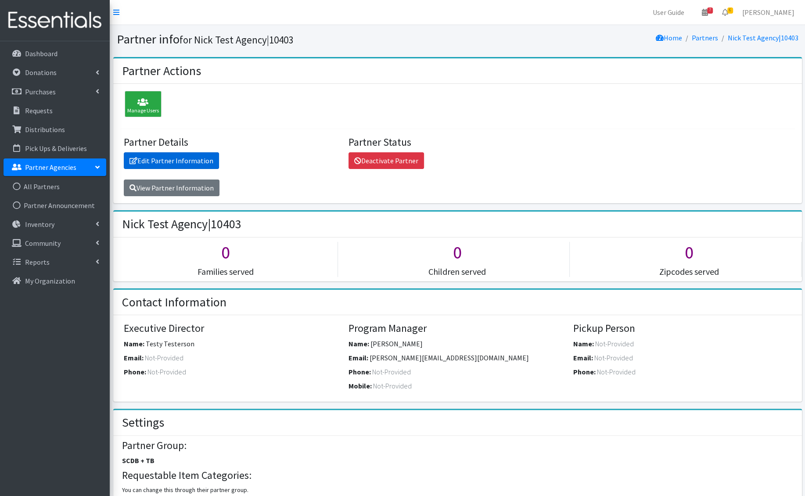
click at [191, 162] on link "Edit Partner Information" at bounding box center [171, 160] width 95 height 17
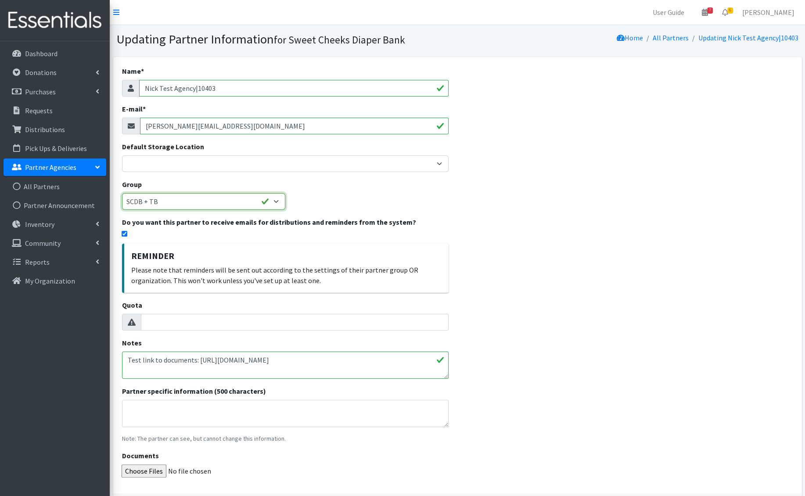
click at [233, 205] on select "None SCDB SCDB + TB TB TB Bulk TB + TB Bulk SCDB + TB + F&D CAA Cincinnati" at bounding box center [203, 201] width 163 height 17
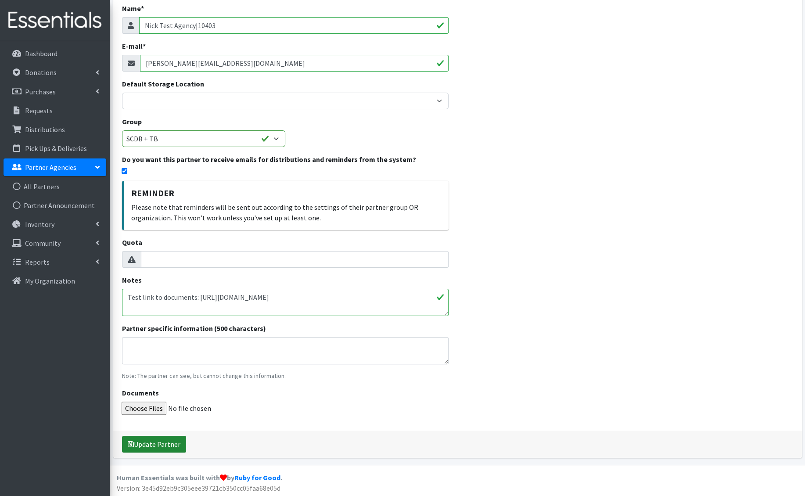
click at [165, 439] on button "Update Partner" at bounding box center [154, 444] width 64 height 17
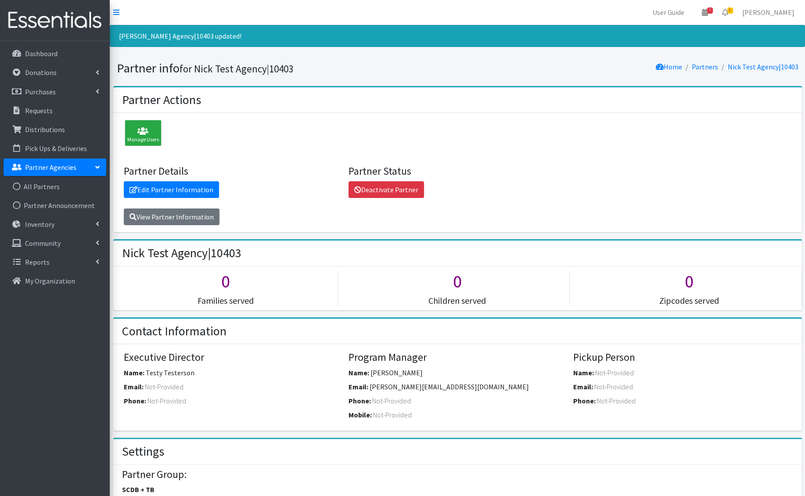
click at [56, 169] on p "Partner Agencies" at bounding box center [50, 167] width 51 height 9
click at [52, 182] on p "Inventory" at bounding box center [39, 186] width 29 height 9
click at [47, 167] on p "Partner Agencies" at bounding box center [50, 167] width 51 height 9
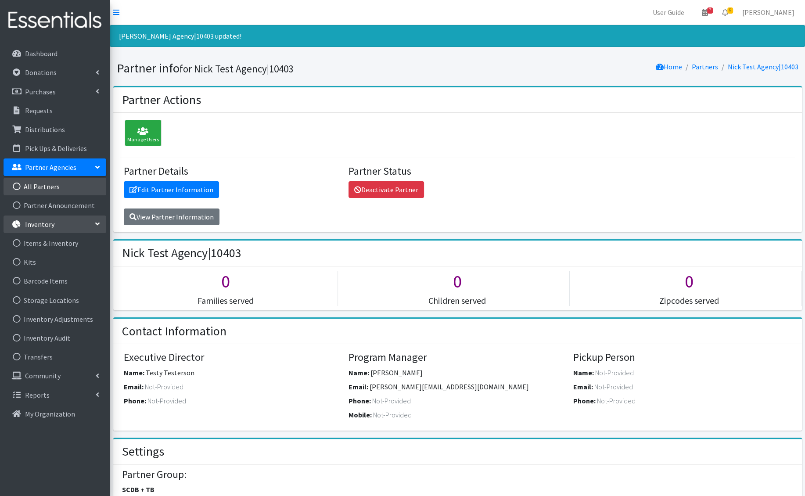
click at [47, 182] on link "All Partners" at bounding box center [55, 187] width 103 height 18
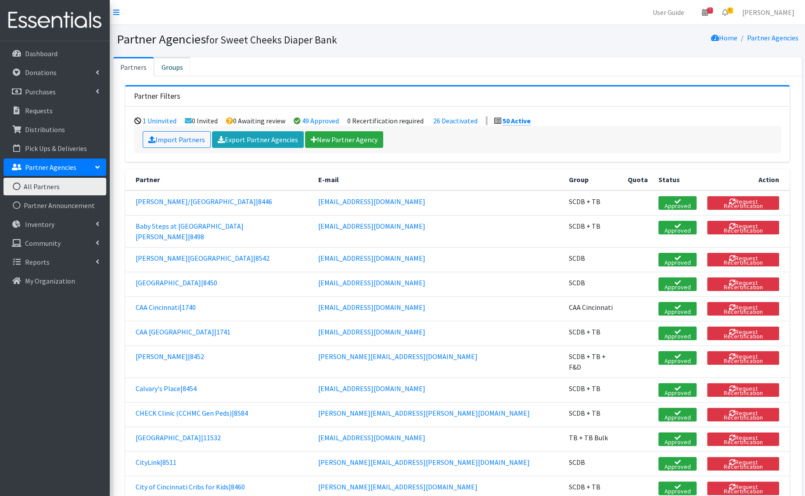
click at [180, 73] on link "Groups" at bounding box center [172, 66] width 36 height 19
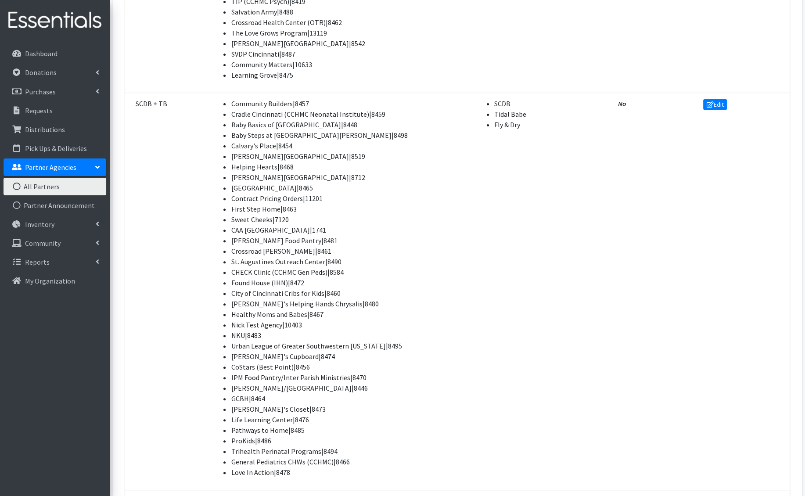
scroll to position [195, 0]
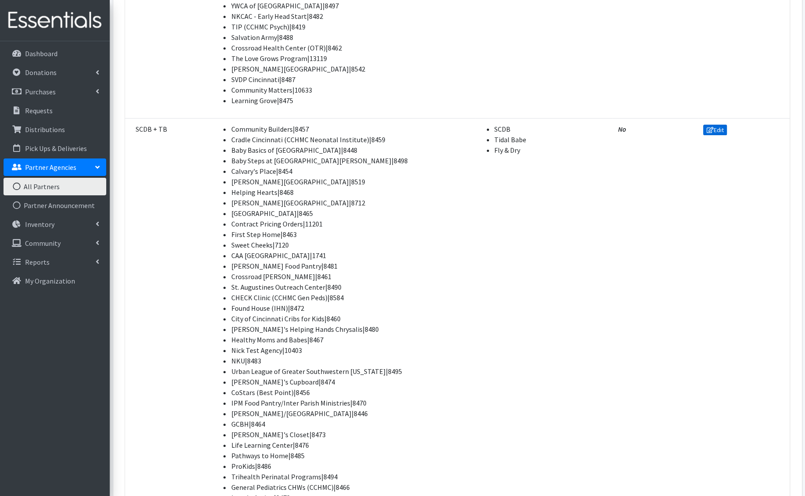
click at [705, 131] on link "Edit" at bounding box center [715, 130] width 24 height 11
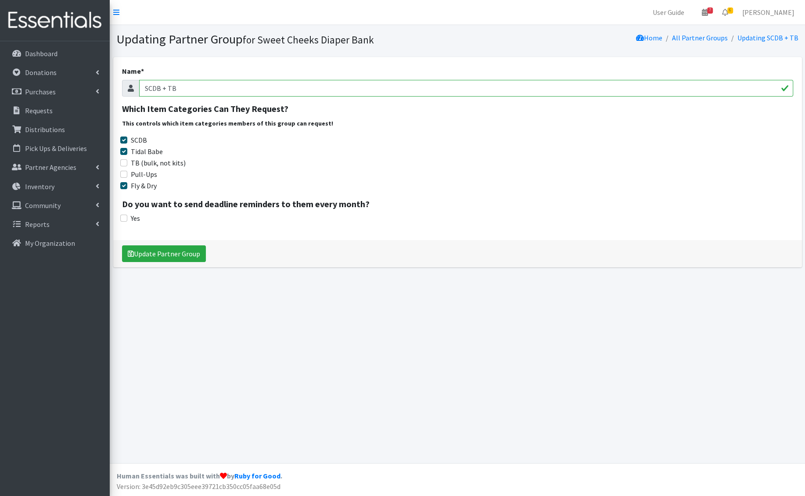
click at [123, 191] on div "Name * SCDB + TB Which Item Categories Can They Request? This controls which it…" at bounding box center [457, 148] width 689 height 183
click at [123, 182] on input "Fly & Dry" at bounding box center [123, 185] width 7 height 7
checkbox input "false"
click at [161, 252] on button "Update Partner Group" at bounding box center [164, 253] width 84 height 17
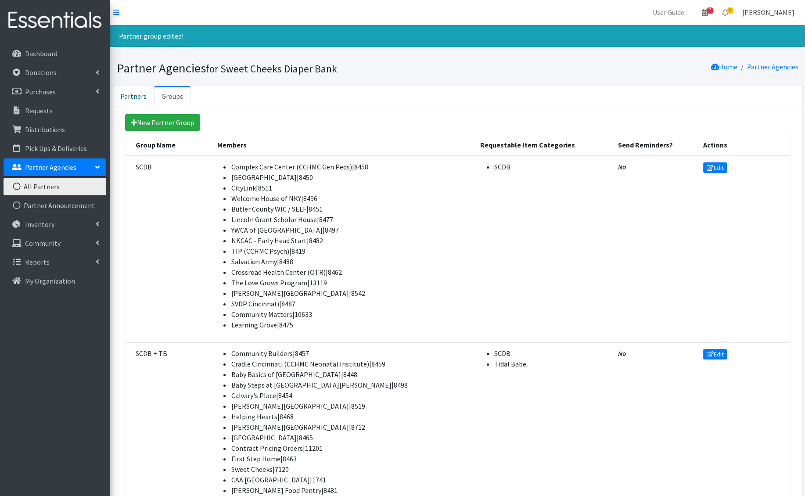
click at [788, 12] on link "[PERSON_NAME]" at bounding box center [768, 13] width 66 height 18
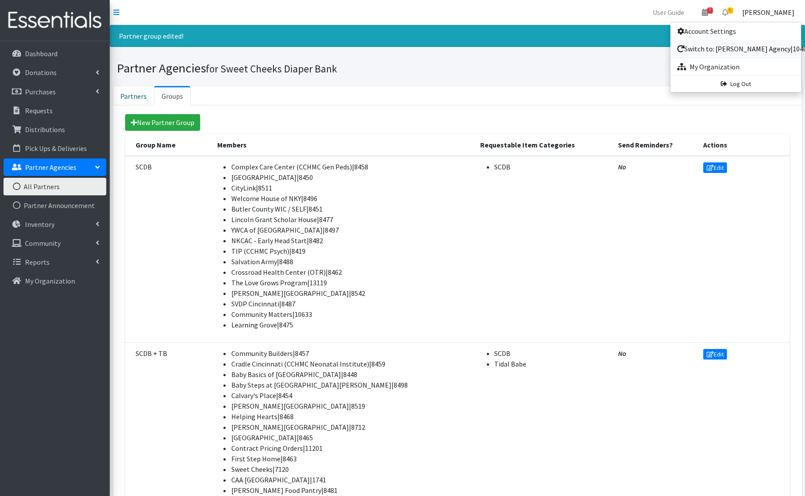
click at [743, 52] on link "Switch to: [PERSON_NAME] Agency|10403" at bounding box center [735, 49] width 131 height 18
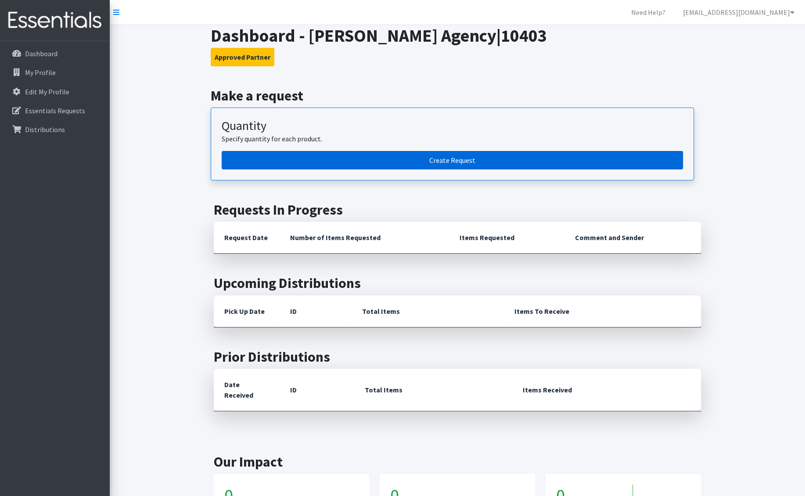
click at [313, 162] on link "Create Request" at bounding box center [452, 160] width 461 height 18
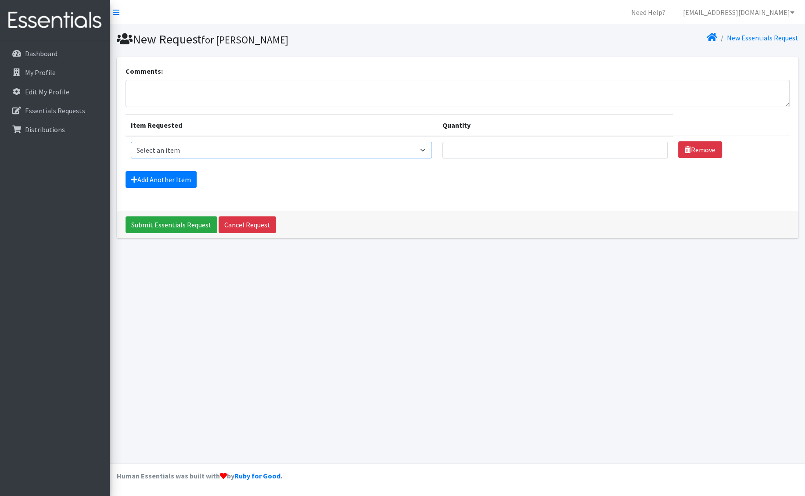
click at [228, 151] on select "Select an item Fly&Dry Potty Kit- 2T/3T Boy Fly&Dry Potty Kit- 2T/3T Girl Kids …" at bounding box center [281, 150] width 301 height 17
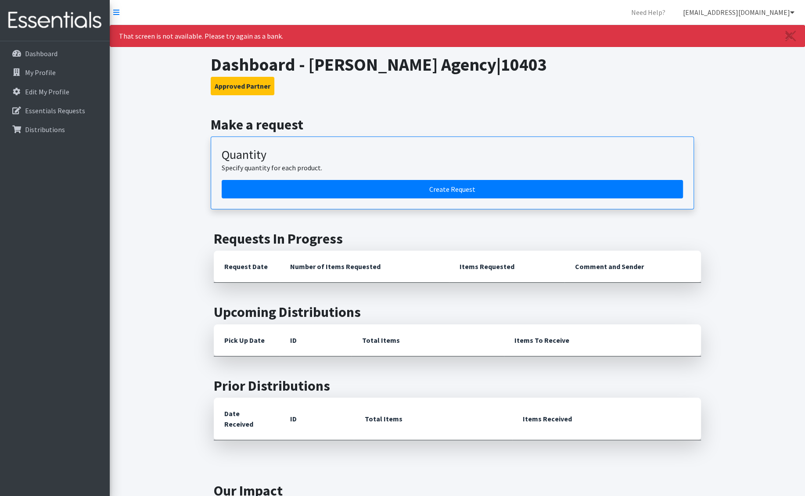
click at [756, 14] on link "nick@coverdgc.org" at bounding box center [739, 13] width 126 height 18
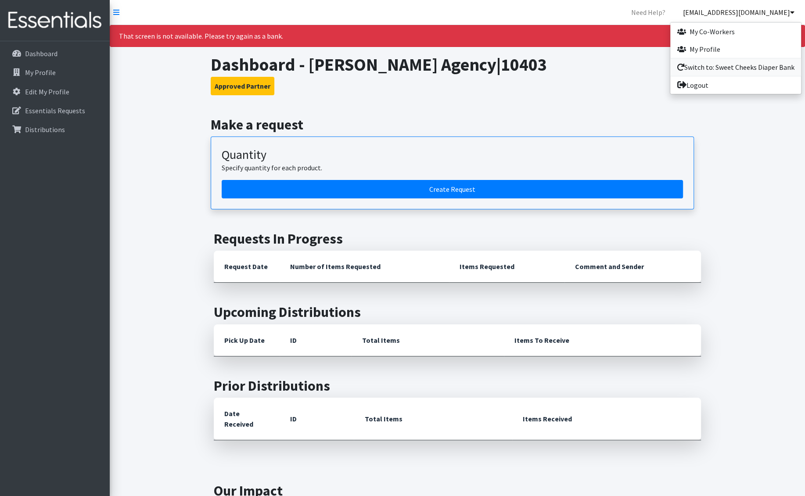
click at [720, 59] on link "Switch to: Sweet Cheeks Diaper Bank" at bounding box center [735, 67] width 131 height 18
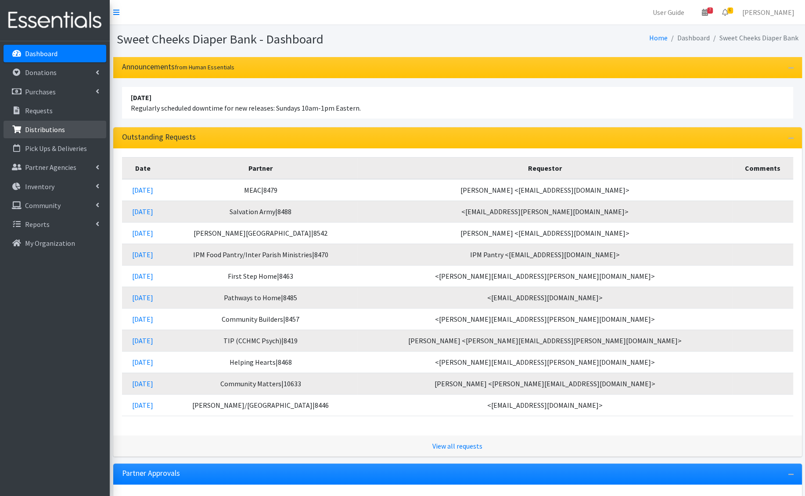
click at [44, 132] on p "Distributions" at bounding box center [45, 129] width 40 height 9
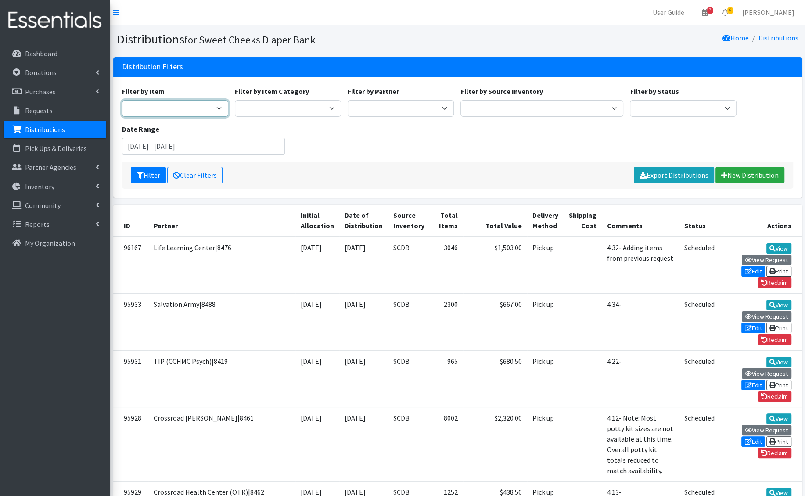
click at [216, 105] on select "Adult Briefs - Generic Large Adult Briefs - Generic Medium Adult Briefs - Men S…" at bounding box center [175, 108] width 106 height 17
select select "15512"
click at [122, 100] on select "Adult Briefs - Generic Large Adult Briefs - Generic Medium Adult Briefs - Men S…" at bounding box center [175, 108] width 106 height 17
click at [147, 169] on button "Filter" at bounding box center [148, 175] width 35 height 17
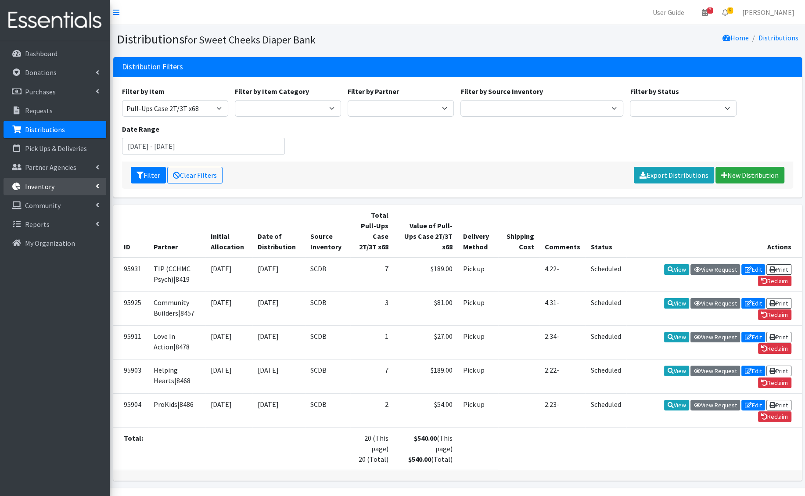
click at [55, 191] on link "Inventory" at bounding box center [55, 187] width 103 height 18
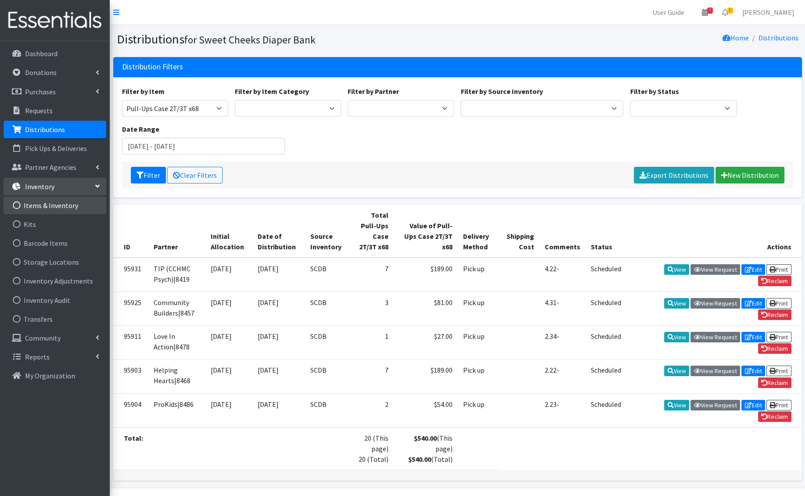
click at [54, 205] on link "Items & Inventory" at bounding box center [55, 206] width 103 height 18
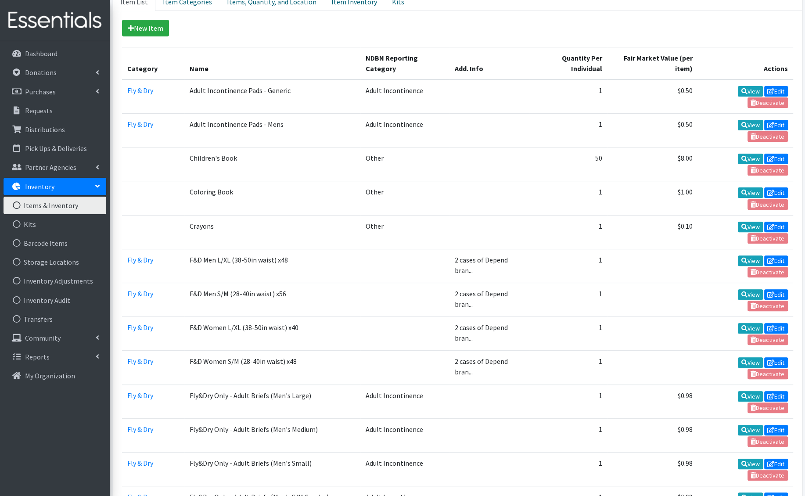
scroll to position [861, 0]
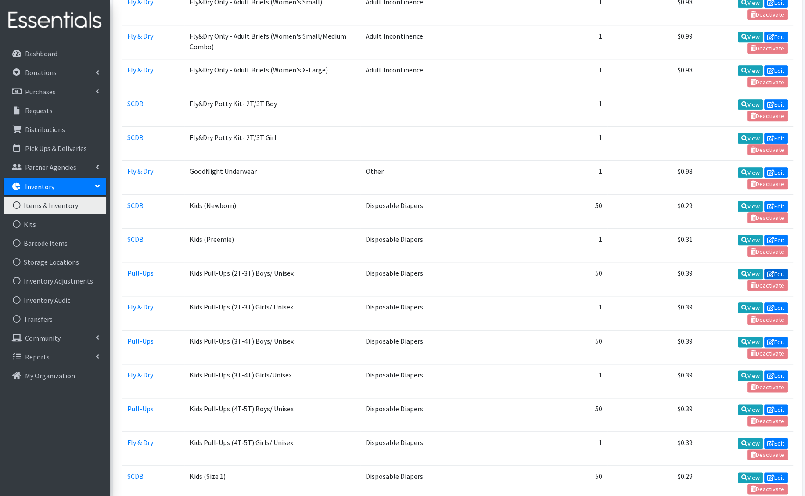
click at [773, 269] on link "Edit" at bounding box center [776, 274] width 24 height 11
click at [769, 339] on icon at bounding box center [770, 342] width 7 height 6
click at [769, 407] on icon at bounding box center [770, 410] width 7 height 6
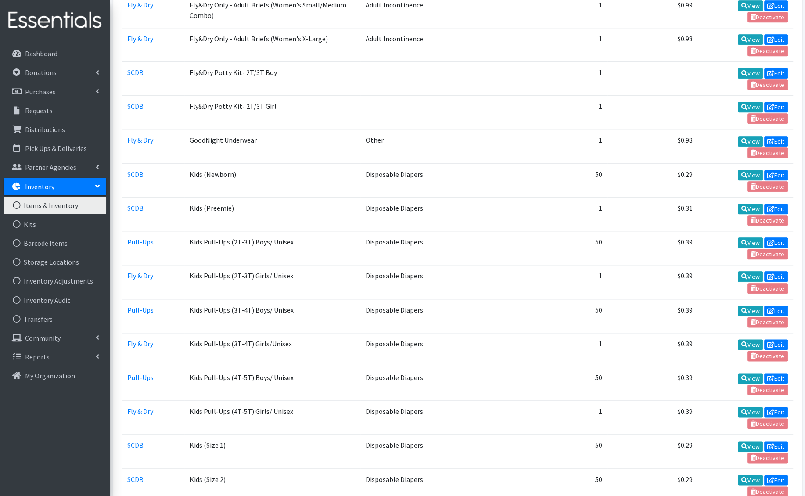
scroll to position [0, 0]
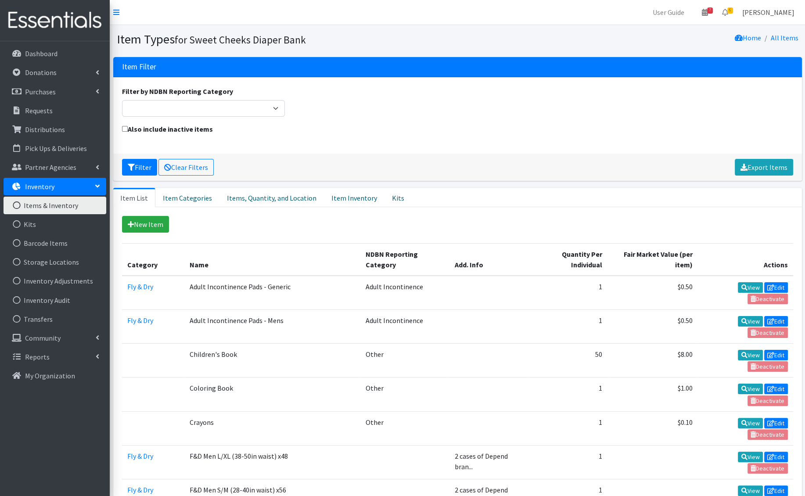
click at [778, 11] on link "[PERSON_NAME]" at bounding box center [768, 13] width 66 height 18
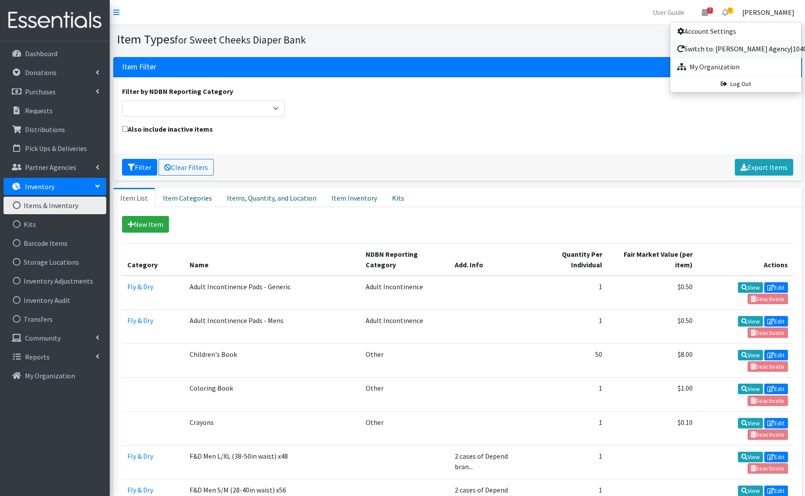
click at [724, 52] on link "Switch to: [PERSON_NAME] Agency|10403" at bounding box center [735, 49] width 131 height 18
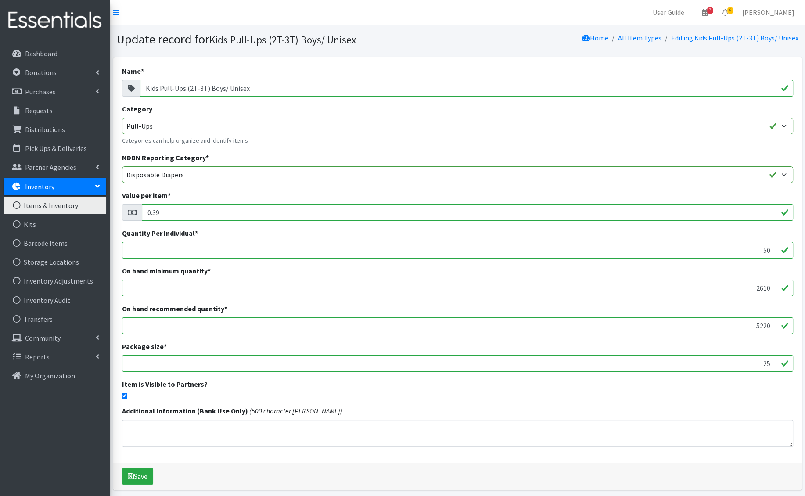
click at [243, 92] on input "Kids Pull-Ups (2T-3T) Boys/ Unisex" at bounding box center [466, 88] width 653 height 17
drag, startPoint x: 255, startPoint y: 89, endPoint x: 207, endPoint y: 83, distance: 48.6
click at [207, 83] on input "Kids Pull-Ups (2T-3T) Boys/ Unisex" at bounding box center [466, 88] width 653 height 17
type input "Kids Pull-Ups (2T-3T)"
click at [169, 124] on select "SCDB Tidal Babe TB (bulk, not kits) Pull-Ups Fly & Dry" at bounding box center [457, 126] width 671 height 17
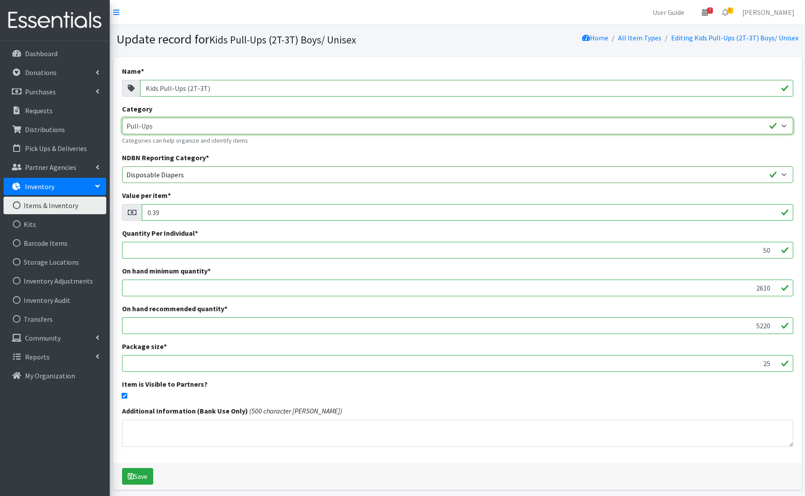
select select "37"
click at [122, 118] on select "SCDB Tidal Babe TB (bulk, not kits) Pull-Ups Fly & Dry" at bounding box center [457, 126] width 671 height 17
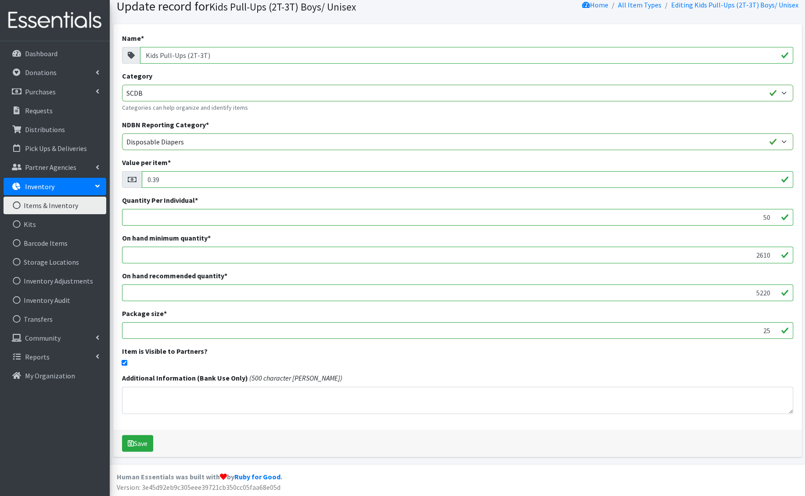
drag, startPoint x: 714, startPoint y: 331, endPoint x: 771, endPoint y: 335, distance: 57.2
click at [771, 334] on input "25" at bounding box center [457, 330] width 671 height 17
type input "1"
click at [707, 351] on div "Item is Visible to Partners?" at bounding box center [457, 356] width 671 height 20
click at [148, 443] on button "Save" at bounding box center [137, 443] width 31 height 17
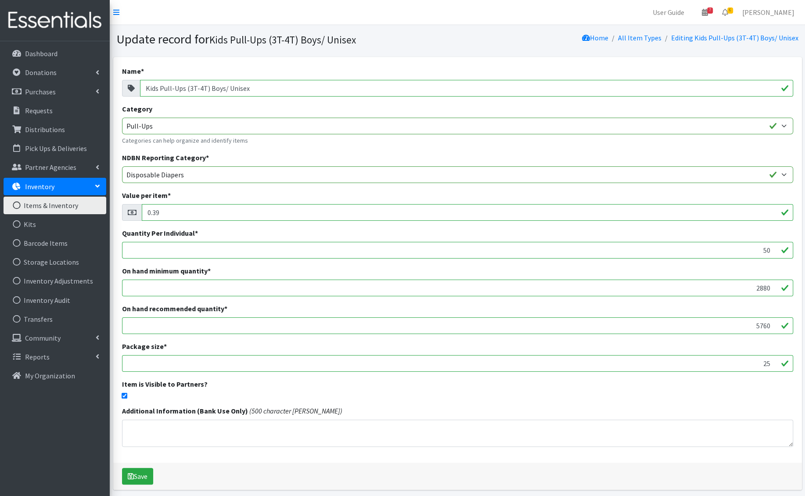
drag, startPoint x: 263, startPoint y: 89, endPoint x: 209, endPoint y: 87, distance: 53.6
click at [209, 88] on input "Kids Pull-Ups (3T-4T) Boys/ Unisex" at bounding box center [466, 88] width 653 height 17
type input "Kids Pull-Ups (3T-4T)"
drag, startPoint x: 754, startPoint y: 364, endPoint x: 780, endPoint y: 364, distance: 25.5
click at [780, 364] on input "25" at bounding box center [457, 363] width 671 height 17
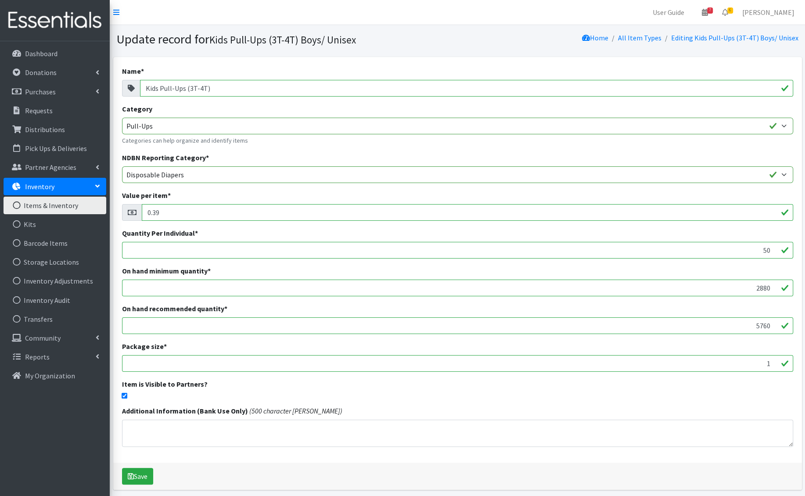
type input "1"
click at [162, 119] on select "SCDB Tidal Babe TB (bulk, not kits) Pull-Ups Fly & Dry" at bounding box center [457, 126] width 671 height 17
select select "37"
click at [122, 118] on select "SCDB Tidal Babe TB (bulk, not kits) Pull-Ups Fly & Dry" at bounding box center [457, 126] width 671 height 17
click at [142, 475] on button "Save" at bounding box center [137, 476] width 31 height 17
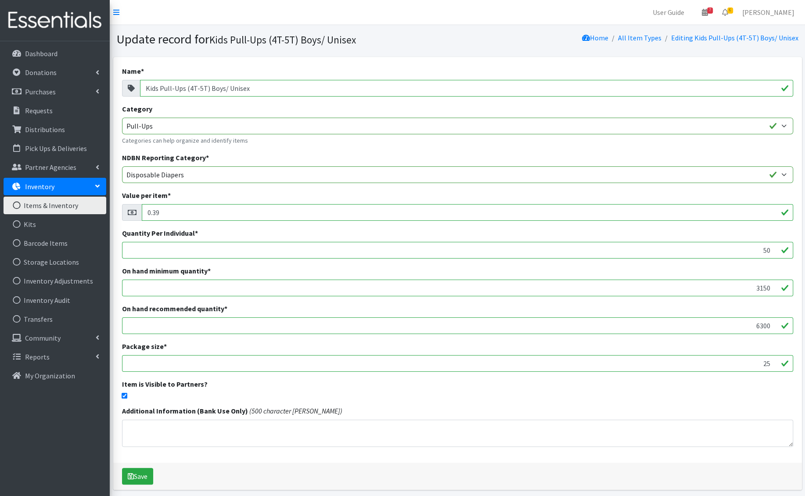
click at [254, 86] on input "Kids Pull-Ups (4T-5T) Boys/ Unisex" at bounding box center [466, 88] width 653 height 17
drag, startPoint x: 259, startPoint y: 90, endPoint x: 207, endPoint y: 89, distance: 52.7
click at [207, 89] on input "Kids Pull-Ups (4T-5T) Boys/ Unisex" at bounding box center [466, 88] width 653 height 17
type input "Kids Pull-Ups (4T-5T)"
drag, startPoint x: 723, startPoint y: 369, endPoint x: 746, endPoint y: 360, distance: 25.0
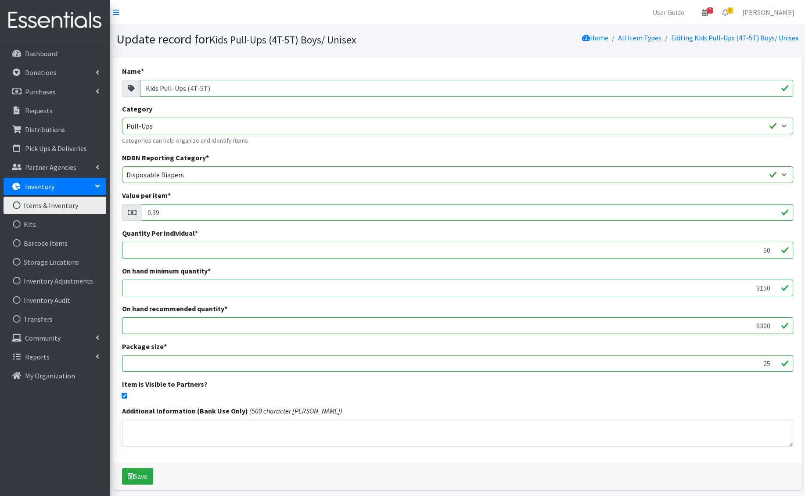
click at [746, 360] on input "25" at bounding box center [457, 363] width 671 height 17
type input "1"
click at [687, 391] on div "Item is Visible to Partners?" at bounding box center [457, 389] width 671 height 20
click at [166, 123] on select "SCDB Tidal Babe TB (bulk, not kits) Pull-Ups Fly & Dry" at bounding box center [457, 126] width 671 height 17
select select "37"
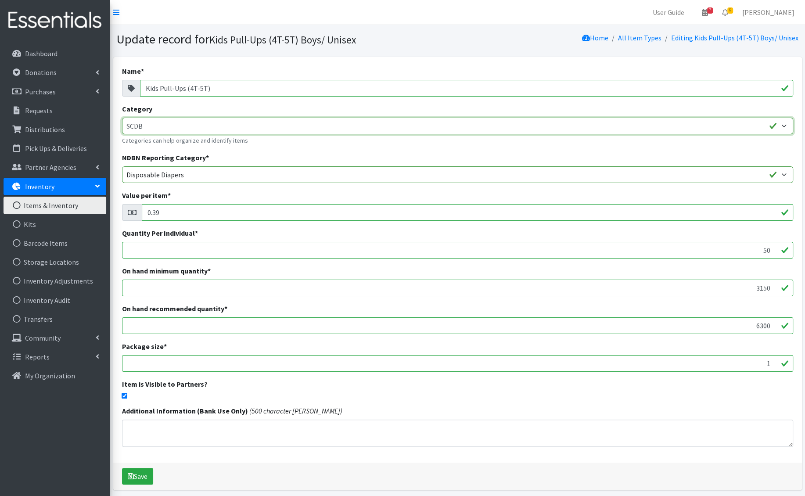
click at [122, 118] on select "SCDB Tidal Babe TB (bulk, not kits) Pull-Ups Fly & Dry" at bounding box center [457, 126] width 671 height 17
click at [255, 468] on div "Save" at bounding box center [457, 476] width 689 height 27
click at [144, 470] on button "Save" at bounding box center [137, 476] width 31 height 17
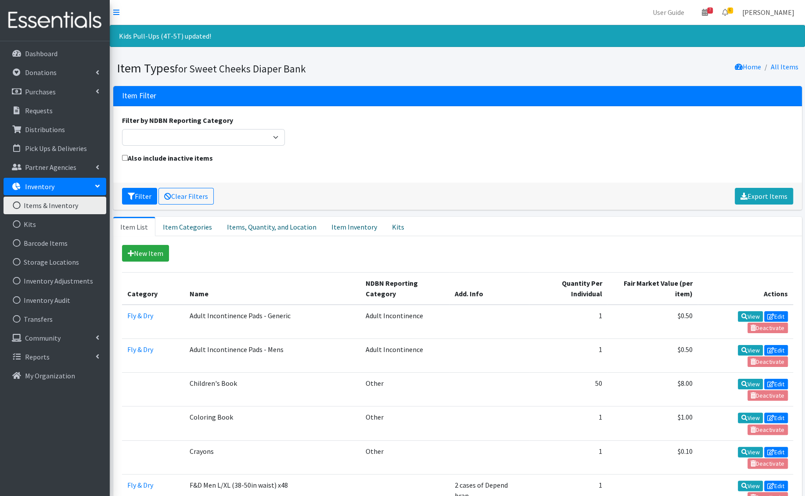
click at [761, 6] on link "Nick Reynolds" at bounding box center [768, 13] width 66 height 18
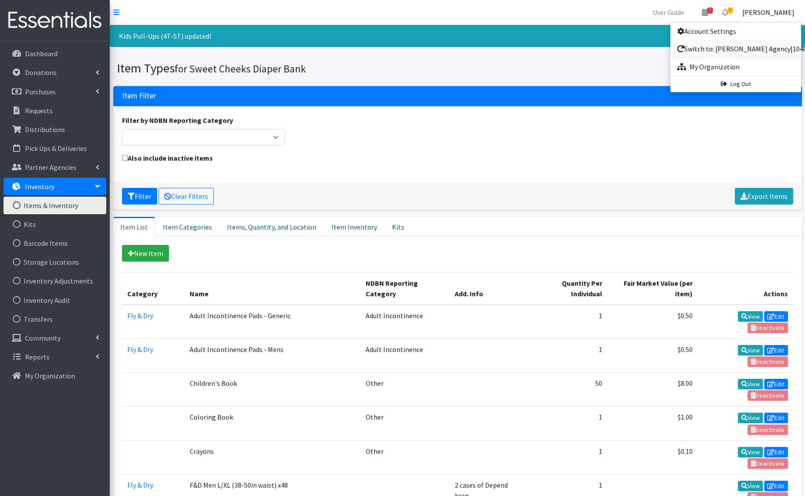
click at [734, 45] on link "Switch to: Nick Test Agency|10403" at bounding box center [735, 49] width 131 height 18
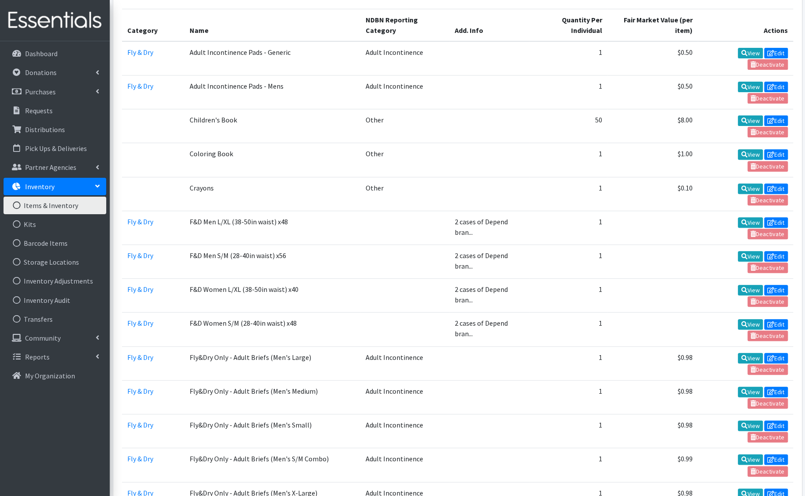
scroll to position [1615, 0]
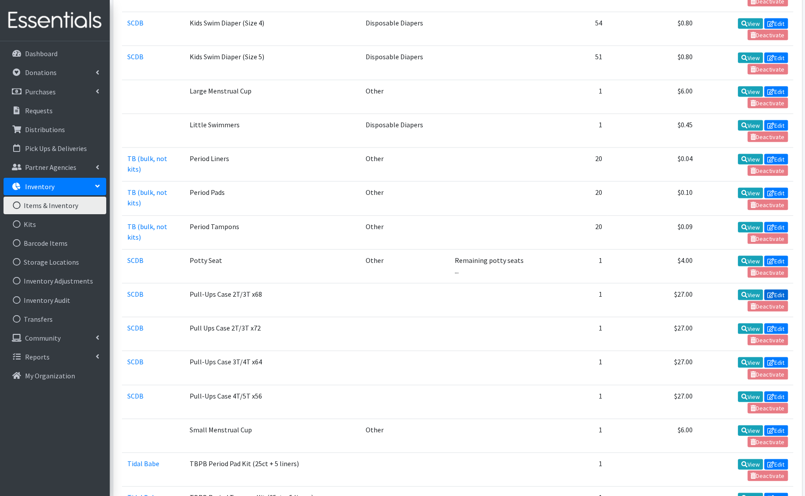
click at [782, 290] on link "Edit" at bounding box center [776, 295] width 24 height 11
click at [778, 324] on link "Edit" at bounding box center [776, 329] width 24 height 11
click at [775, 357] on link "Edit" at bounding box center [776, 362] width 24 height 11
click at [774, 392] on link "Edit" at bounding box center [776, 397] width 24 height 11
click at [773, 290] on link "Edit" at bounding box center [776, 295] width 24 height 11
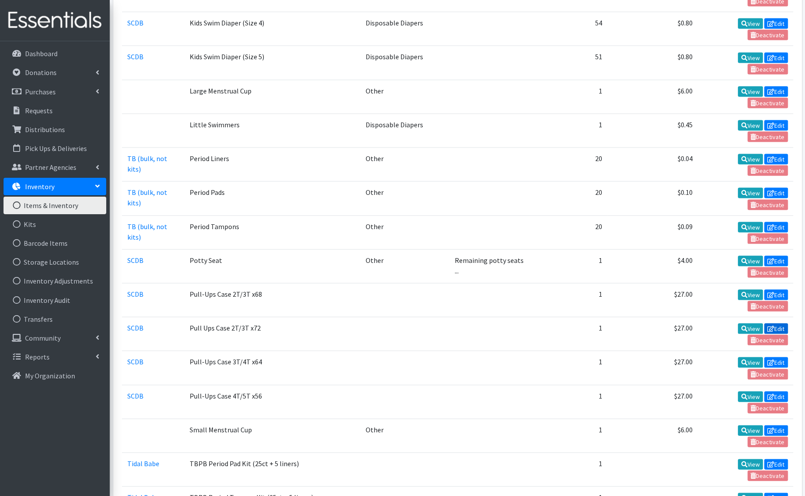
click at [778, 324] on link "Edit" at bounding box center [776, 329] width 24 height 11
click at [777, 357] on link "Edit" at bounding box center [776, 362] width 24 height 11
click at [770, 394] on icon at bounding box center [770, 397] width 7 height 6
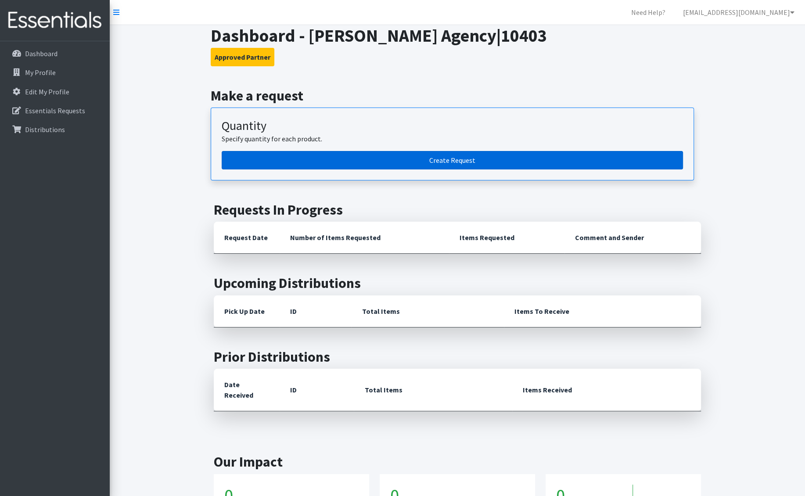
click at [331, 166] on link "Create Request" at bounding box center [452, 160] width 461 height 18
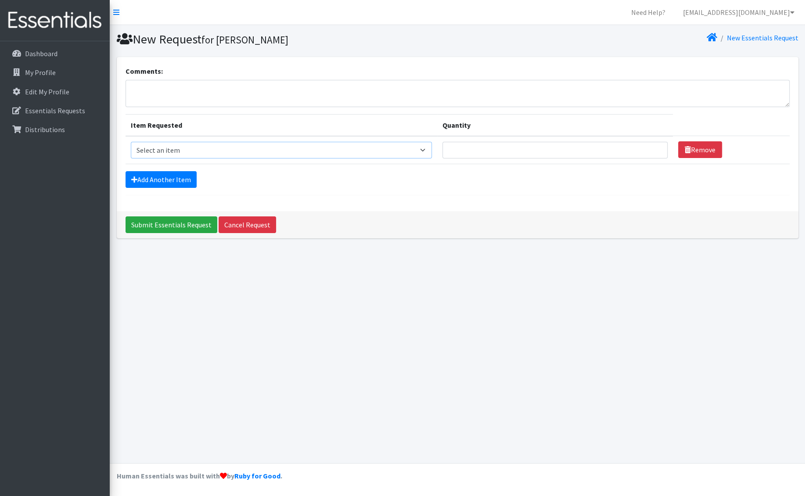
click at [187, 150] on select "Select an item Fly&Dry Potty Kit- 2T/3T Boy Fly&Dry Potty Kit- 2T/3T Girl Kids …" at bounding box center [281, 150] width 301 height 17
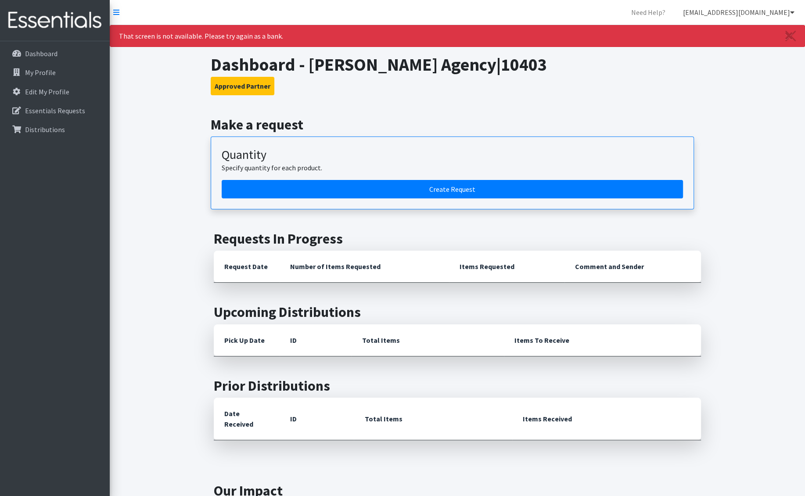
click at [770, 17] on link "nick@coverdgc.org" at bounding box center [739, 13] width 126 height 18
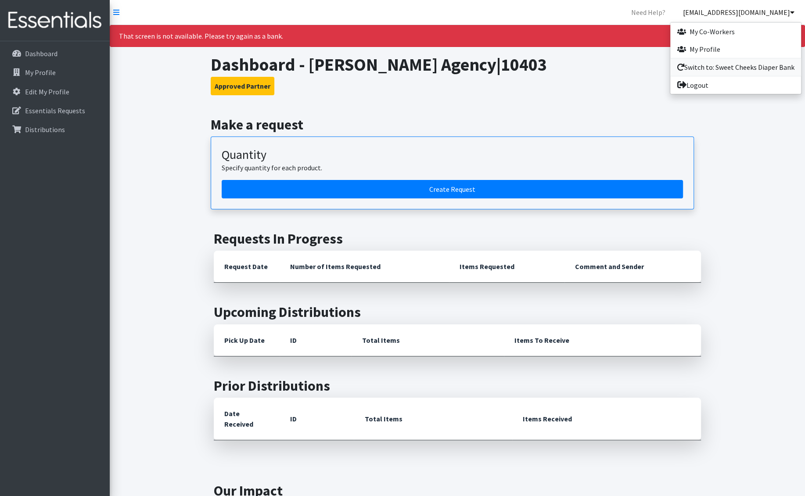
click at [740, 68] on link "Switch to: Sweet Cheeks Diaper Bank" at bounding box center [735, 67] width 131 height 18
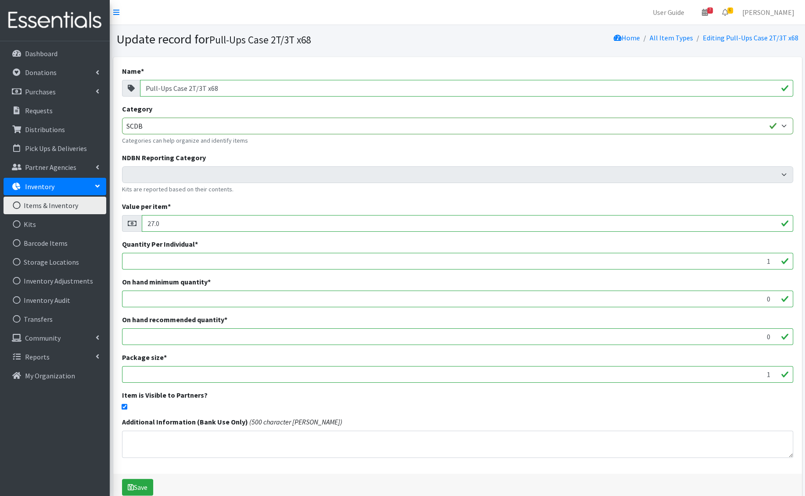
drag, startPoint x: 741, startPoint y: 262, endPoint x: 774, endPoint y: 266, distance: 33.6
click at [774, 266] on input "1" at bounding box center [457, 261] width 671 height 17
type input "1"
click at [121, 403] on div "Name * Pull-Ups Case 2T/3T x68 Category SCDB Tidal Babe TB (bulk, not kits) Pul…" at bounding box center [457, 265] width 689 height 417
click at [122, 406] on input "checkbox" at bounding box center [125, 407] width 6 height 6
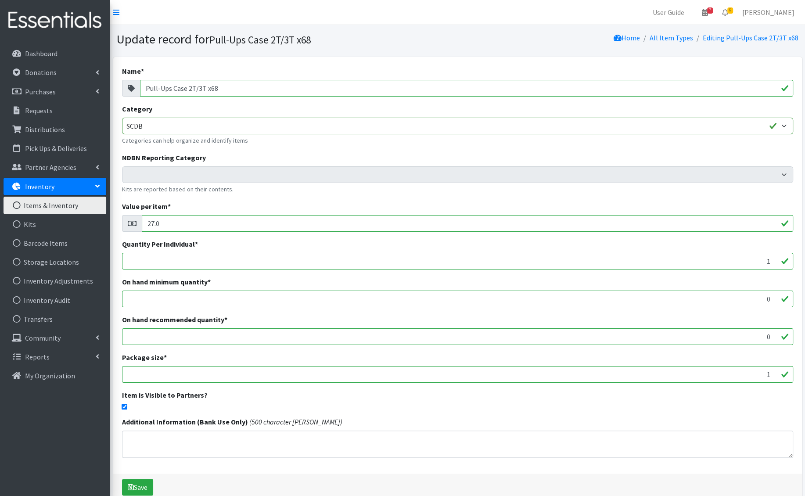
checkbox input "false"
click at [136, 487] on button "Save" at bounding box center [137, 487] width 31 height 17
click at [124, 405] on input "checkbox" at bounding box center [125, 407] width 6 height 6
checkbox input "false"
click at [141, 479] on button "Save" at bounding box center [137, 487] width 31 height 17
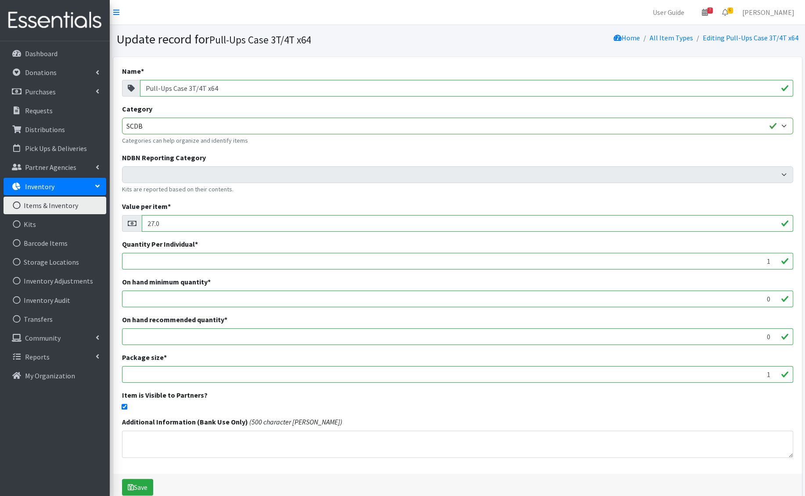
click at [119, 435] on div "Name * Pull-Ups Case 3T/4T x64 Category SCDB Tidal Babe TB (bulk, not kits) Pul…" at bounding box center [457, 265] width 689 height 417
click at [127, 407] on input "checkbox" at bounding box center [125, 407] width 6 height 6
checkbox input "false"
click at [144, 491] on button "Save" at bounding box center [137, 487] width 31 height 17
click at [125, 406] on input "checkbox" at bounding box center [125, 407] width 6 height 6
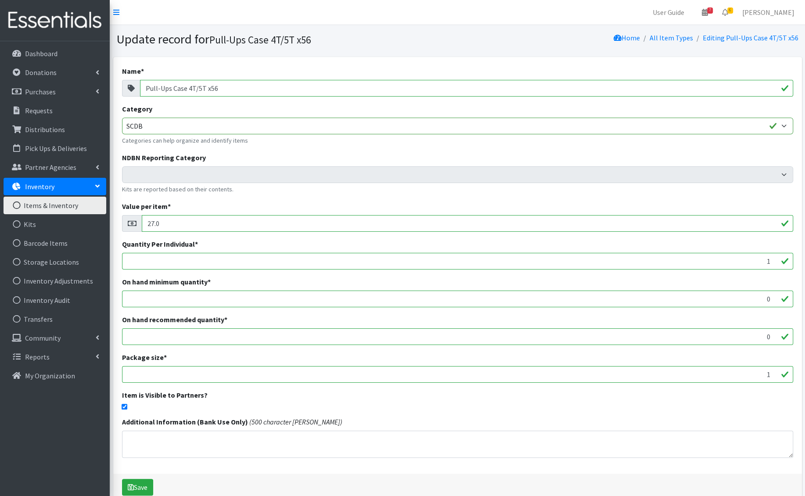
checkbox input "false"
click at [144, 487] on button "Save" at bounding box center [137, 487] width 31 height 17
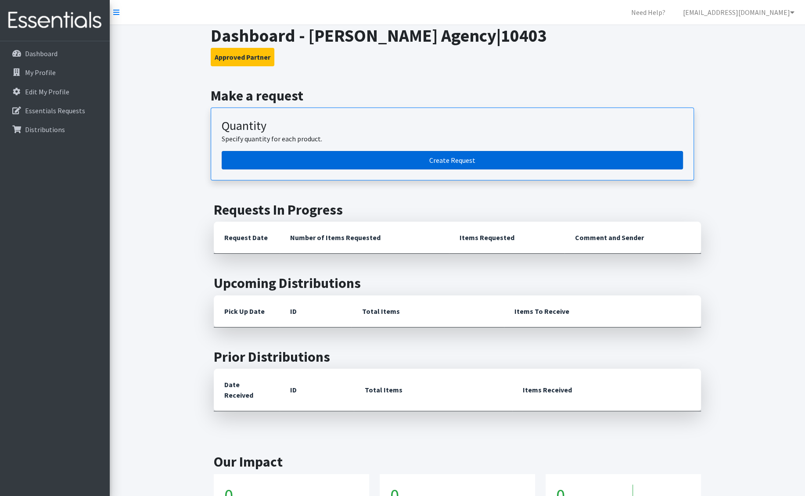
click at [384, 167] on link "Create Request" at bounding box center [452, 160] width 461 height 18
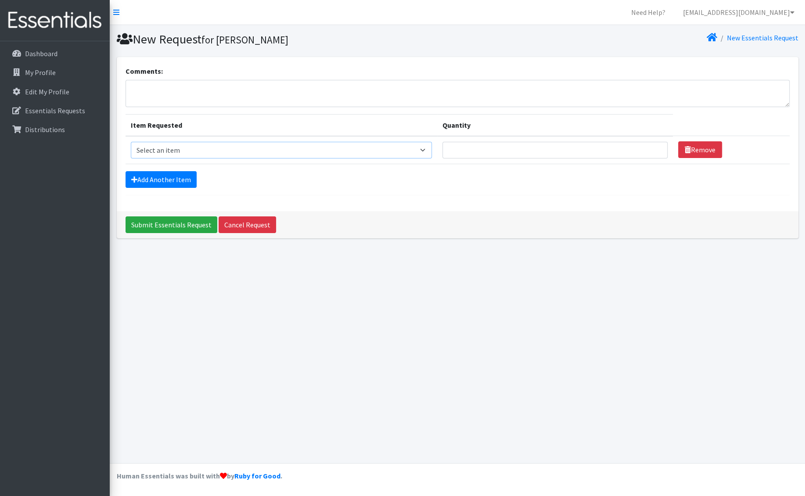
click at [261, 151] on select "Select an item Fly&Dry Potty Kit- 2T/3T Boy Fly&Dry Potty Kit- 2T/3T Girl Kids …" at bounding box center [281, 150] width 301 height 17
click at [770, 15] on link "[EMAIL_ADDRESS][DOMAIN_NAME]" at bounding box center [739, 13] width 126 height 18
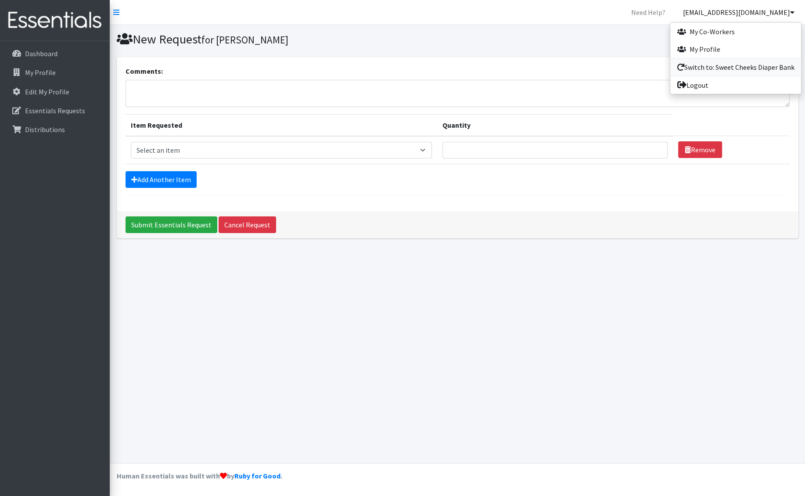
click at [742, 64] on link "Switch to: Sweet Cheeks Diaper Bank" at bounding box center [735, 67] width 131 height 18
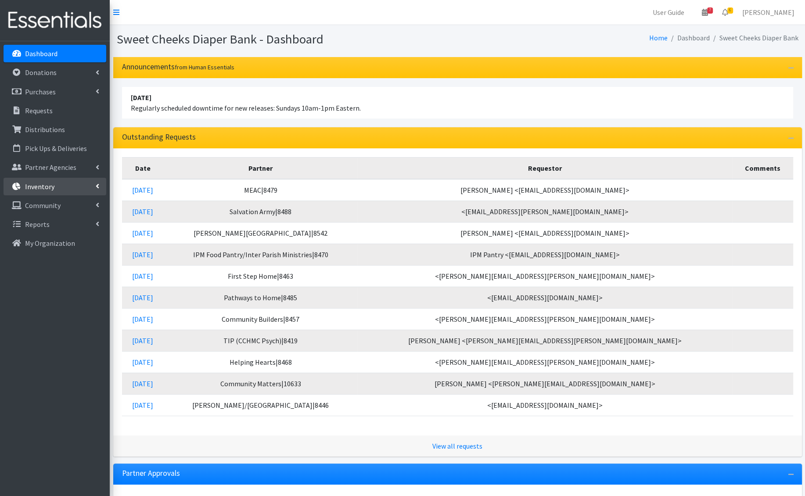
click at [58, 184] on link "Inventory" at bounding box center [55, 187] width 103 height 18
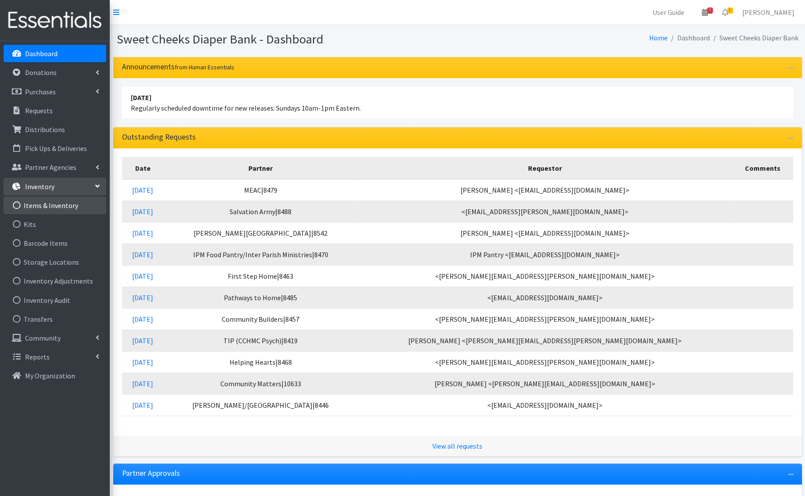
click at [56, 204] on link "Items & Inventory" at bounding box center [55, 206] width 103 height 18
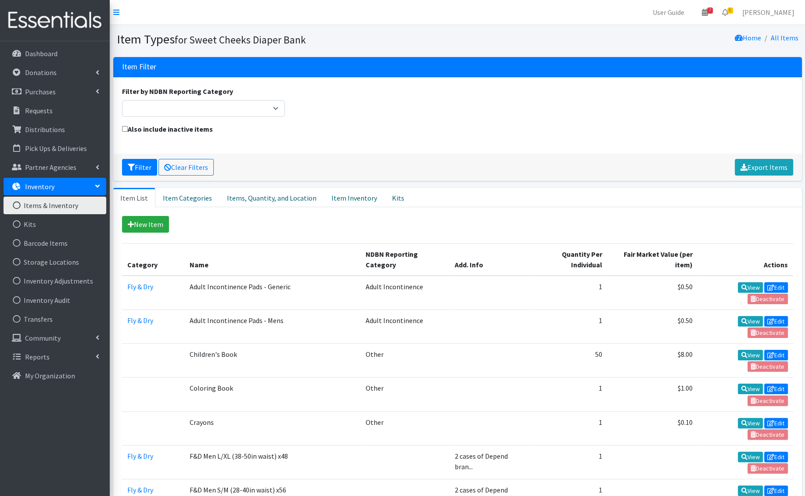
scroll to position [795, 0]
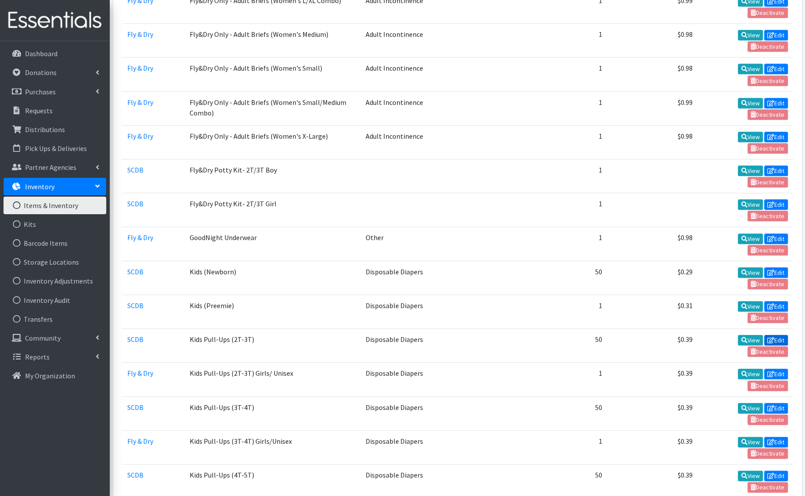
click at [780, 335] on link "Edit" at bounding box center [776, 340] width 24 height 11
click at [773, 403] on link "Edit" at bounding box center [776, 408] width 24 height 11
click at [774, 471] on link "Edit" at bounding box center [776, 476] width 24 height 11
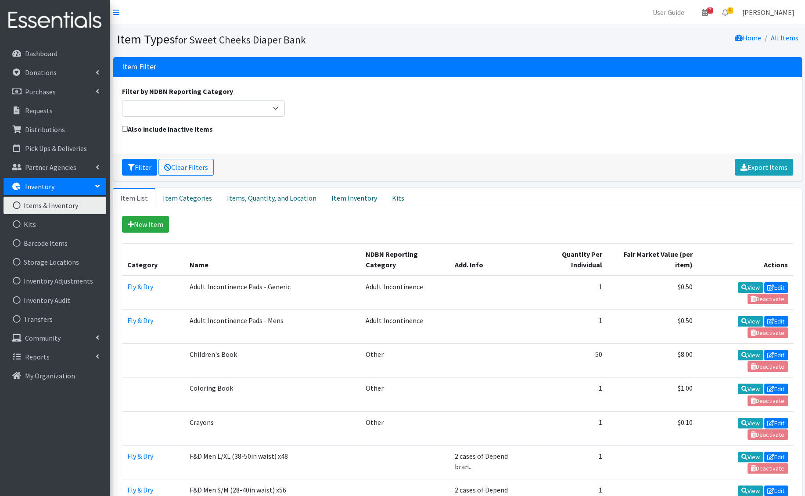
click at [758, 10] on link "[PERSON_NAME]" at bounding box center [768, 13] width 66 height 18
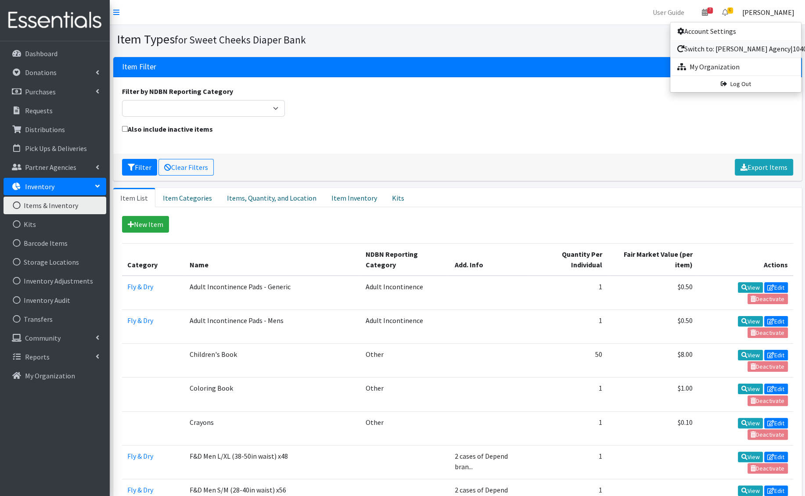
click at [733, 52] on link "Switch to: [PERSON_NAME] Agency|10403" at bounding box center [735, 49] width 131 height 18
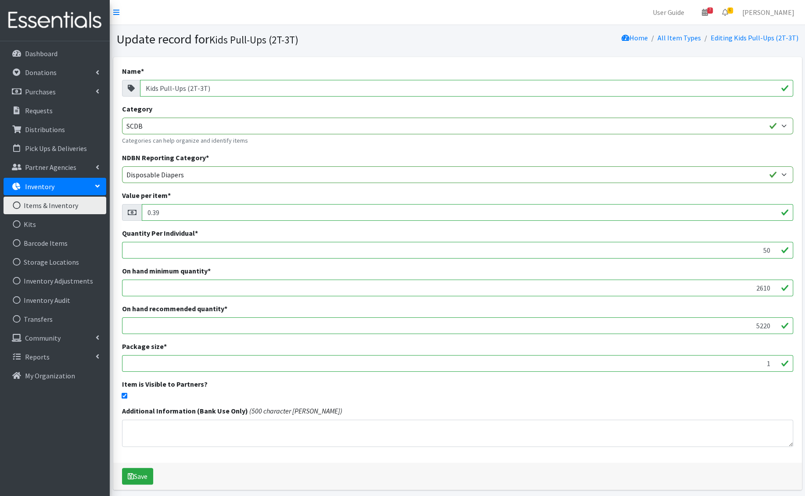
drag, startPoint x: 720, startPoint y: 292, endPoint x: 717, endPoint y: 276, distance: 16.8
click at [717, 276] on div "On hand minimum quantity * 2610" at bounding box center [457, 281] width 671 height 31
type input "0"
click at [745, 329] on input "5220" at bounding box center [457, 325] width 671 height 17
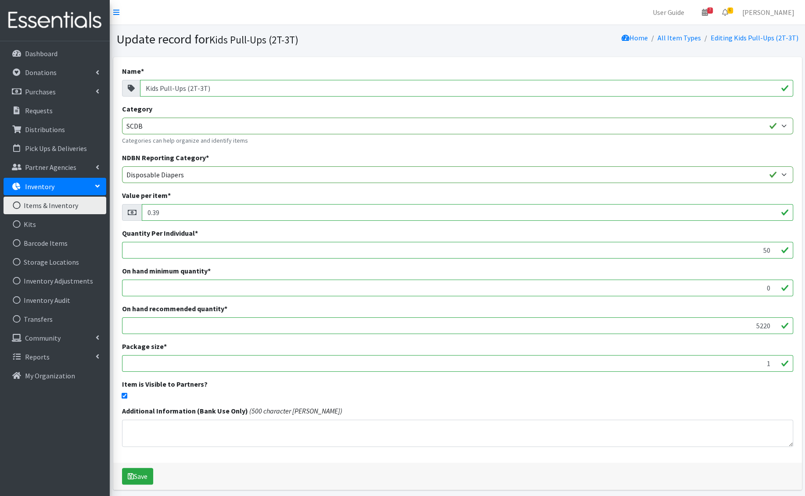
click at [745, 329] on input "5220" at bounding box center [457, 325] width 671 height 17
type input "0"
click at [140, 476] on button "Save" at bounding box center [137, 476] width 31 height 17
drag, startPoint x: 727, startPoint y: 291, endPoint x: 785, endPoint y: 291, distance: 58.4
click at [785, 291] on input "2880" at bounding box center [457, 288] width 671 height 17
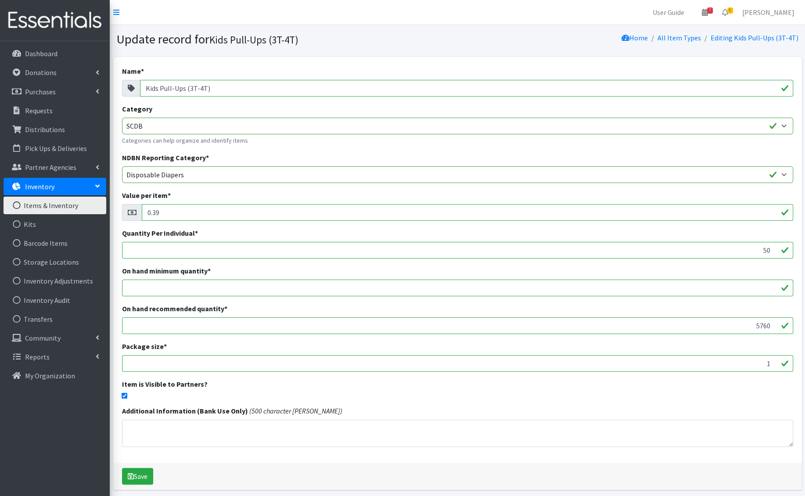
drag, startPoint x: 753, startPoint y: 323, endPoint x: 784, endPoint y: 326, distance: 30.9
click at [784, 326] on input "5760" at bounding box center [457, 325] width 671 height 17
drag, startPoint x: 749, startPoint y: 363, endPoint x: 771, endPoint y: 363, distance: 21.5
click at [771, 363] on input "1" at bounding box center [457, 363] width 671 height 17
type input "50"
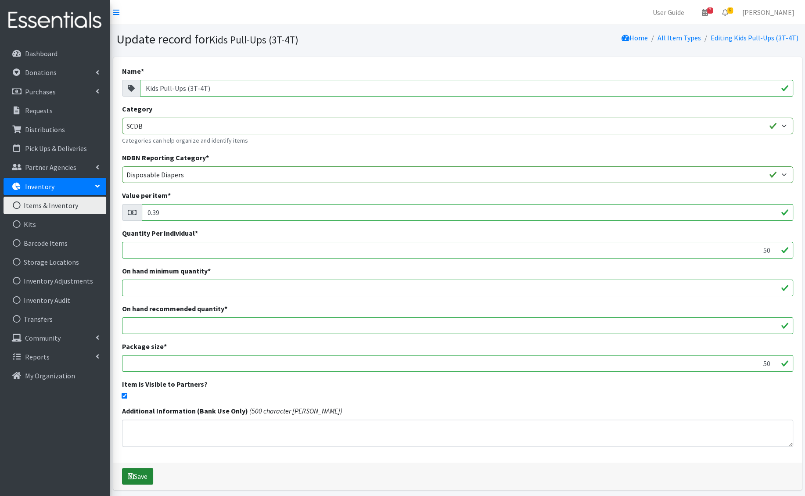
click at [130, 479] on icon "submit" at bounding box center [131, 476] width 6 height 7
drag, startPoint x: 752, startPoint y: 286, endPoint x: 788, endPoint y: 289, distance: 35.7
click at [788, 289] on input "3150" at bounding box center [457, 288] width 671 height 17
type input "0"
click at [756, 329] on input "6300" at bounding box center [457, 325] width 671 height 17
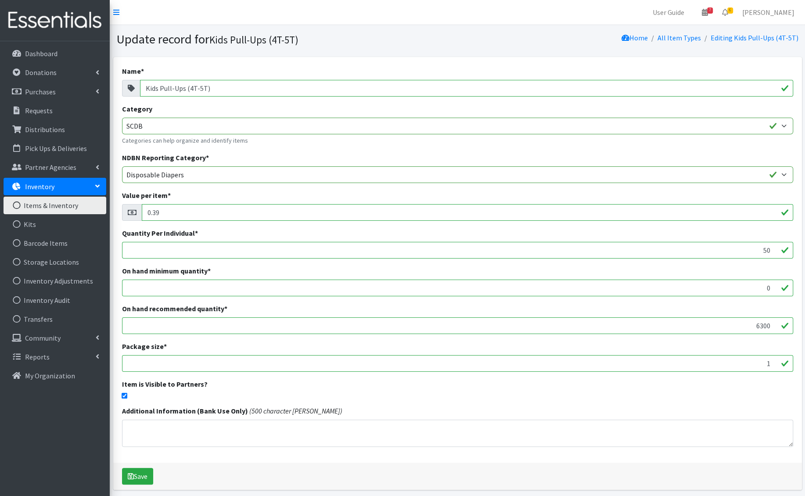
click at [756, 329] on input "6300" at bounding box center [457, 325] width 671 height 17
type input "0"
click at [758, 368] on input "1" at bounding box center [457, 363] width 671 height 17
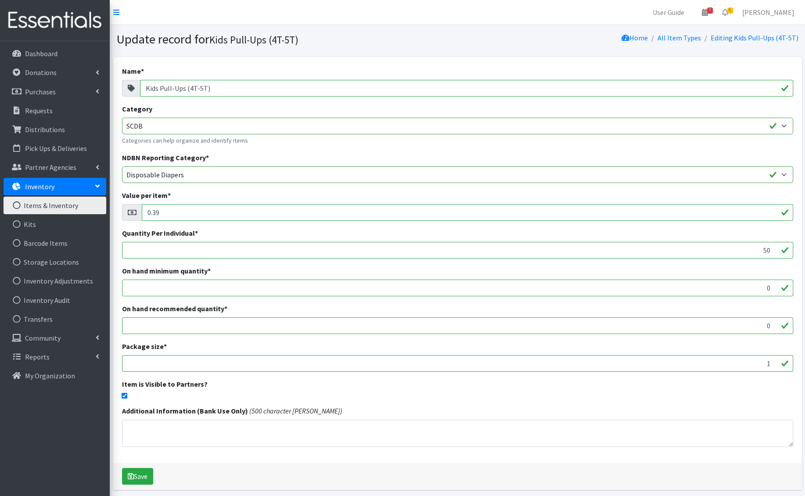
click at [758, 368] on input "1" at bounding box center [457, 363] width 671 height 17
type input "50"
click at [137, 474] on button "Save" at bounding box center [137, 476] width 31 height 17
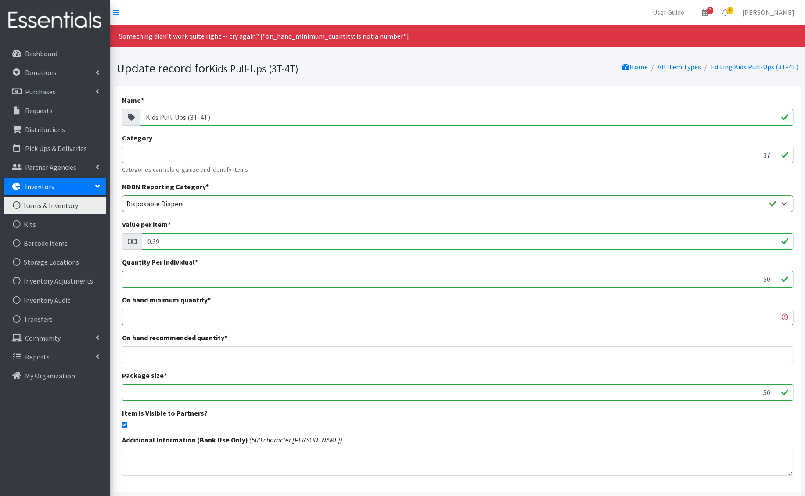
click at [763, 323] on input "number" at bounding box center [457, 317] width 671 height 17
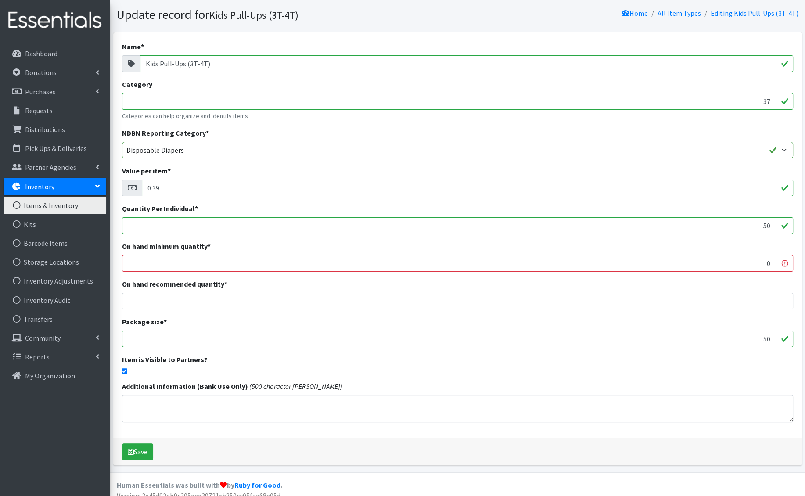
scroll to position [61, 0]
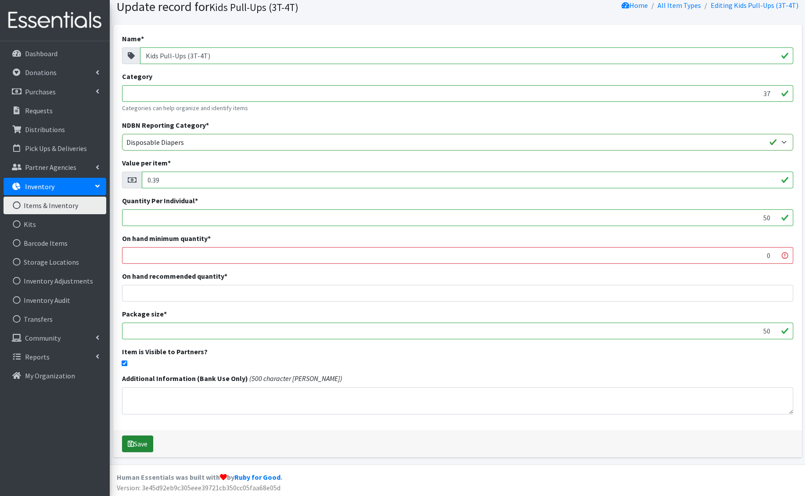
type input "0"
click at [136, 441] on button "Save" at bounding box center [137, 443] width 31 height 17
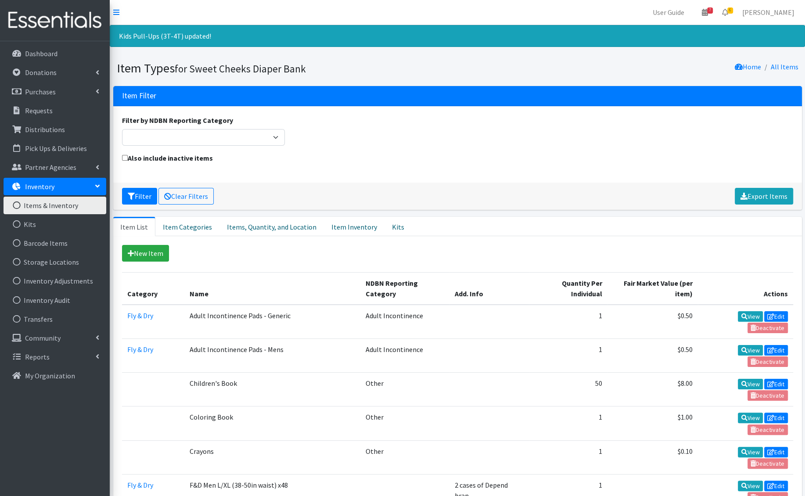
scroll to position [889, 0]
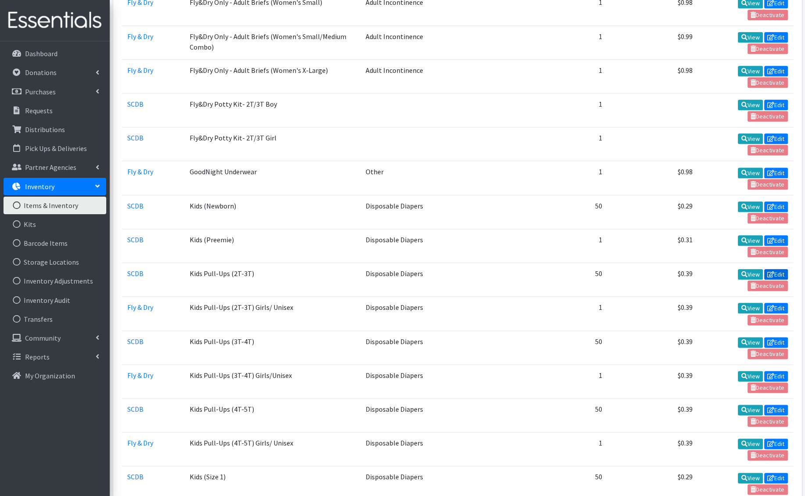
click at [781, 269] on link "Edit" at bounding box center [776, 274] width 24 height 11
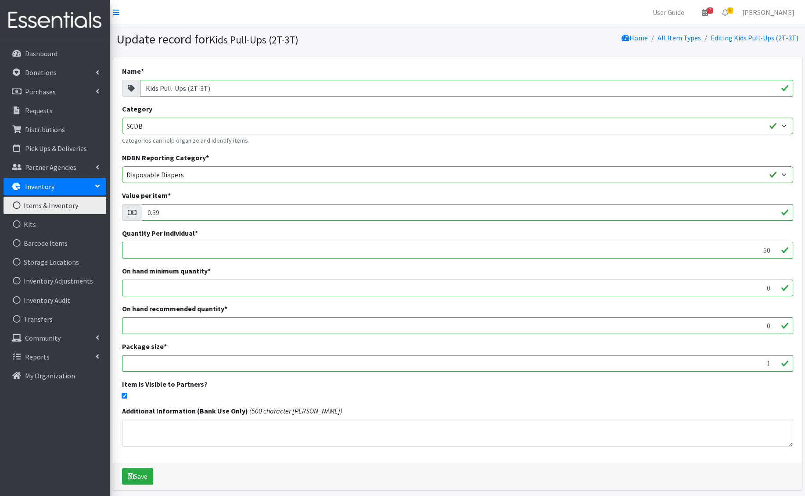
drag, startPoint x: 722, startPoint y: 356, endPoint x: 773, endPoint y: 368, distance: 51.9
click at [773, 368] on input "1" at bounding box center [457, 363] width 671 height 17
type input "50"
click at [144, 475] on button "Save" at bounding box center [137, 476] width 31 height 17
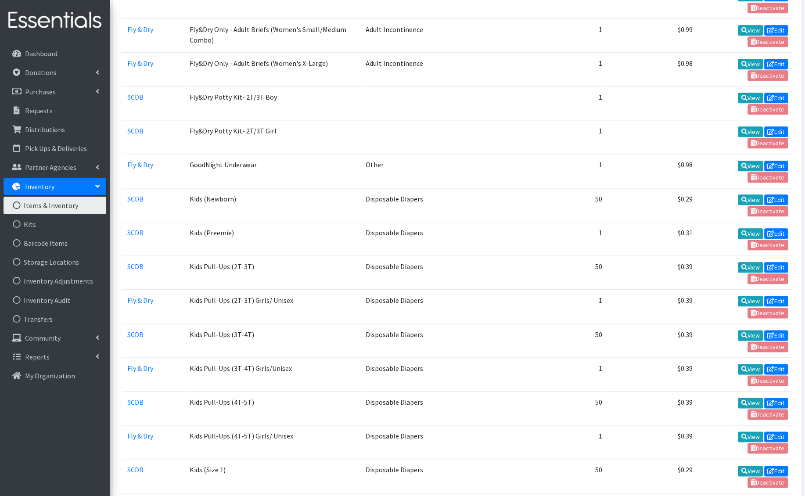
scroll to position [898, 0]
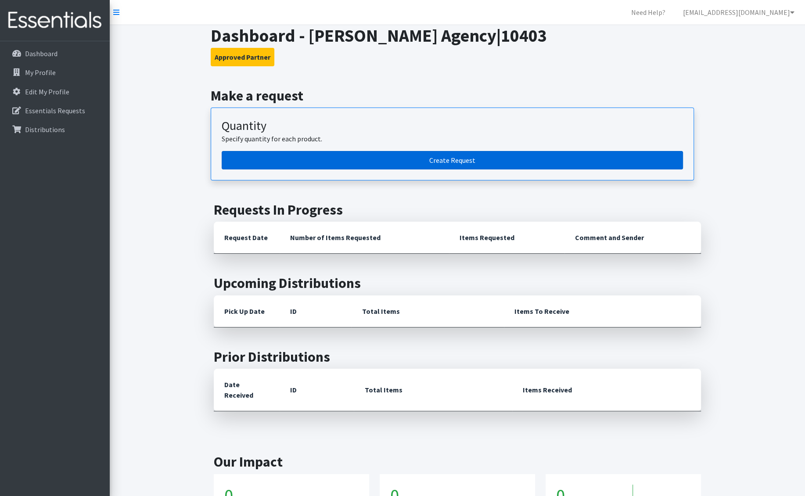
click at [379, 153] on link "Create Request" at bounding box center [452, 160] width 461 height 18
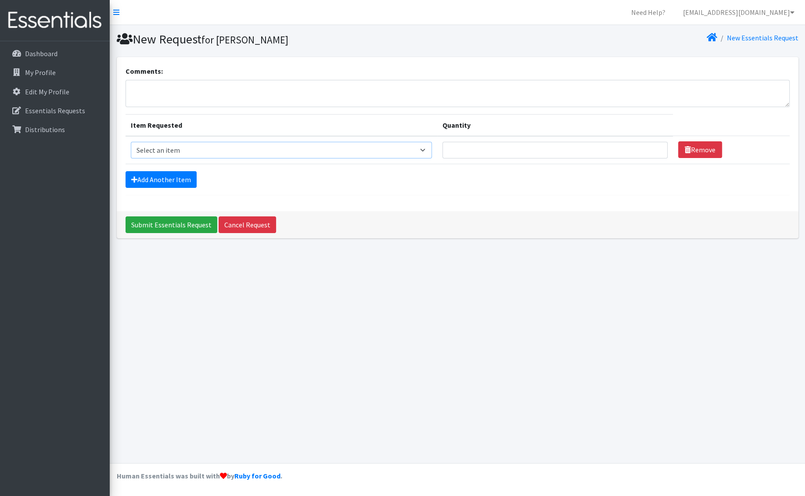
click at [203, 146] on select "Select an item Fly&Dry Potty Kit- 2T/3T Boy Fly&Dry Potty Kit- 2T/3T Girl Kids …" at bounding box center [281, 150] width 301 height 17
click at [789, 14] on link "nick@coverdgc.org" at bounding box center [739, 13] width 126 height 18
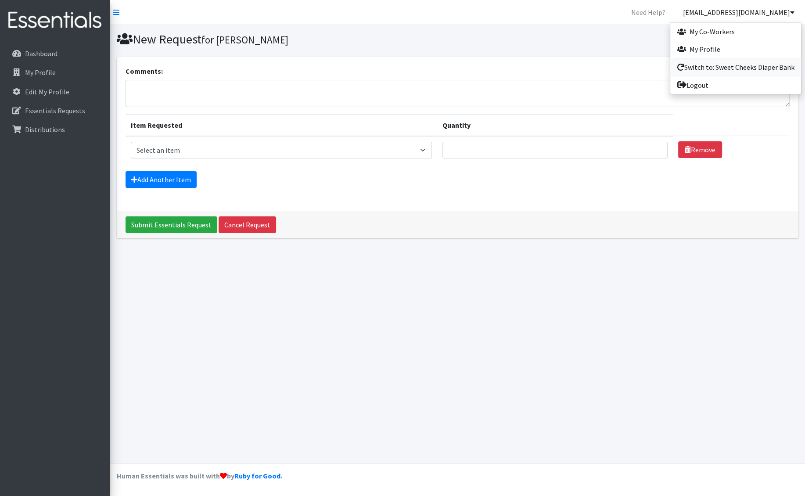
click at [734, 64] on link "Switch to: Sweet Cheeks Diaper Bank" at bounding box center [735, 67] width 131 height 18
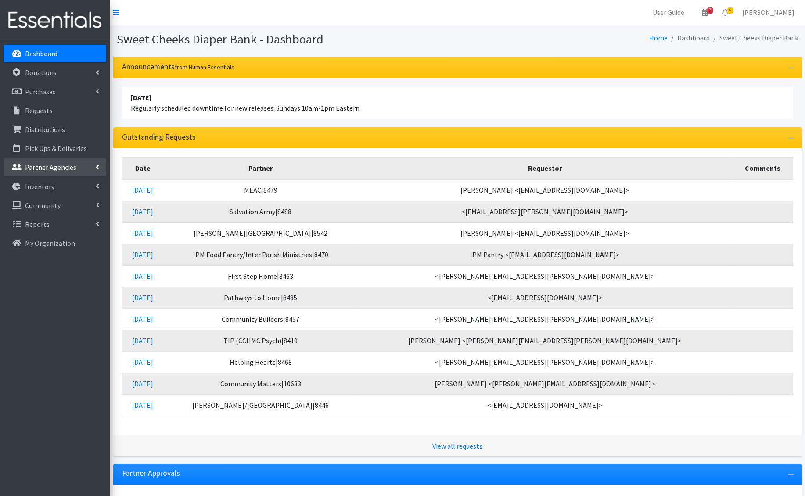
click at [77, 165] on link "Partner Agencies" at bounding box center [55, 167] width 103 height 18
click at [64, 183] on link "All Partners" at bounding box center [55, 187] width 103 height 18
click at [50, 191] on link "All Partners" at bounding box center [55, 187] width 103 height 18
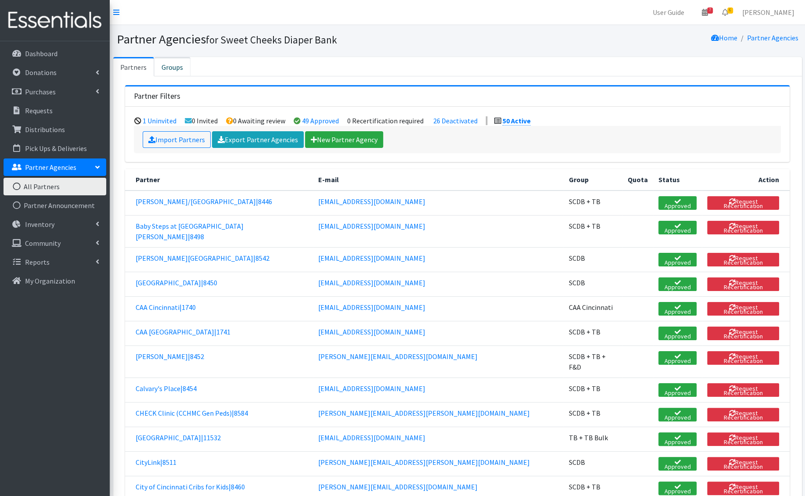
click at [170, 64] on link "Groups" at bounding box center [172, 66] width 36 height 19
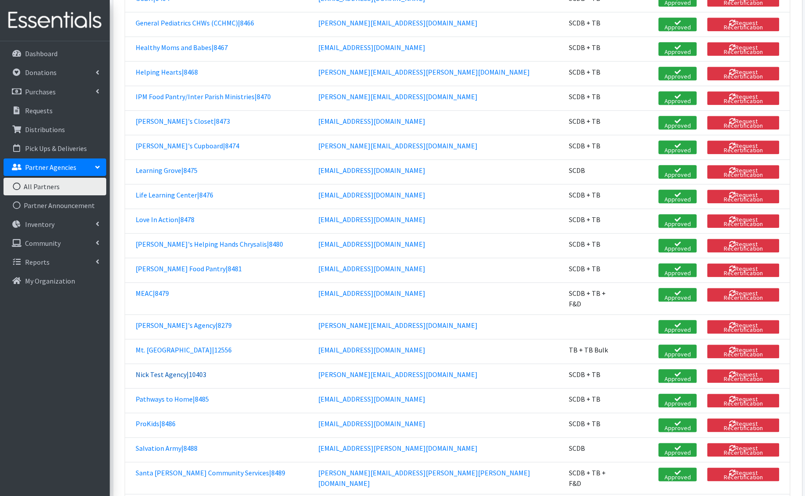
click at [188, 370] on link "Nick Test Agency|10403" at bounding box center [171, 374] width 71 height 9
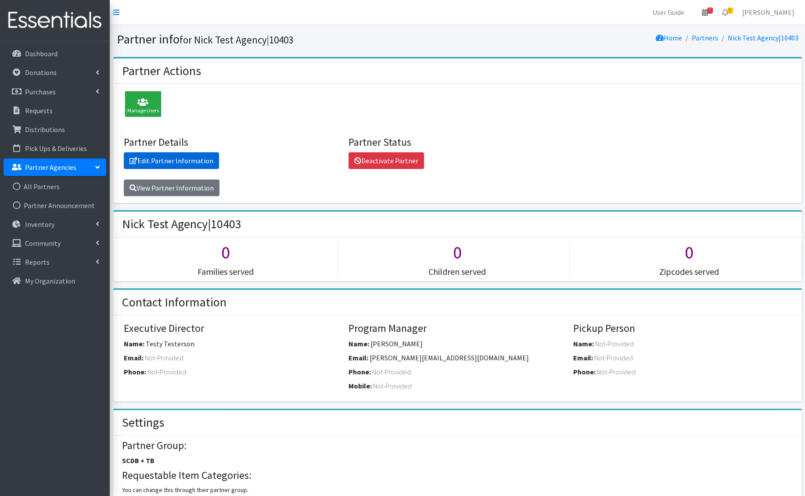
click at [164, 166] on link "Edit Partner Information" at bounding box center [171, 160] width 95 height 17
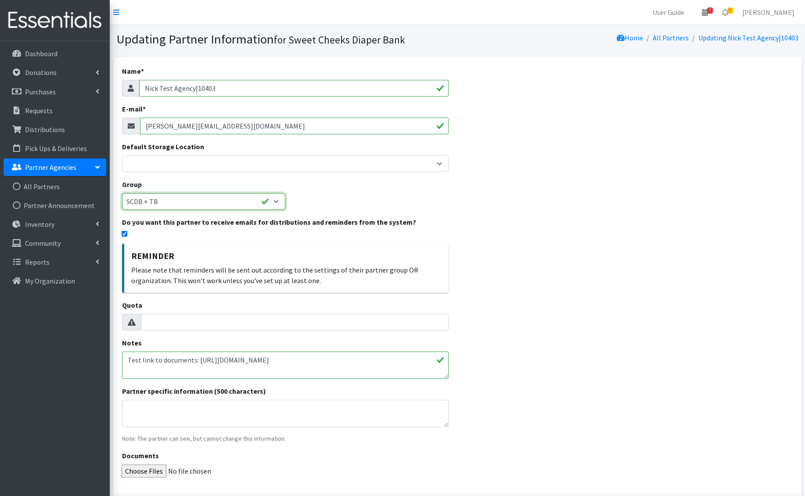
click at [221, 198] on select "None SCDB SCDB + TB TB TB Bulk TB + TB Bulk SCDB + TB + F&D CAA Cincinnati" at bounding box center [203, 201] width 163 height 17
select select "228"
click at [122, 193] on select "None SCDB SCDB + TB TB TB Bulk TB + TB Bulk SCDB + TB + F&D CAA Cincinnati" at bounding box center [203, 201] width 163 height 17
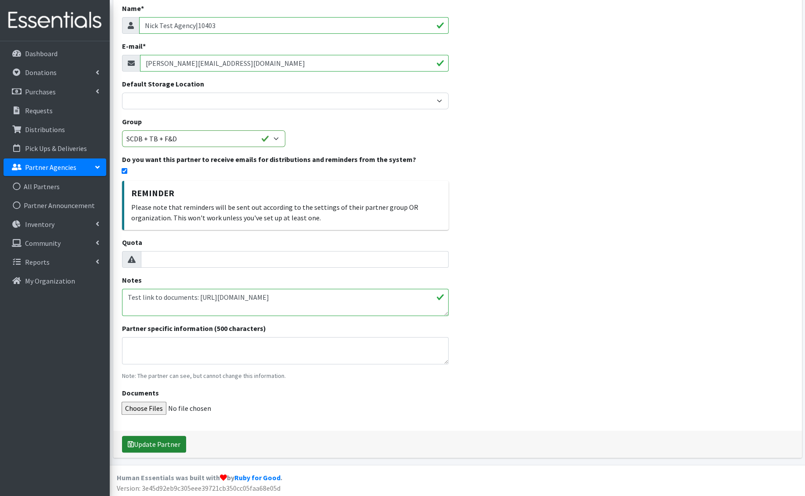
click at [165, 446] on button "Update Partner" at bounding box center [154, 444] width 64 height 17
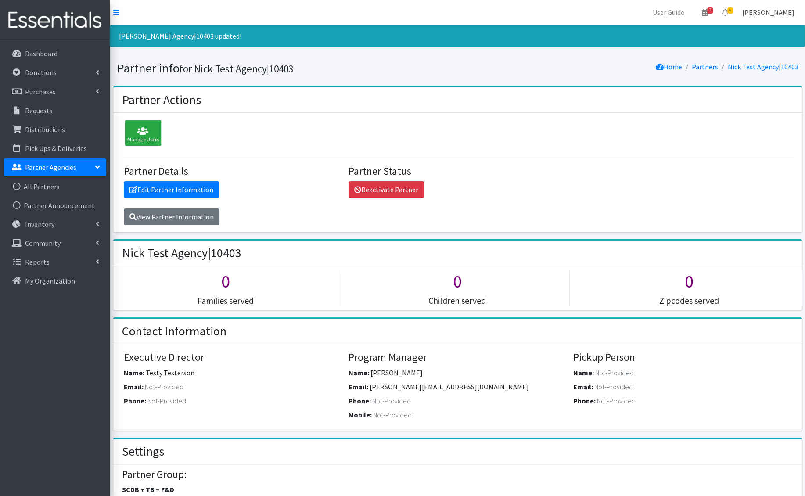
click at [772, 14] on link "[PERSON_NAME]" at bounding box center [768, 13] width 66 height 18
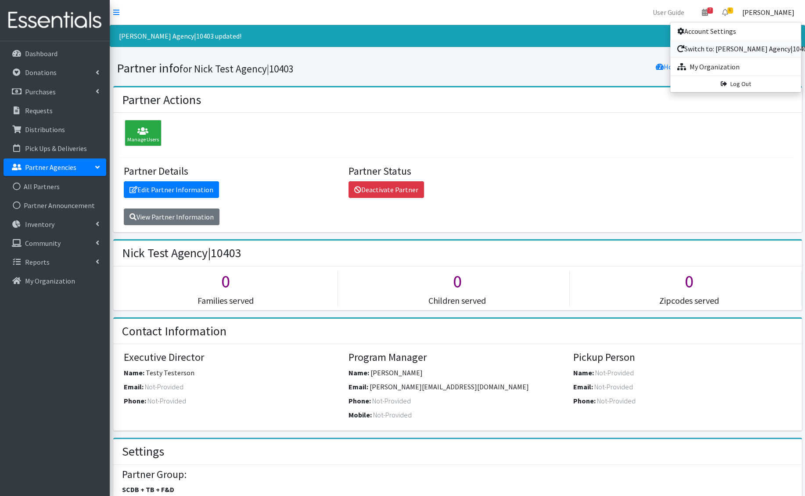
click at [746, 49] on link "Switch to: [PERSON_NAME] Agency|10403" at bounding box center [735, 49] width 131 height 18
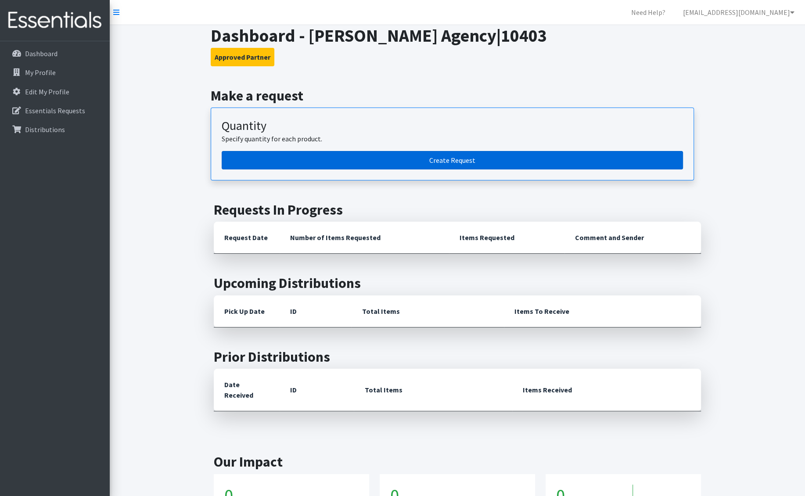
click at [317, 161] on link "Create Request" at bounding box center [452, 160] width 461 height 18
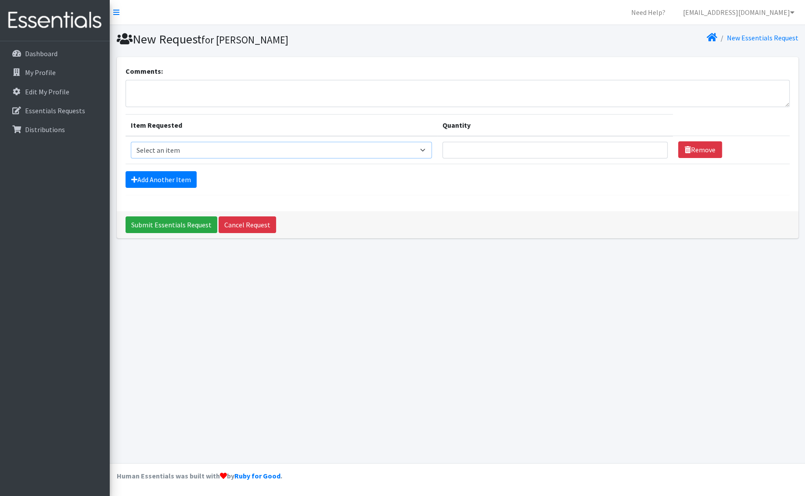
click at [262, 151] on select "Select an item F&D Men L/XL (38-50in waist) x48 F&D Men S/M (28-40in waist) x56…" at bounding box center [281, 150] width 301 height 17
click at [763, 11] on link "[EMAIL_ADDRESS][DOMAIN_NAME]" at bounding box center [739, 13] width 126 height 18
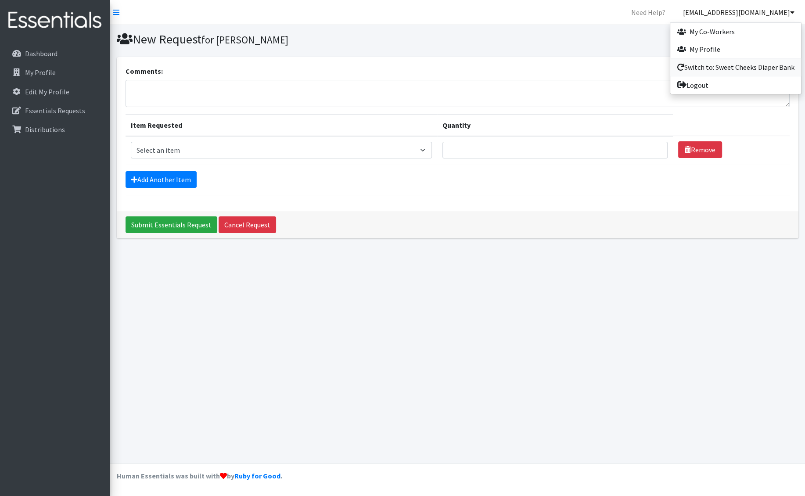
click at [735, 62] on link "Switch to: Sweet Cheeks Diaper Bank" at bounding box center [735, 67] width 131 height 18
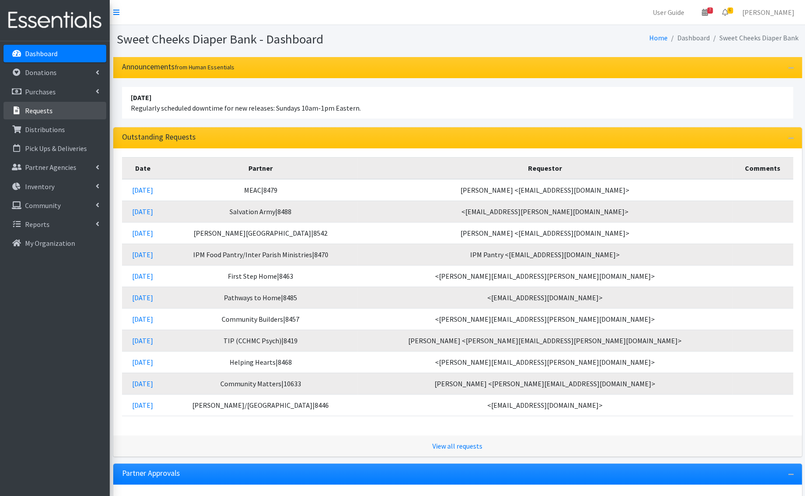
click at [41, 106] on p "Requests" at bounding box center [39, 110] width 28 height 9
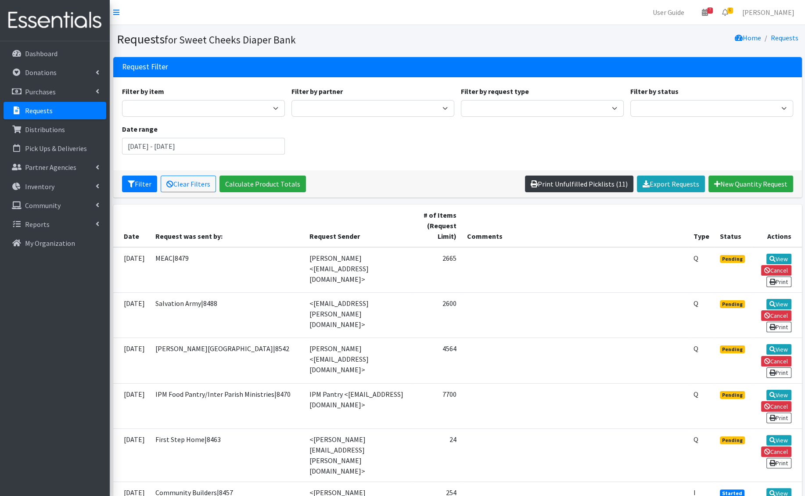
click at [602, 181] on link "Print Unfulfilled Picklists (11)" at bounding box center [579, 184] width 108 height 17
